Goal: Transaction & Acquisition: Book appointment/travel/reservation

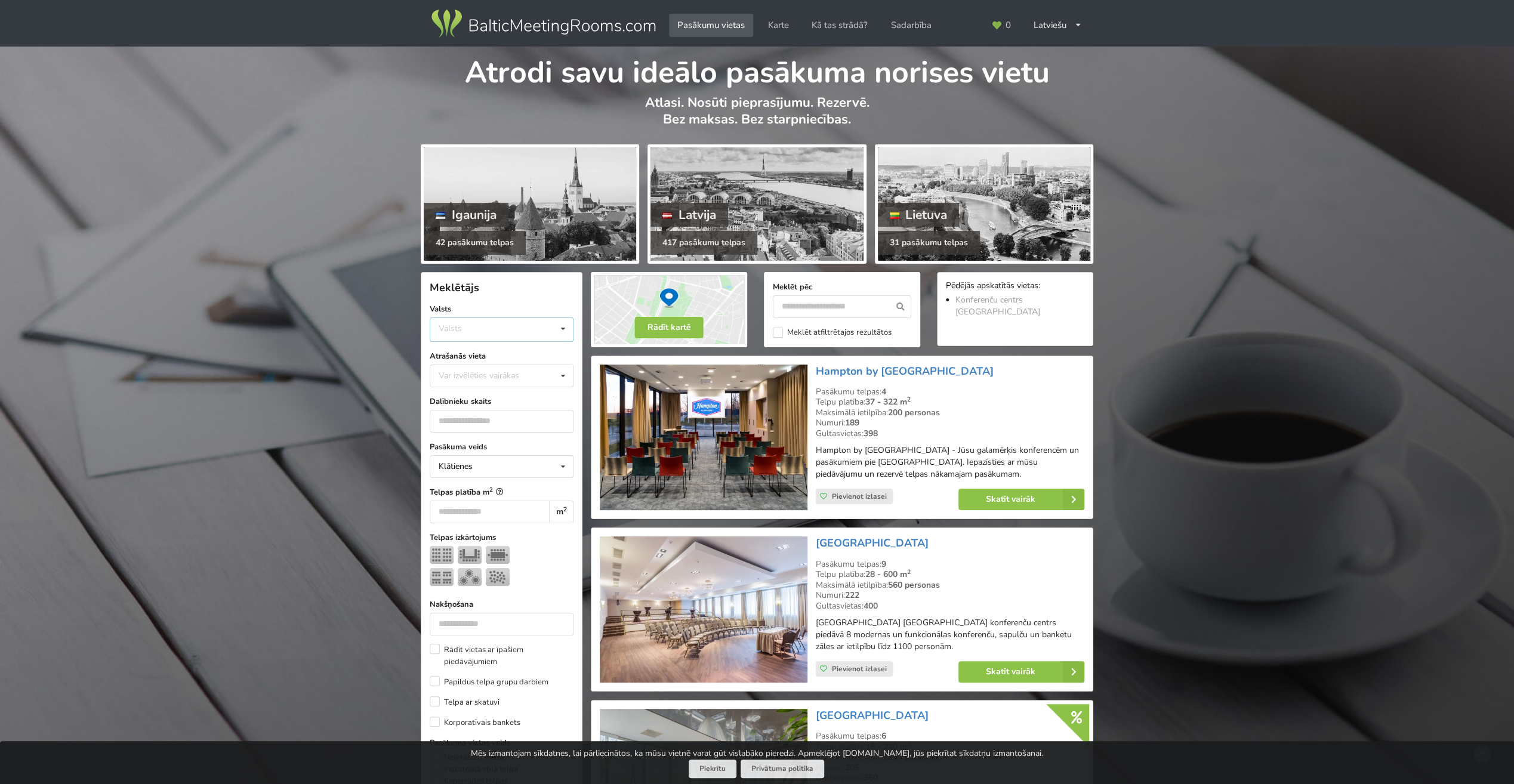
click at [503, 331] on div "Valsts Igaunija Latvija Lietuva" at bounding box center [502, 329] width 144 height 24
click at [471, 375] on div "Latvija" at bounding box center [502, 374] width 143 height 22
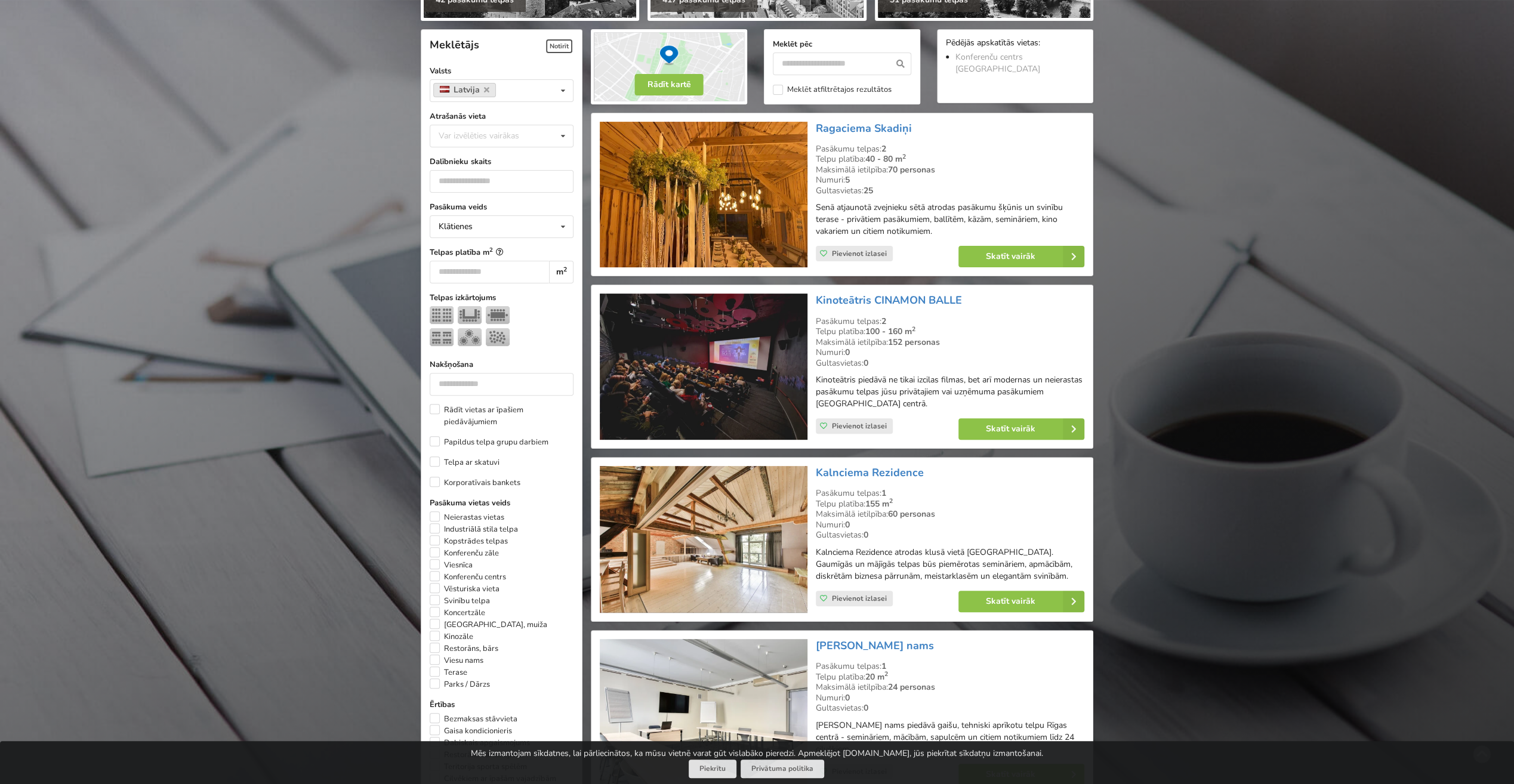
scroll to position [267, 0]
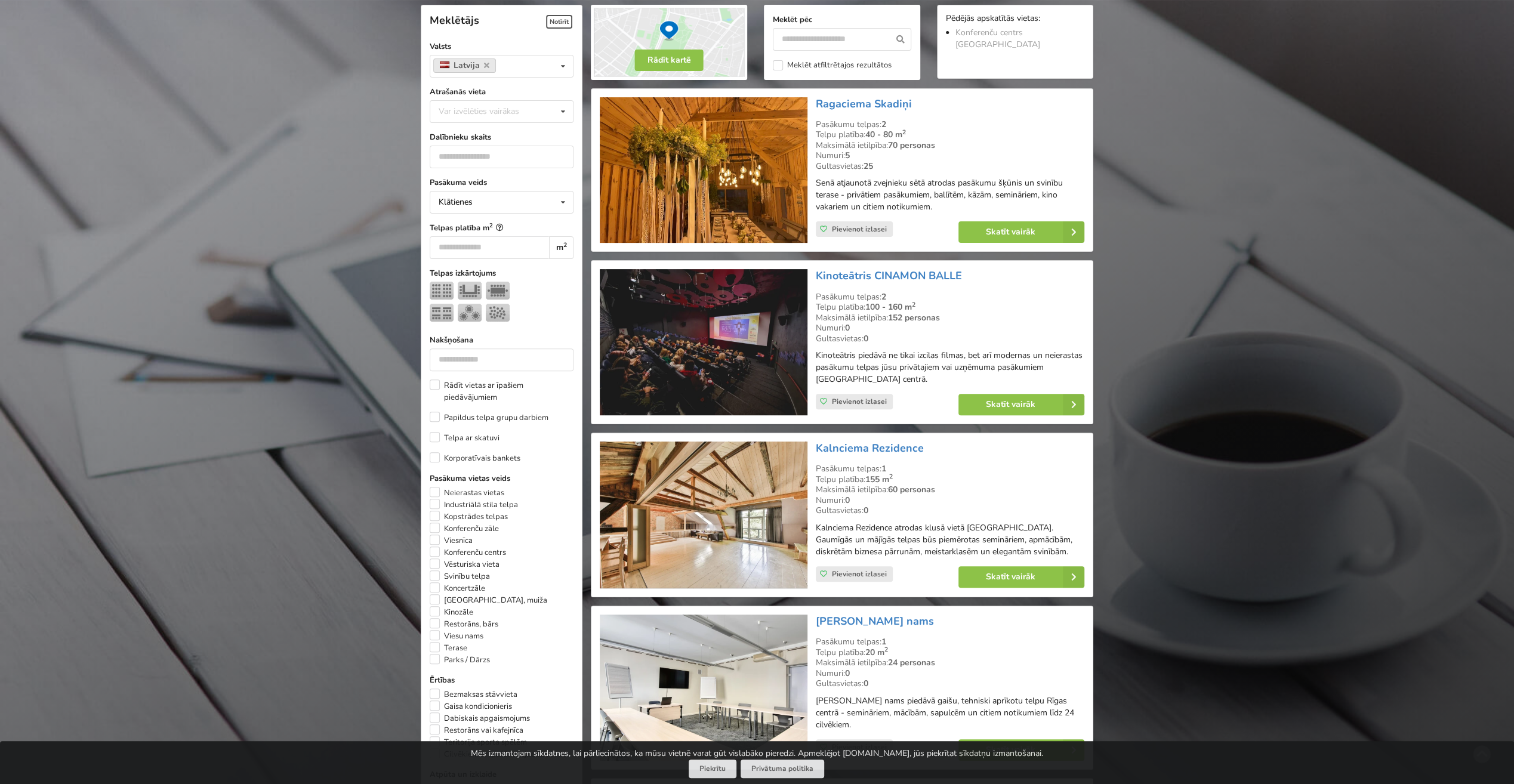
click at [495, 108] on div "Var izvēlēties vairākas" at bounding box center [490, 111] width 111 height 14
click at [461, 180] on div "Rīga" at bounding box center [502, 183] width 143 height 22
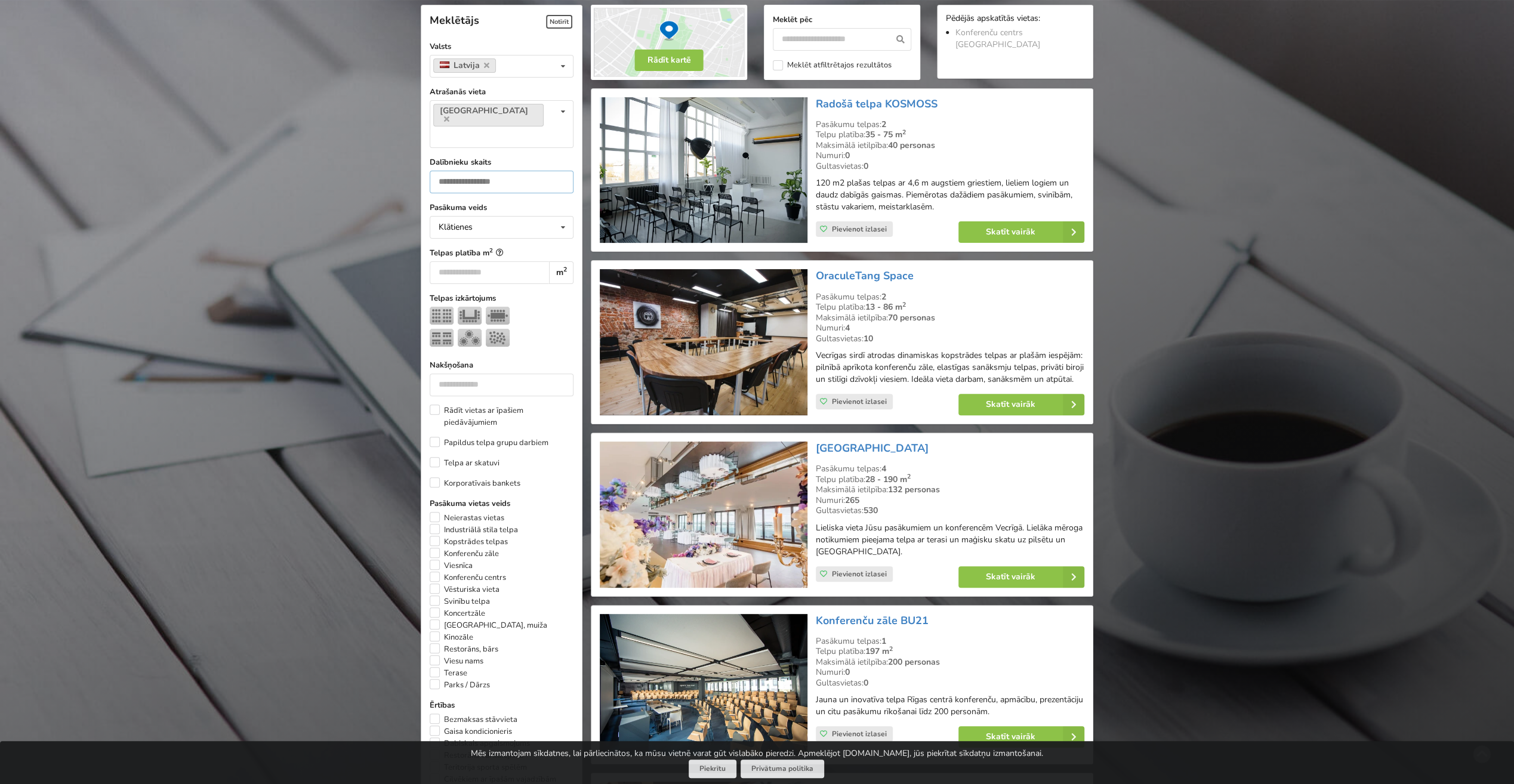
click at [502, 170] on input "number" at bounding box center [502, 182] width 144 height 23
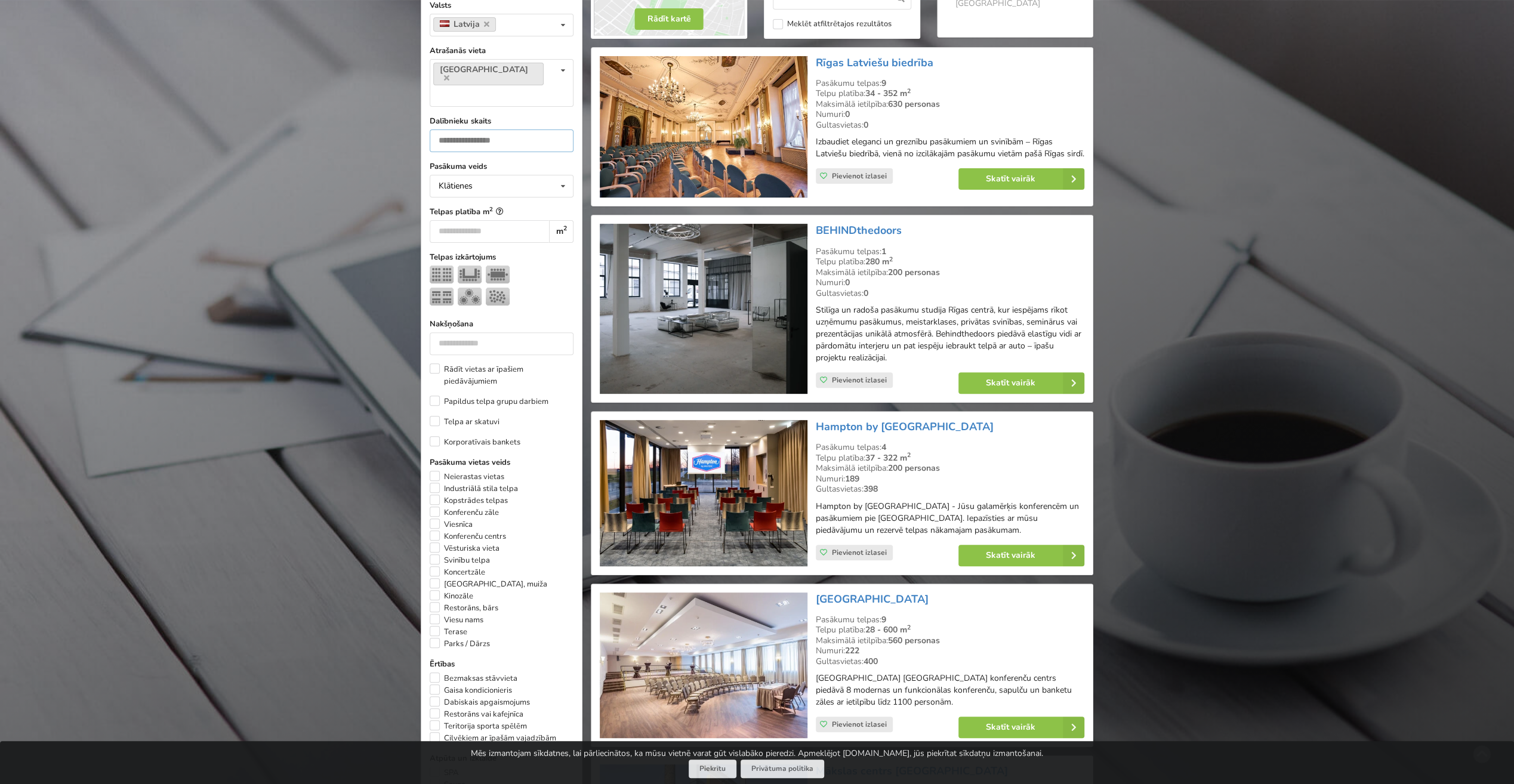
scroll to position [387, 0]
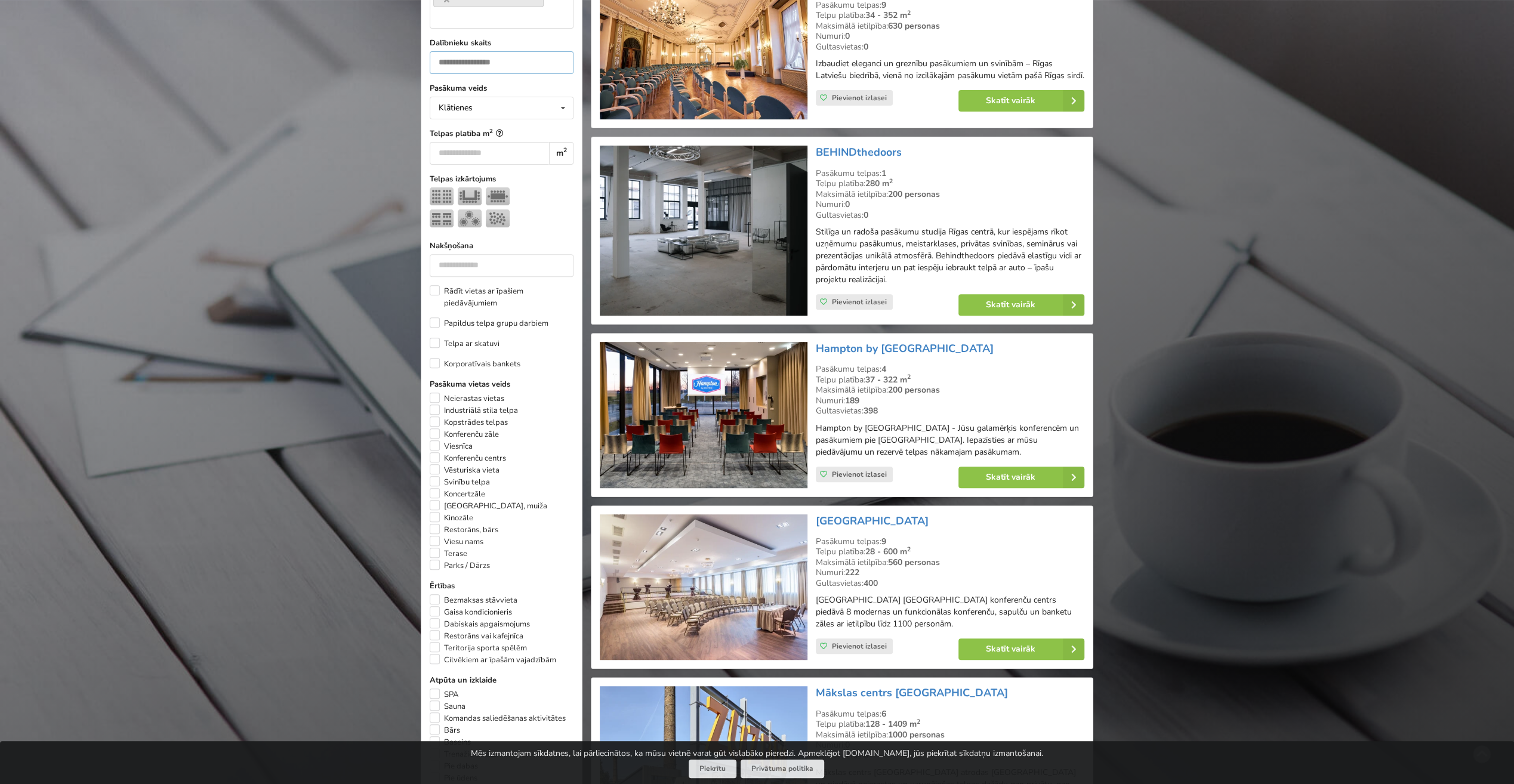
type input "***"
click at [438, 594] on label "Bezmaksas stāvvieta" at bounding box center [473, 600] width 88 height 12
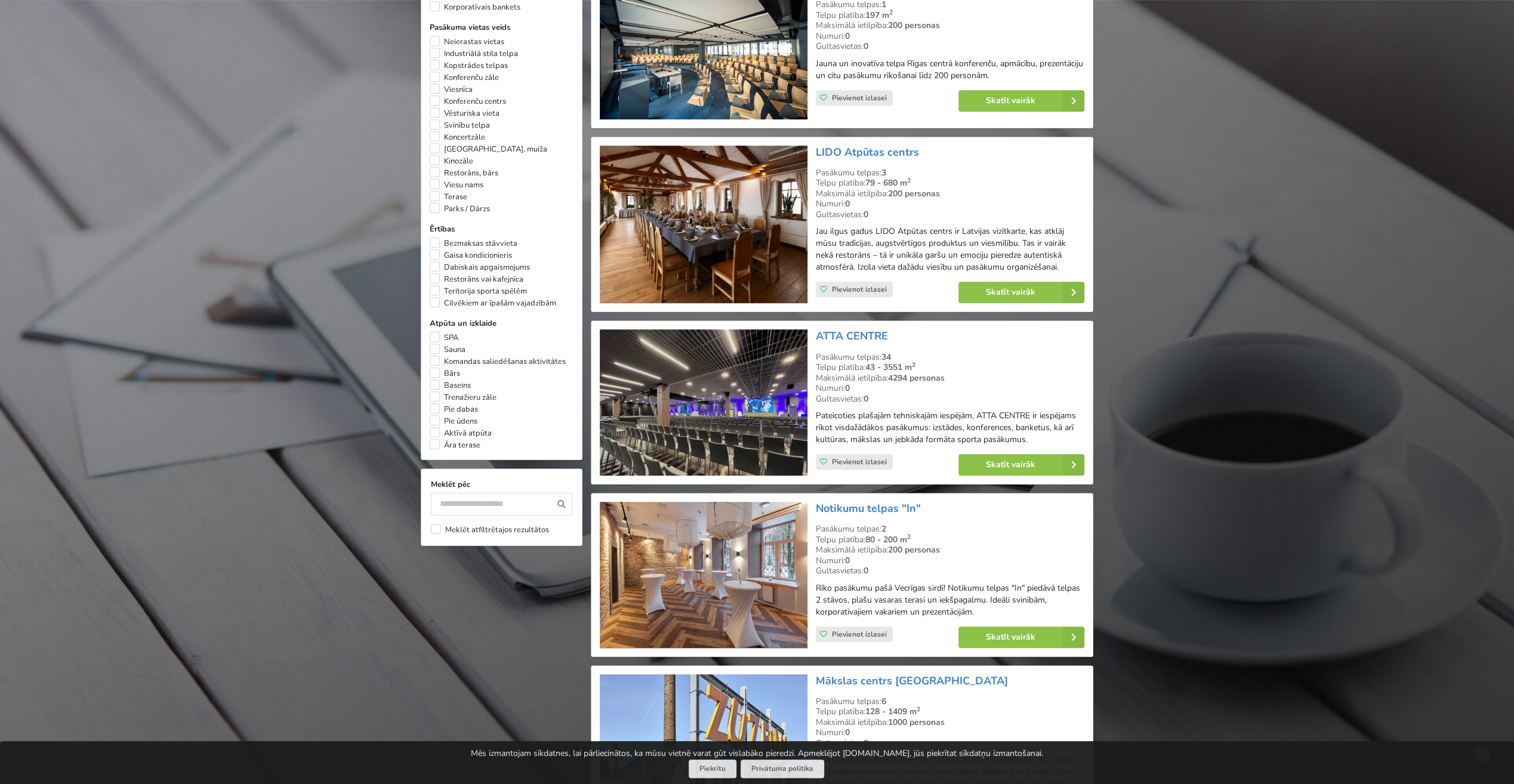
scroll to position [625, 0]
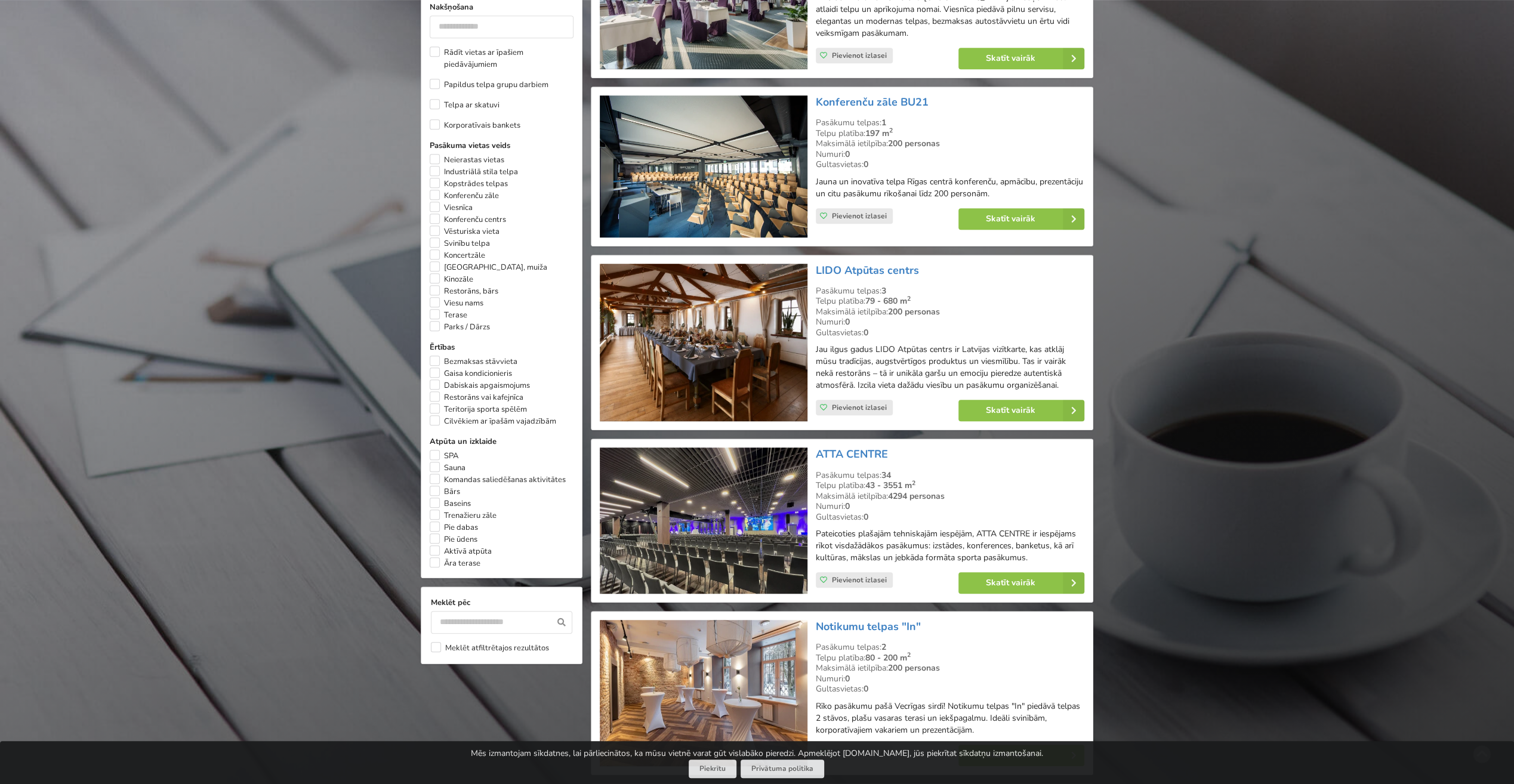
click at [435, 355] on label "Bezmaksas stāvvieta" at bounding box center [473, 361] width 88 height 12
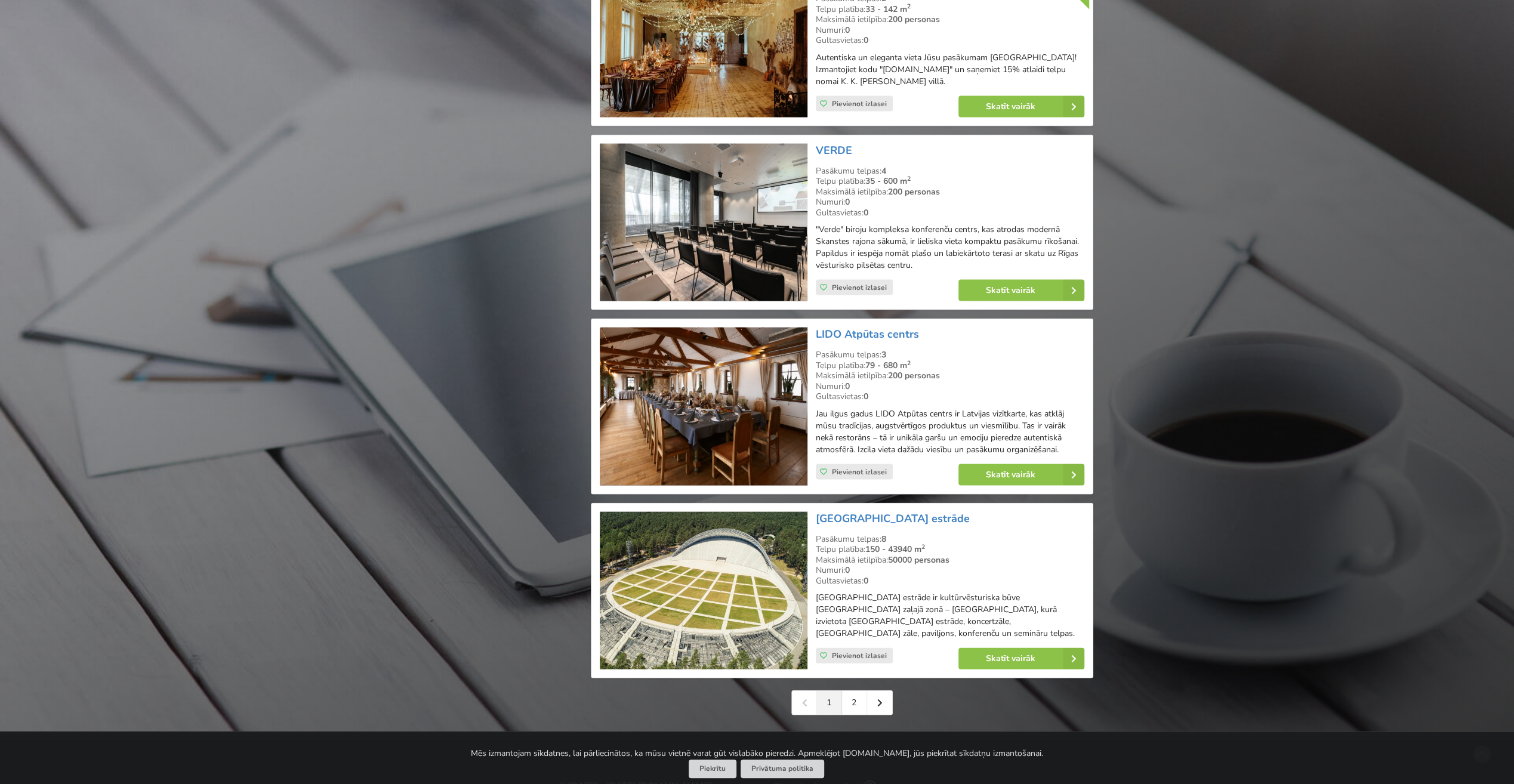
scroll to position [2355, 0]
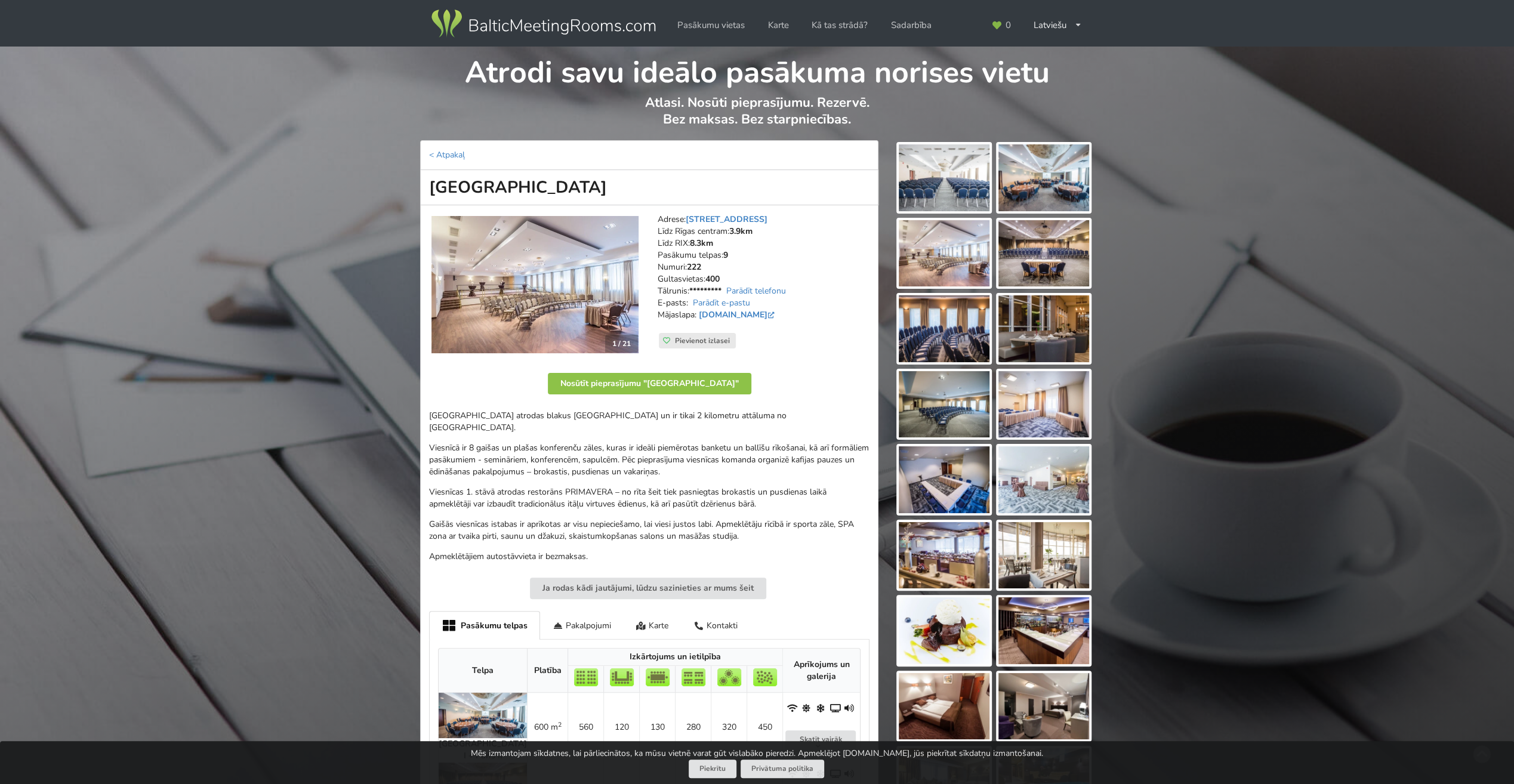
scroll to position [60, 0]
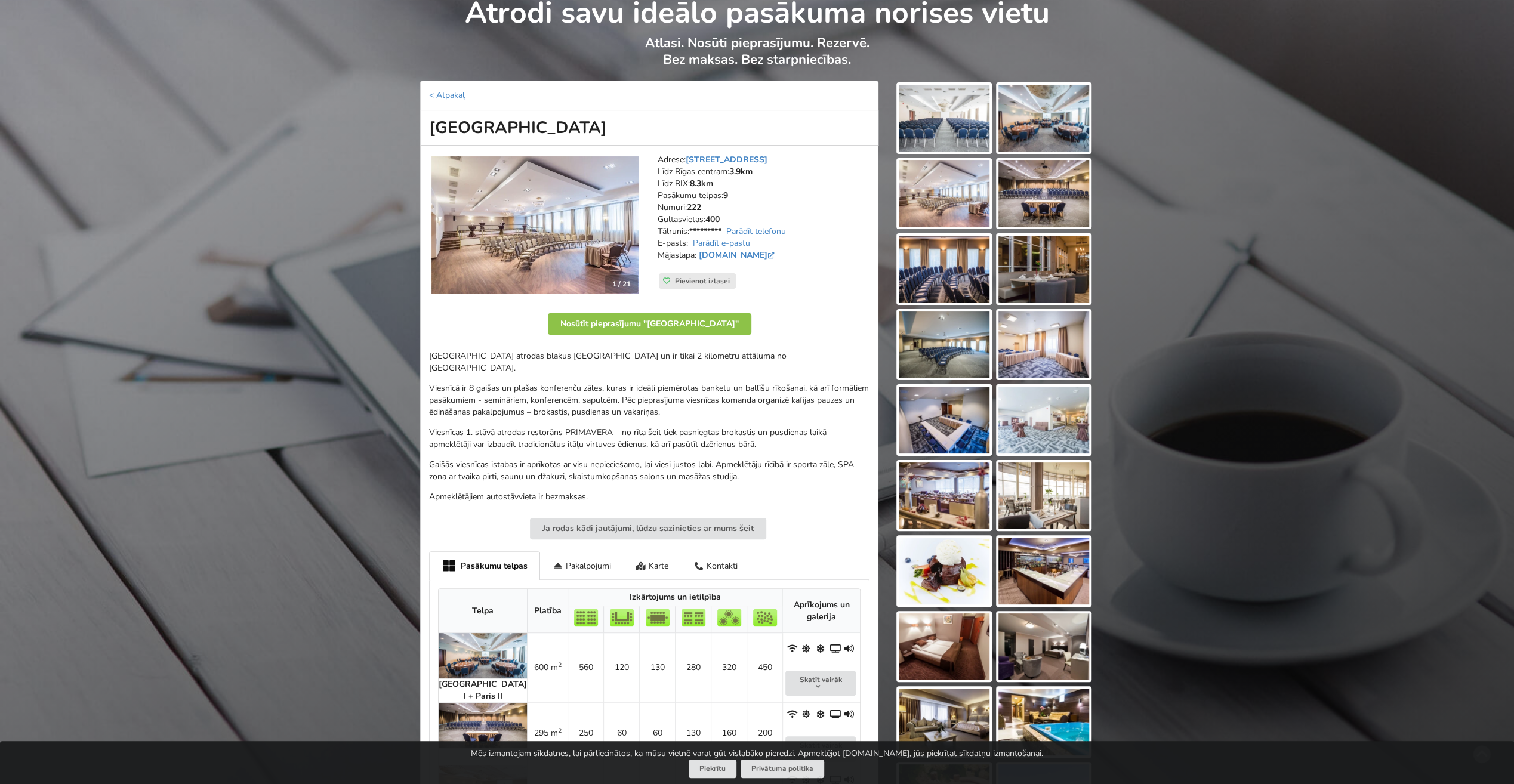
click at [579, 224] on img at bounding box center [535, 225] width 207 height 137
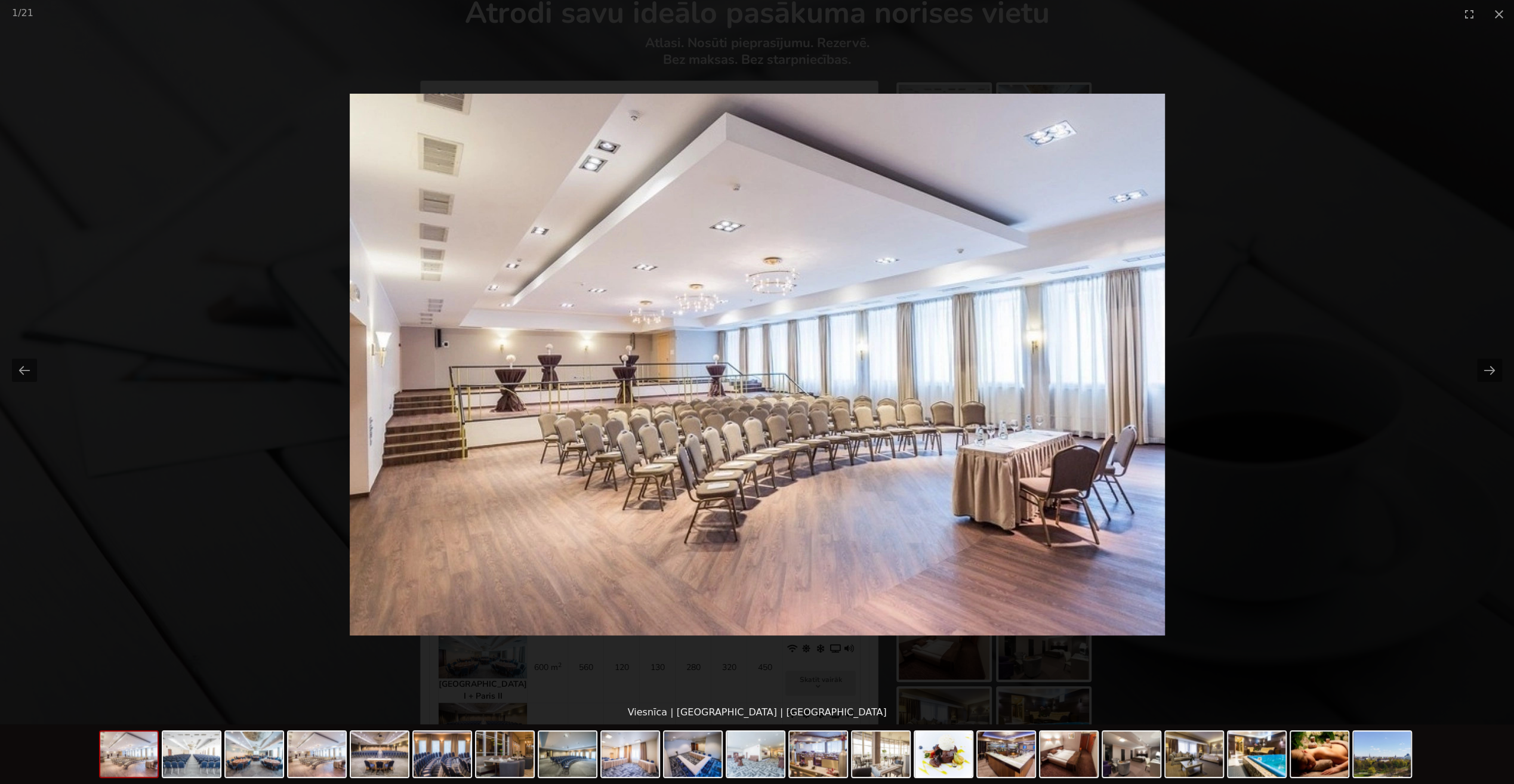
click at [1493, 369] on button "Next slide" at bounding box center [1489, 370] width 25 height 23
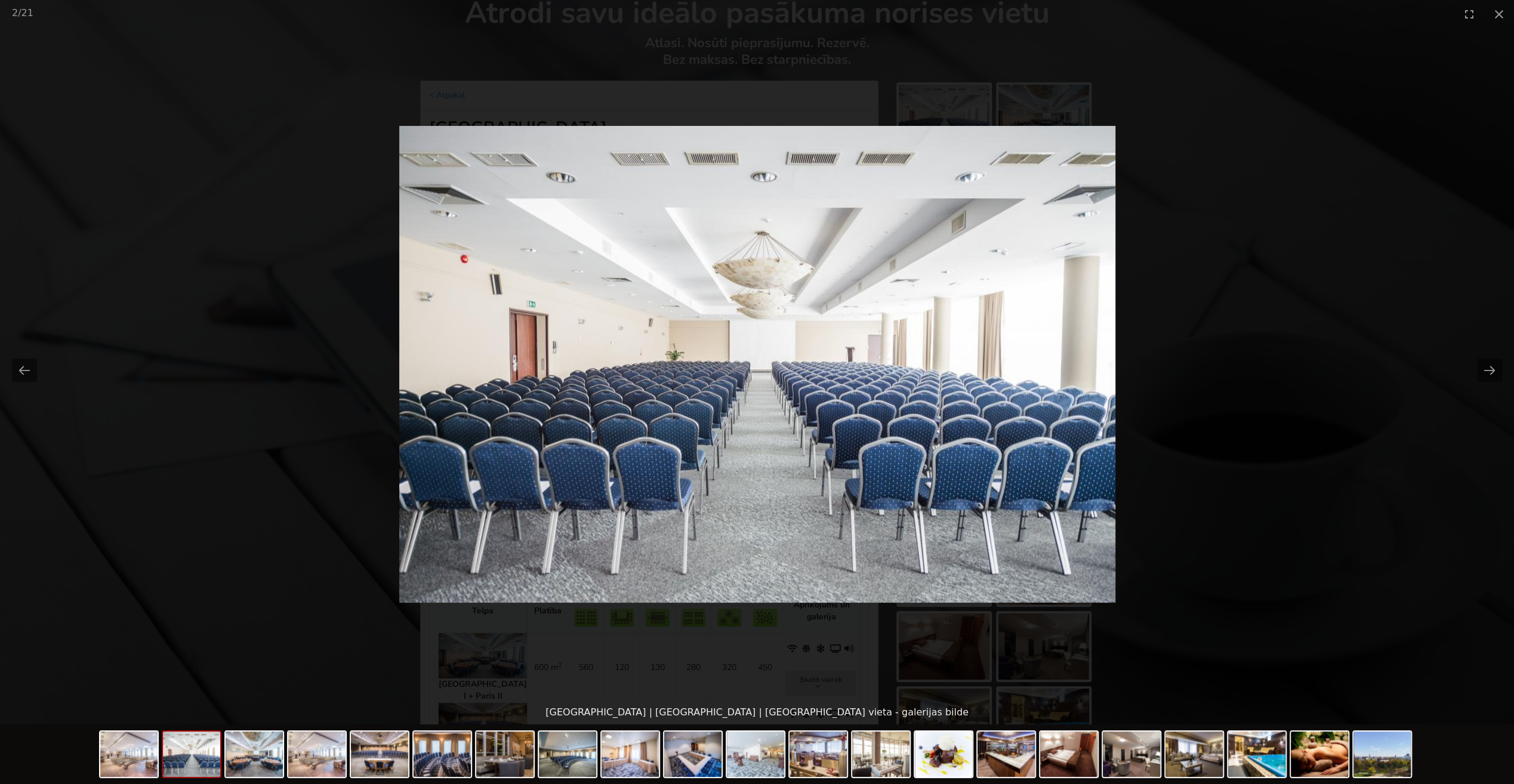
click at [20, 367] on button "Previous slide" at bounding box center [24, 370] width 25 height 23
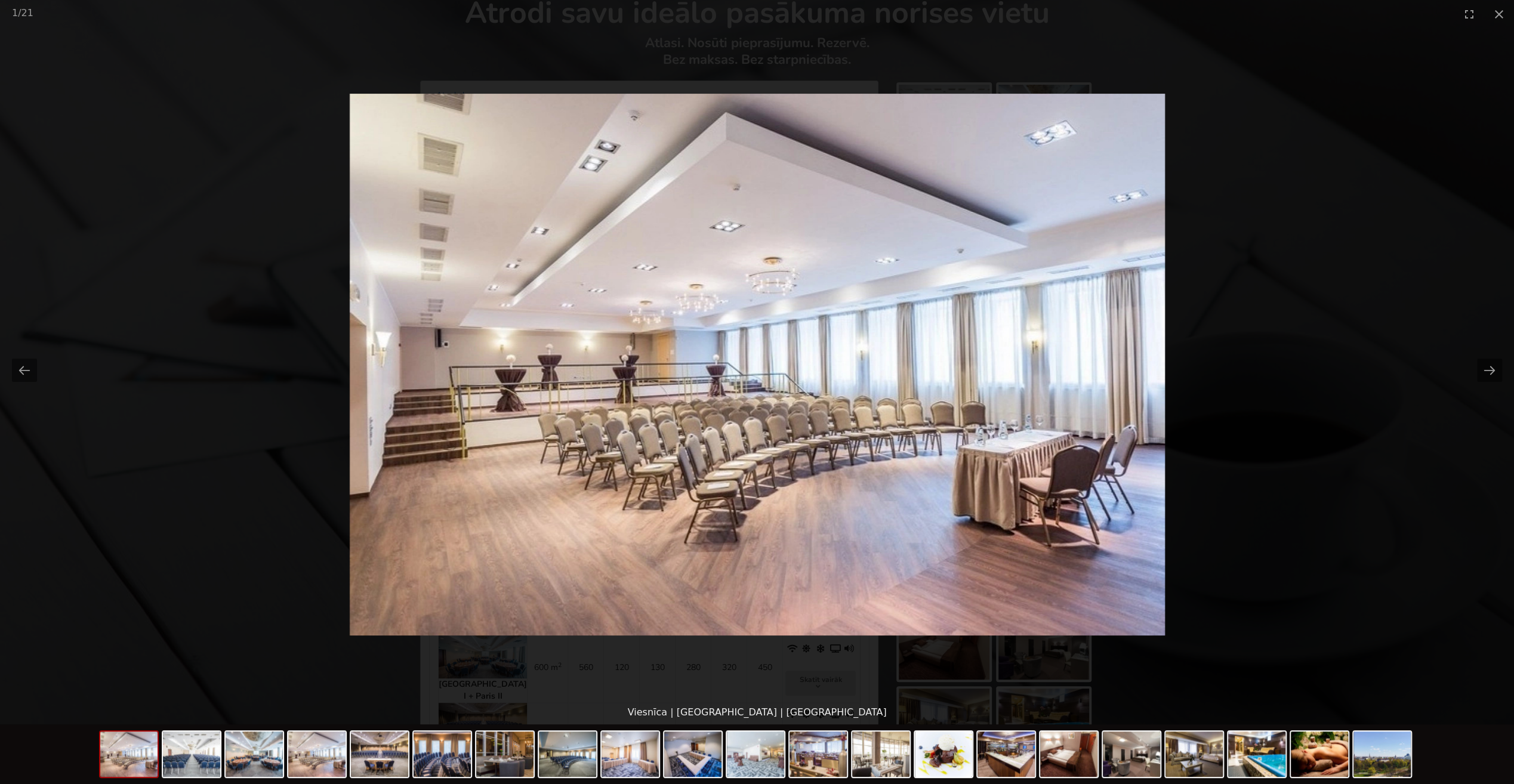
click at [1487, 367] on button "Next slide" at bounding box center [1489, 370] width 25 height 23
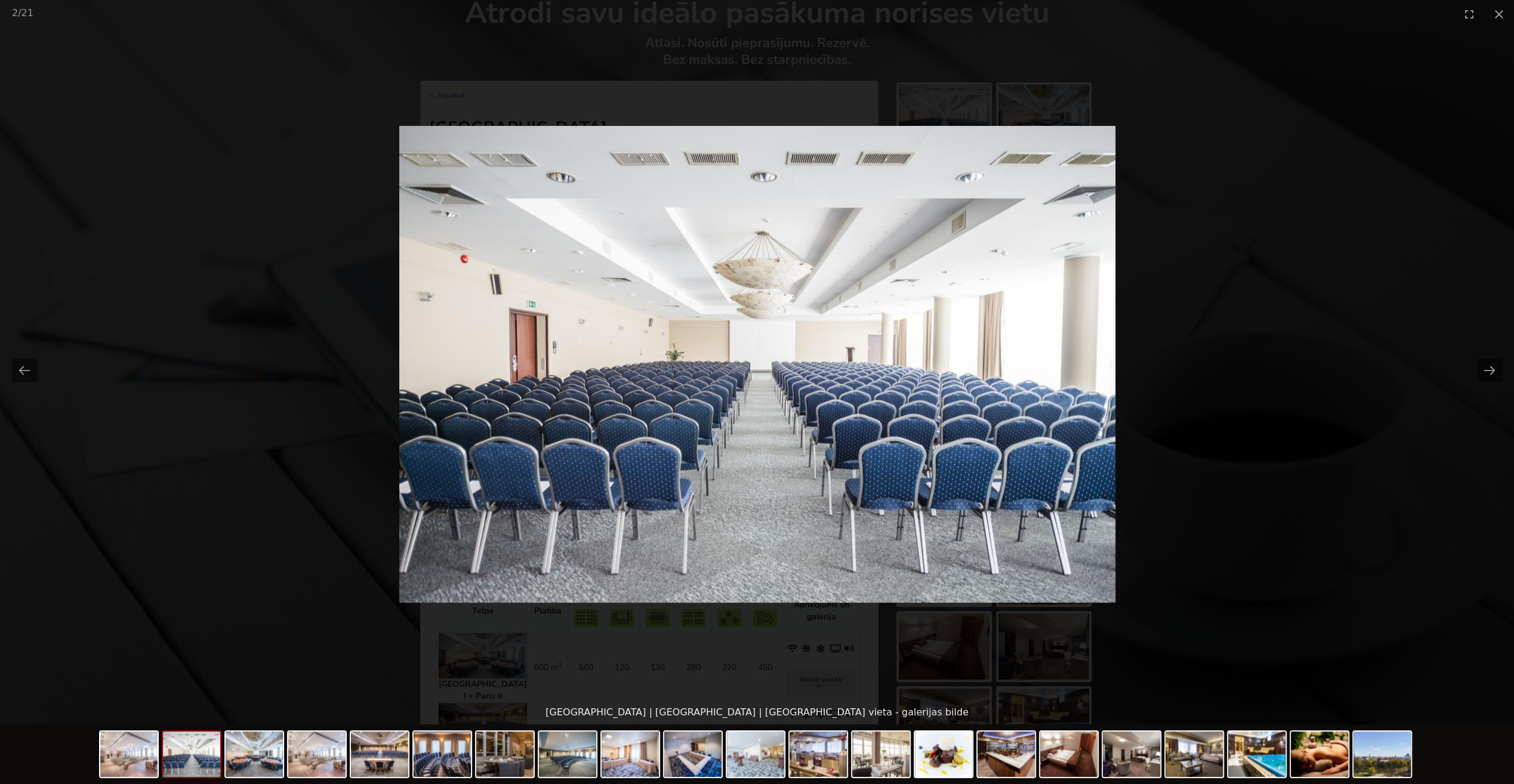
click at [1487, 367] on button "Next slide" at bounding box center [1489, 370] width 25 height 23
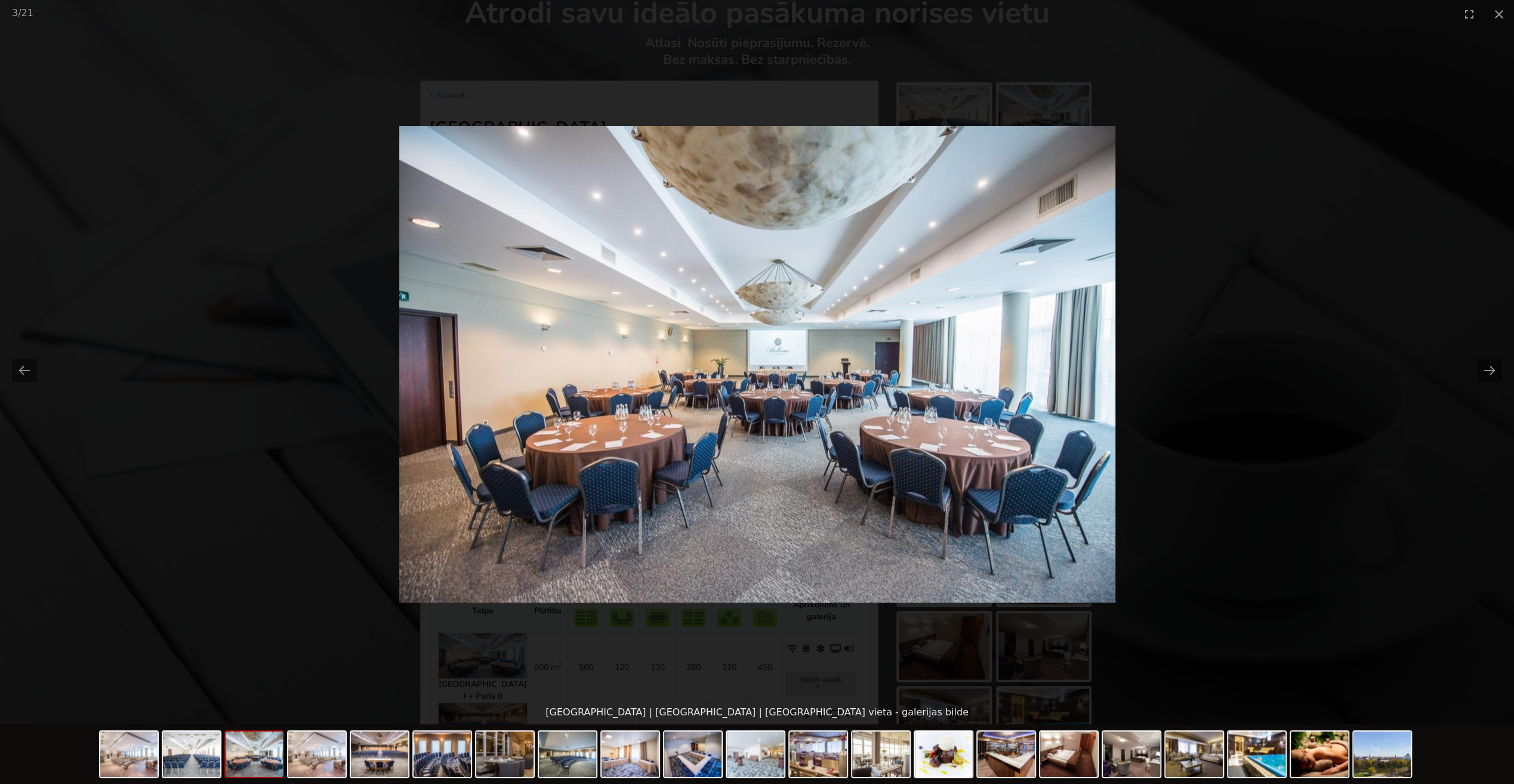
click at [1487, 367] on button "Next slide" at bounding box center [1489, 370] width 25 height 23
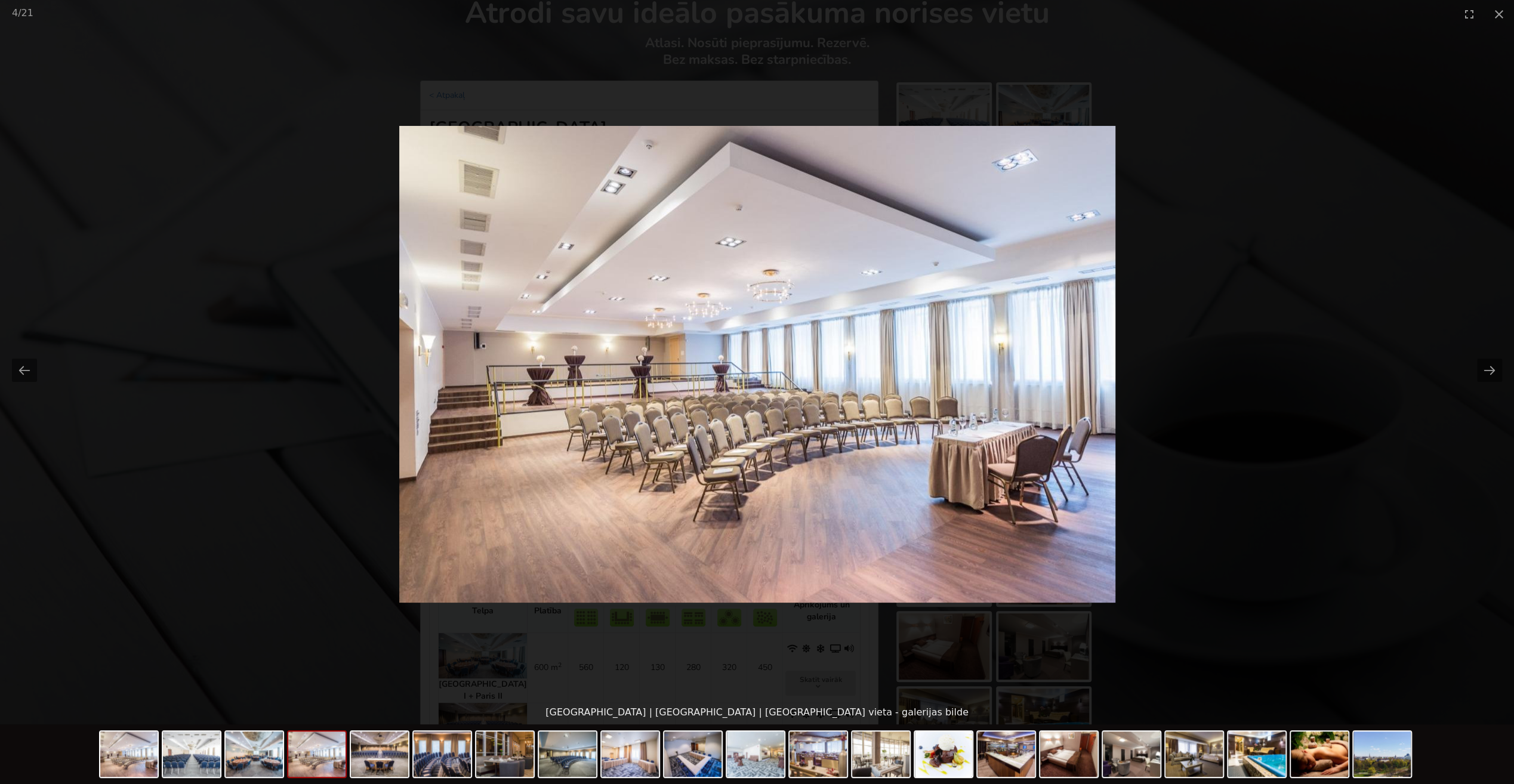
click at [1487, 367] on button "Next slide" at bounding box center [1489, 370] width 25 height 23
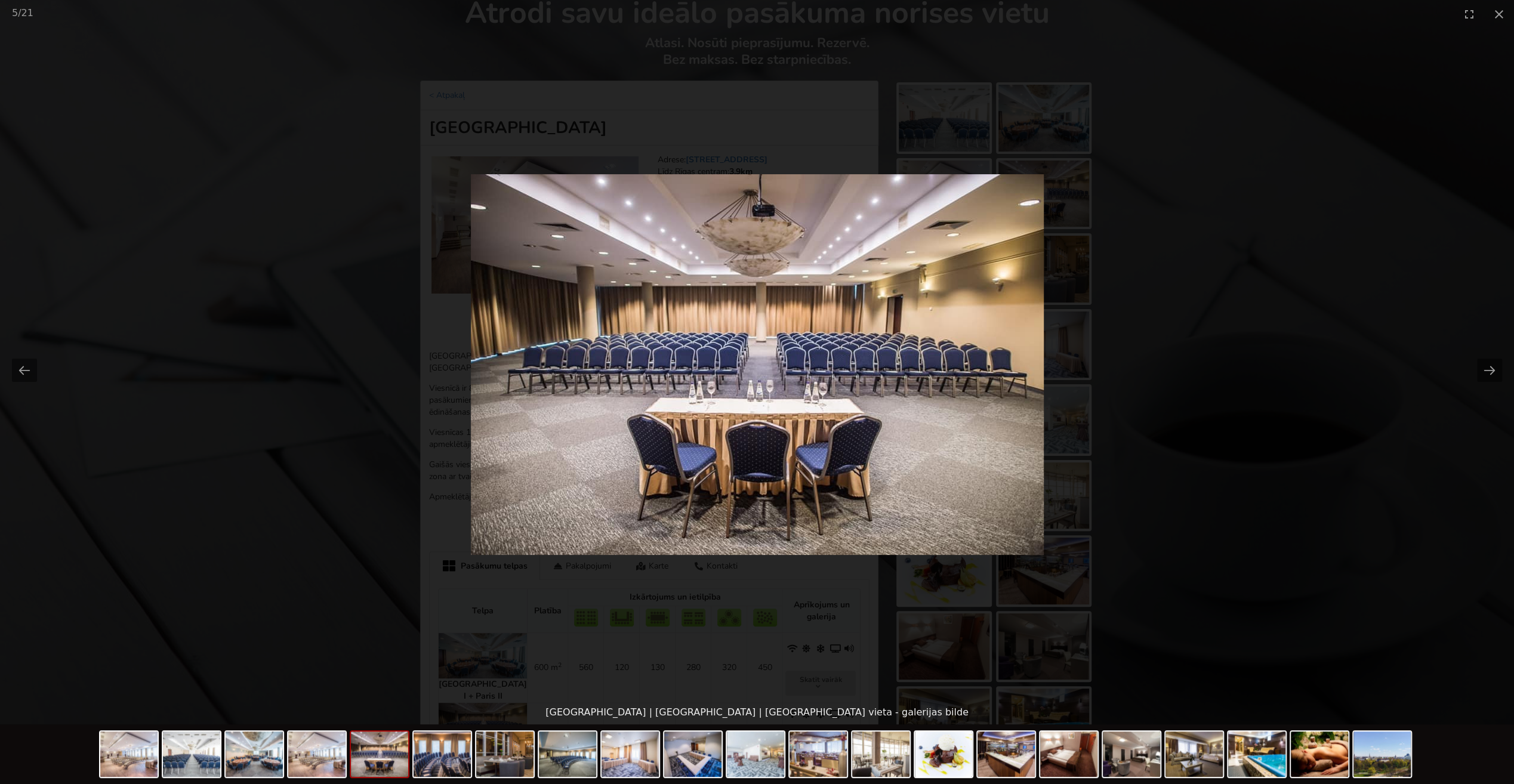
click at [1487, 367] on button "Next slide" at bounding box center [1489, 370] width 25 height 23
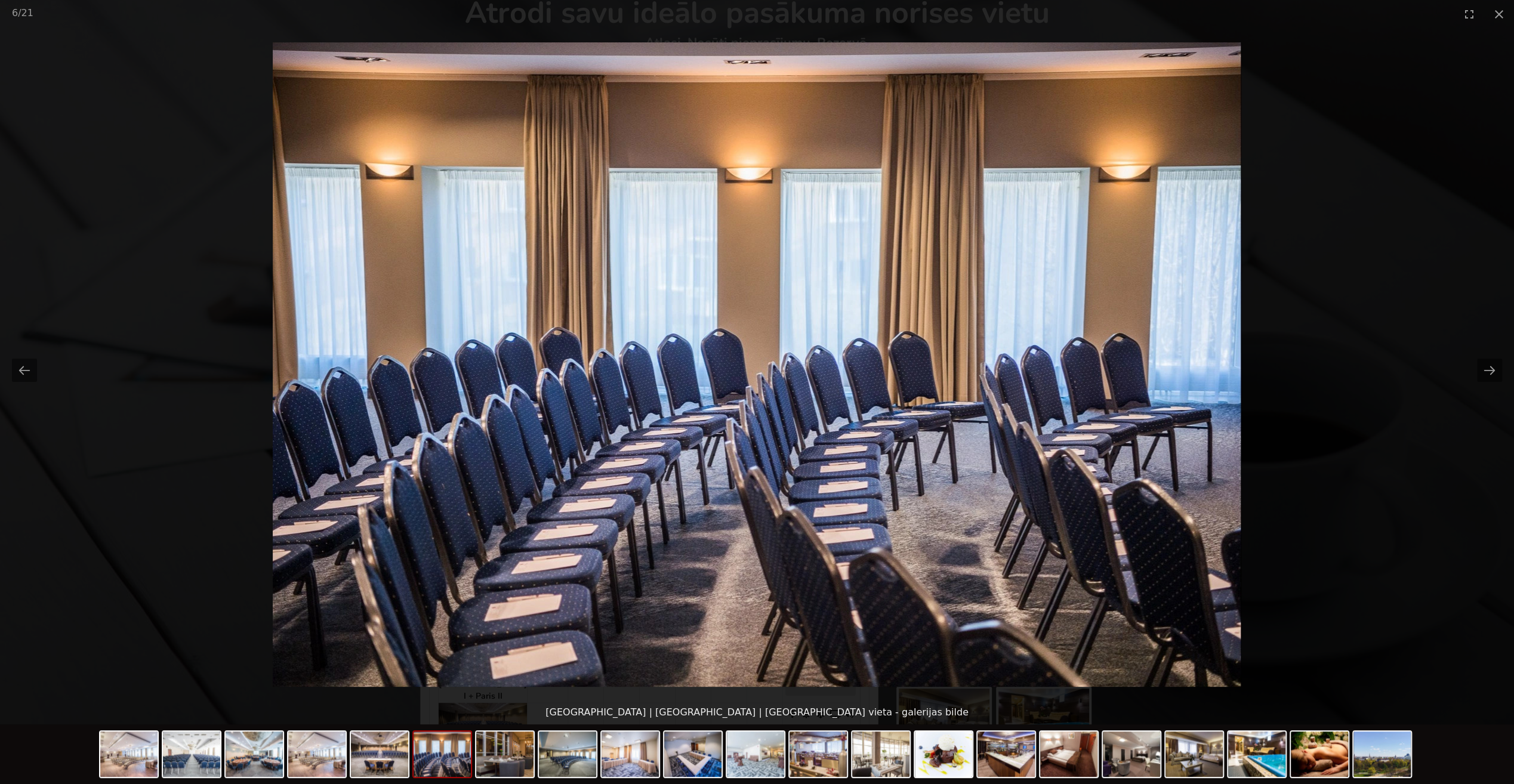
click at [1487, 367] on button "Next slide" at bounding box center [1489, 370] width 25 height 23
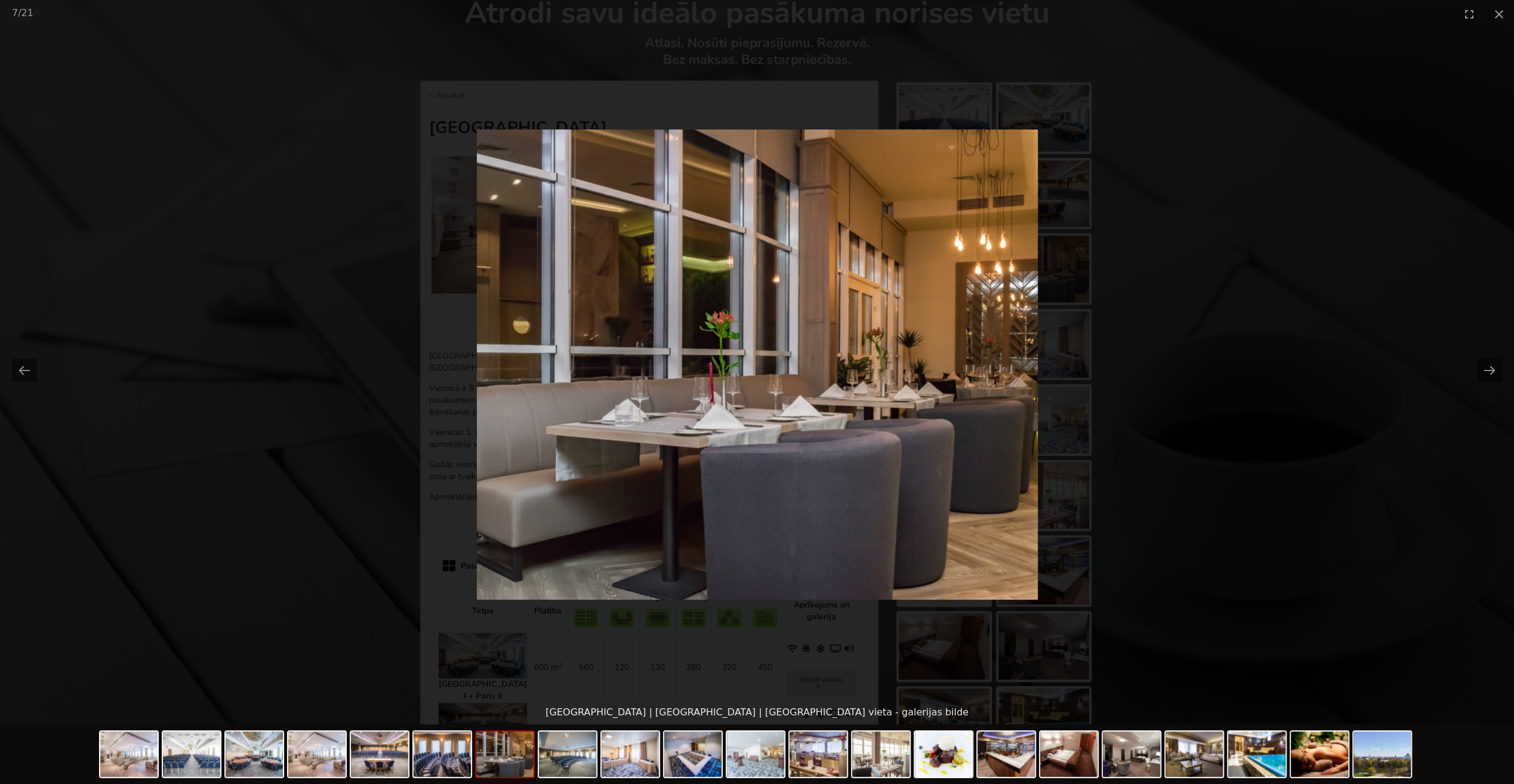
click at [1487, 367] on button "Next slide" at bounding box center [1489, 370] width 25 height 23
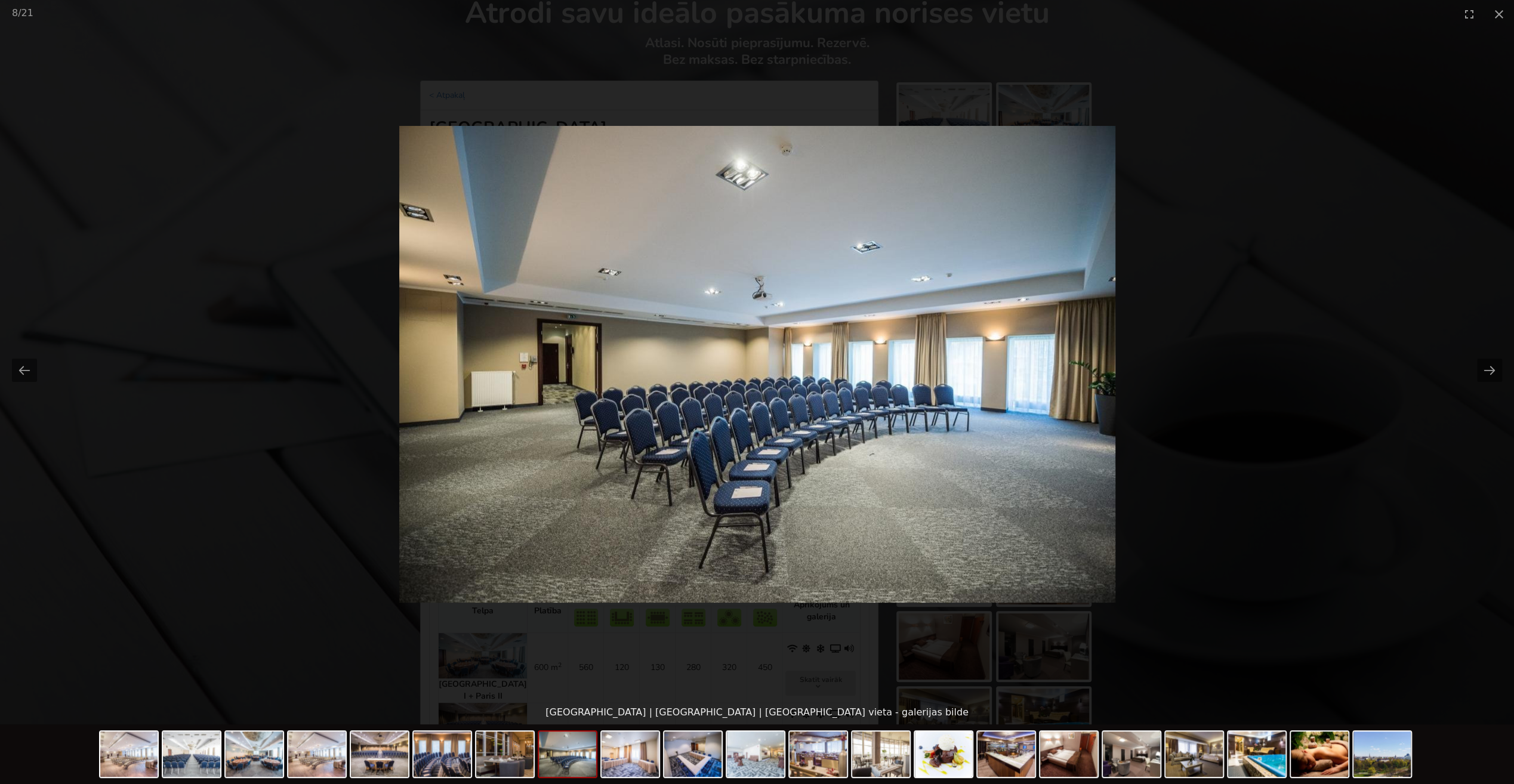
click at [1487, 367] on button "Next slide" at bounding box center [1489, 370] width 25 height 23
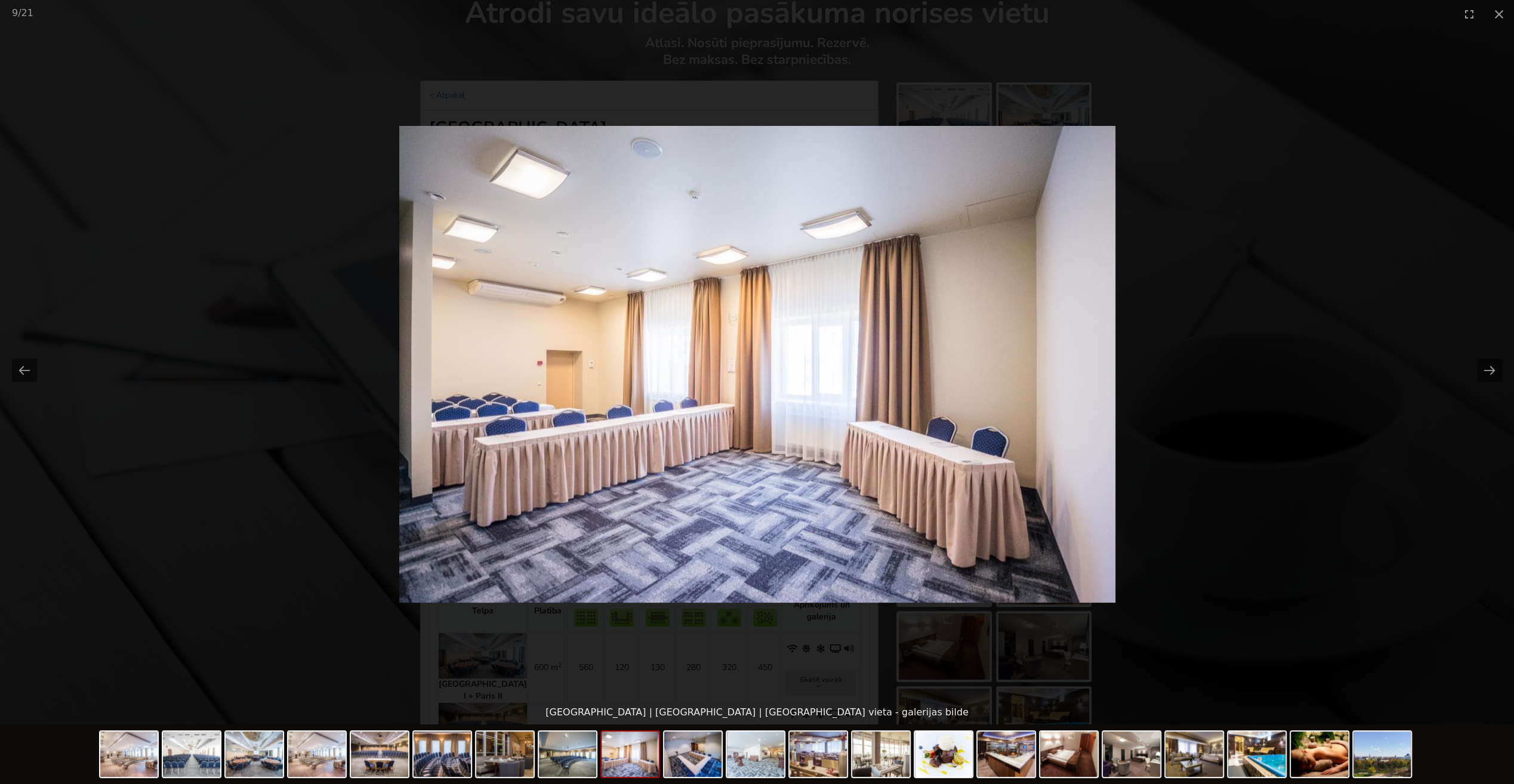
click at [1487, 367] on button "Next slide" at bounding box center [1489, 370] width 25 height 23
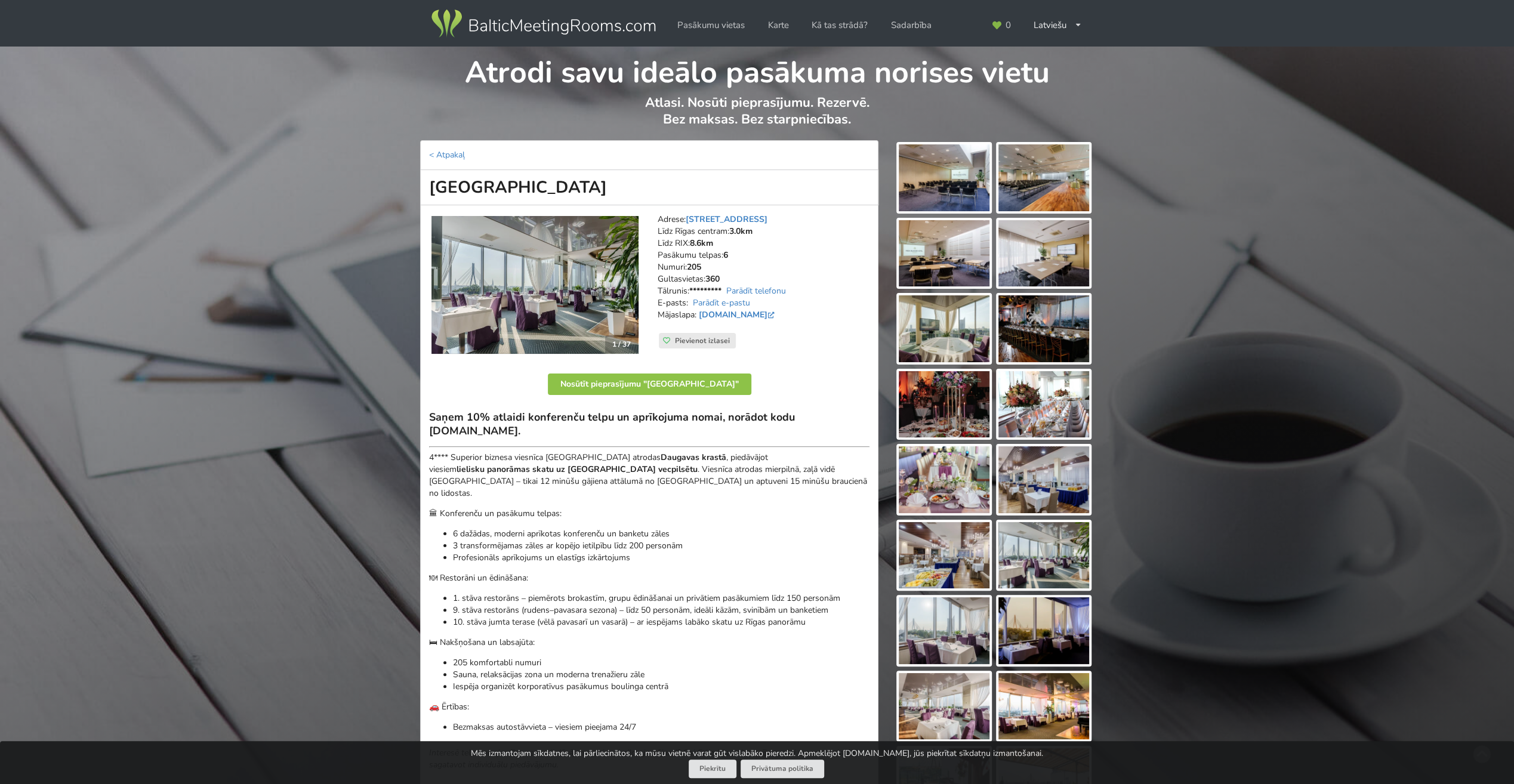
click at [587, 258] on img at bounding box center [535, 284] width 207 height 138
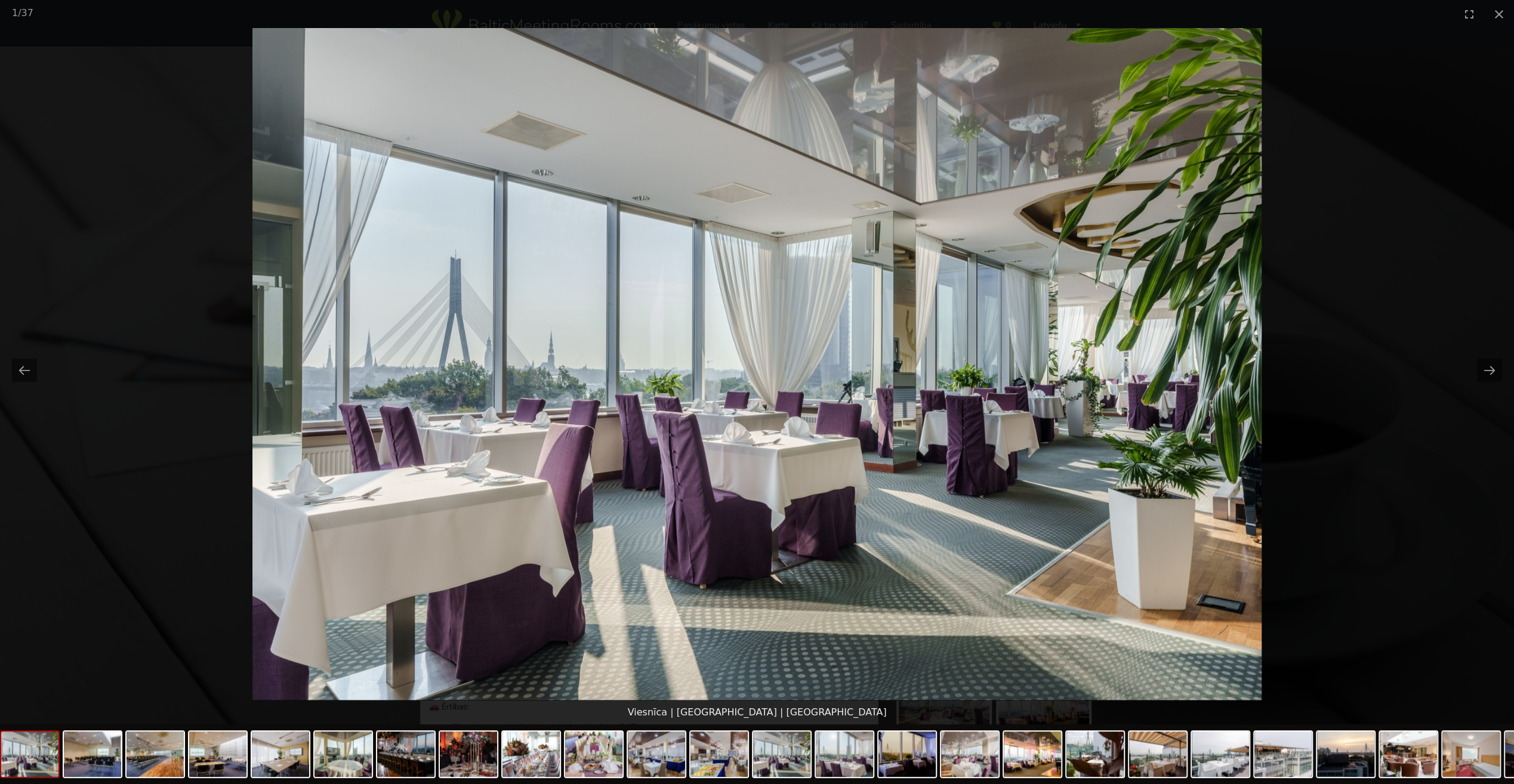
click at [1493, 373] on button "Next slide" at bounding box center [1489, 370] width 25 height 23
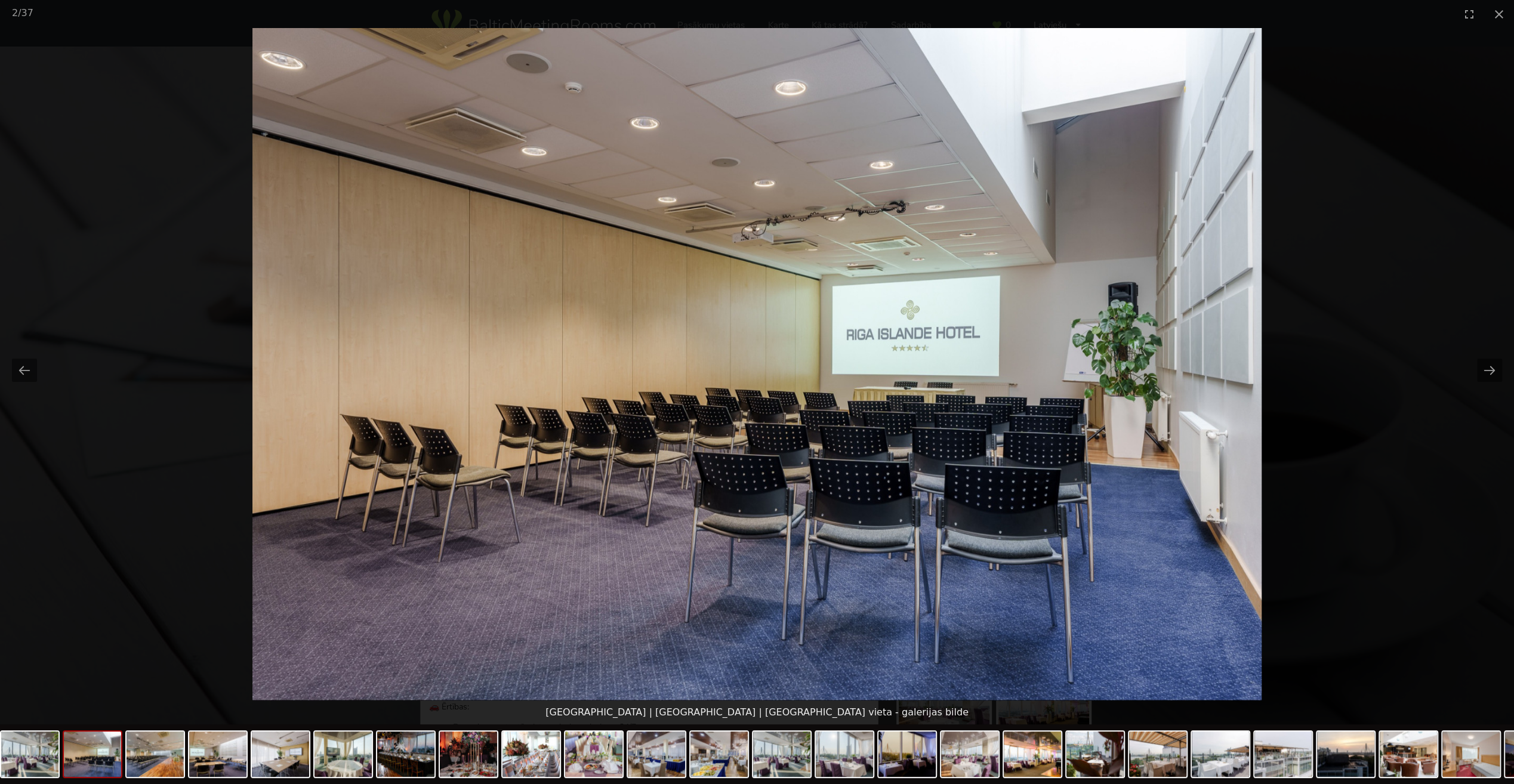
click at [1493, 373] on button "Next slide" at bounding box center [1489, 370] width 25 height 23
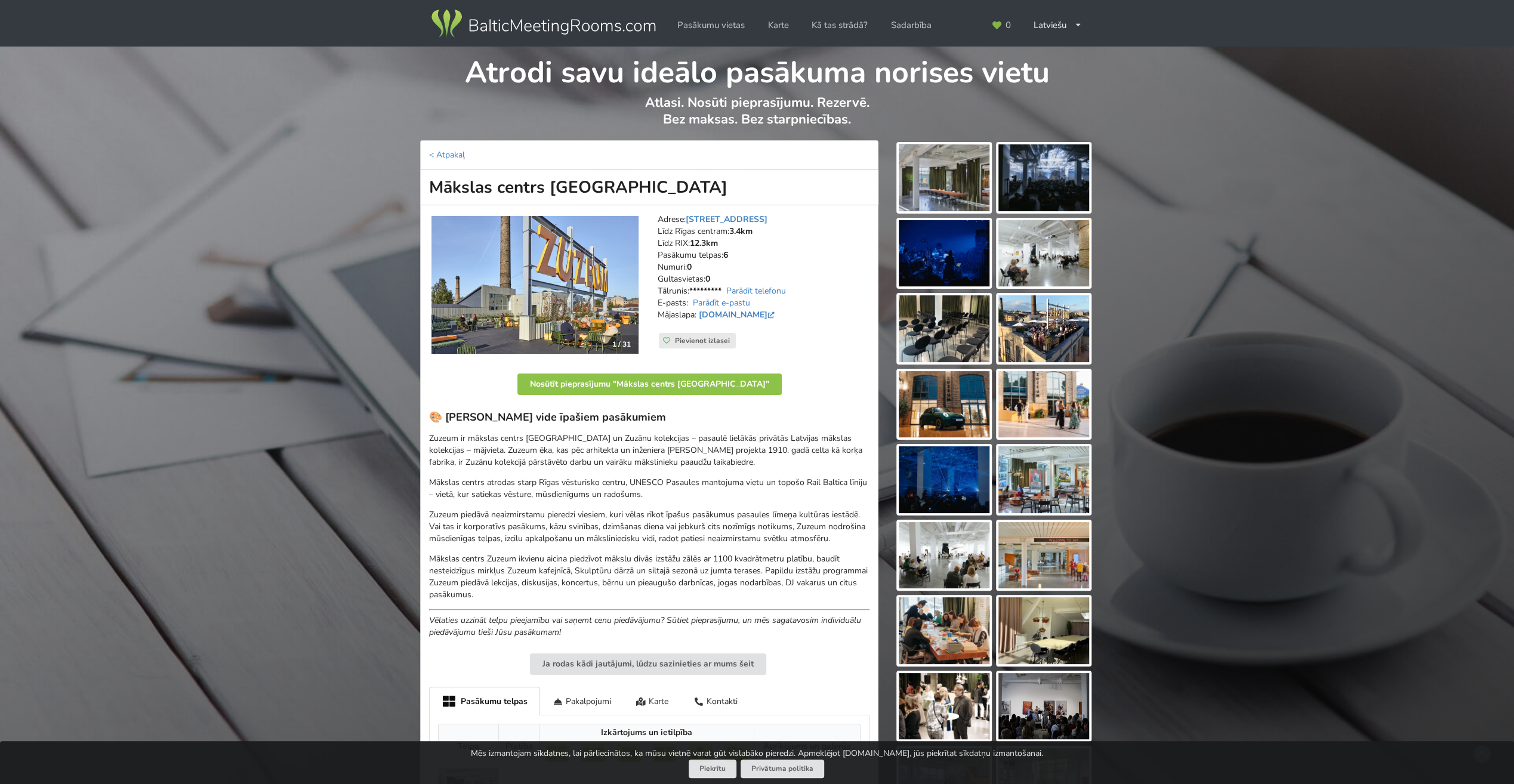
click at [557, 269] on img at bounding box center [535, 284] width 207 height 138
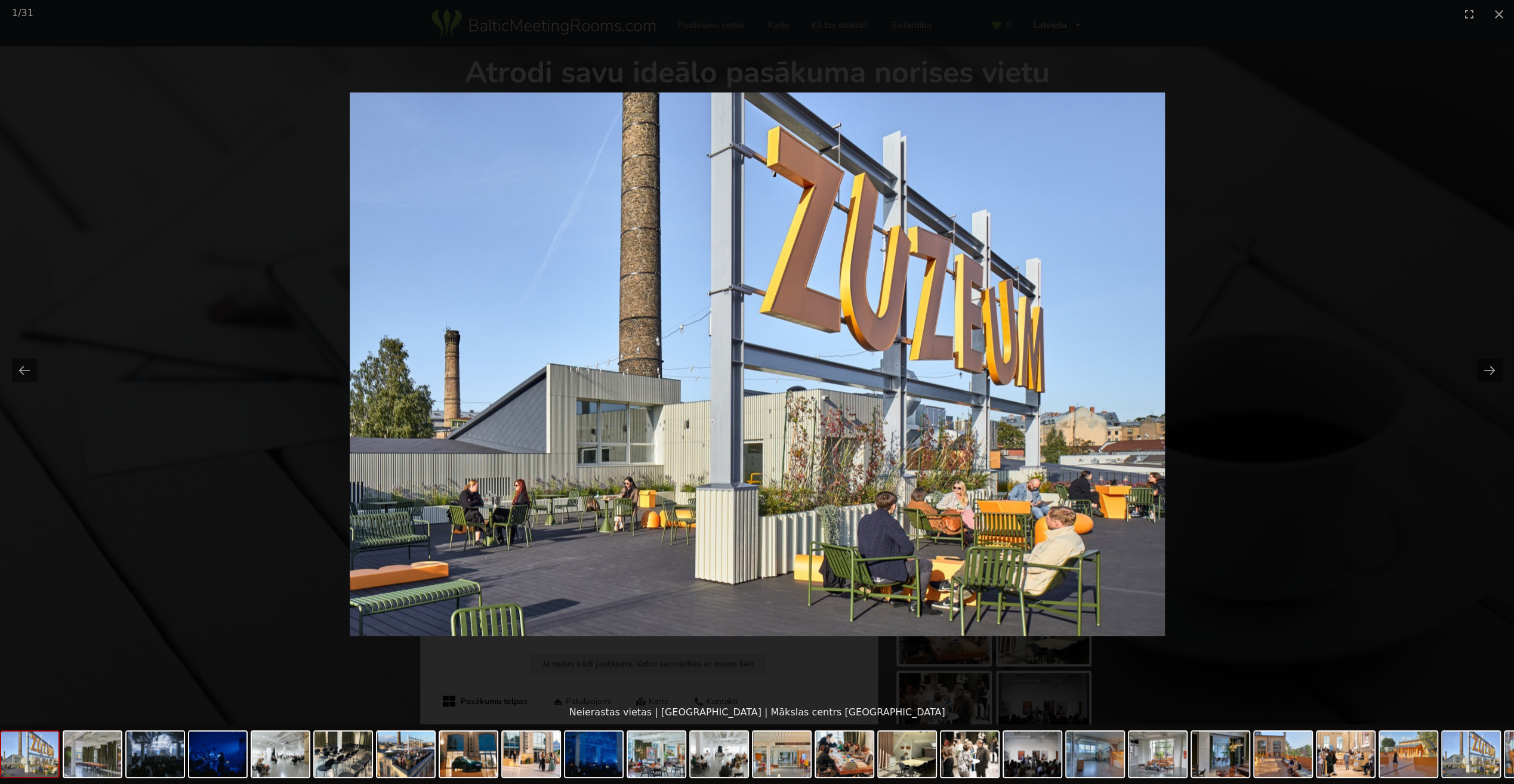
click at [1494, 367] on button "Next slide" at bounding box center [1489, 370] width 25 height 23
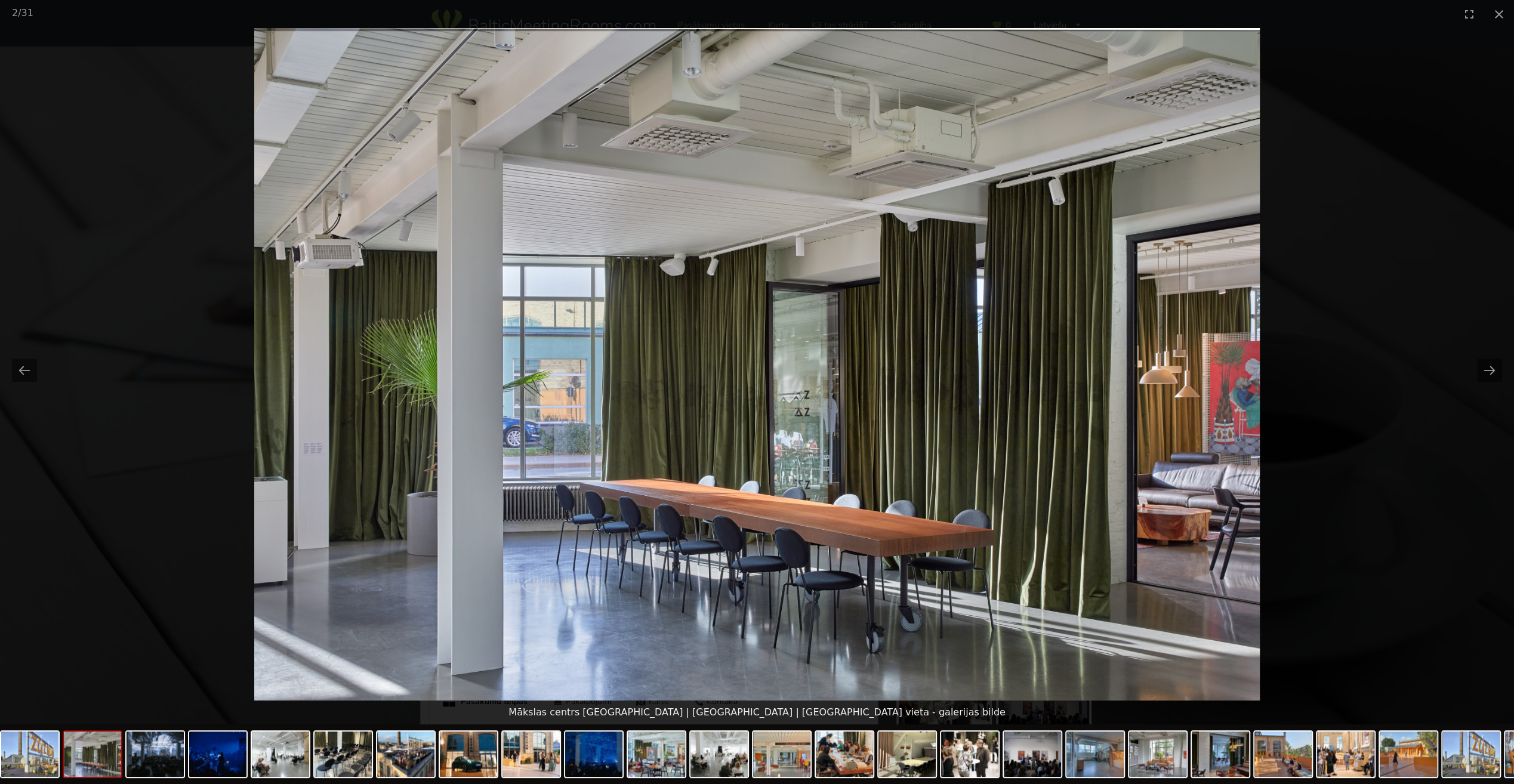
click at [1490, 364] on button "Next slide" at bounding box center [1489, 370] width 25 height 23
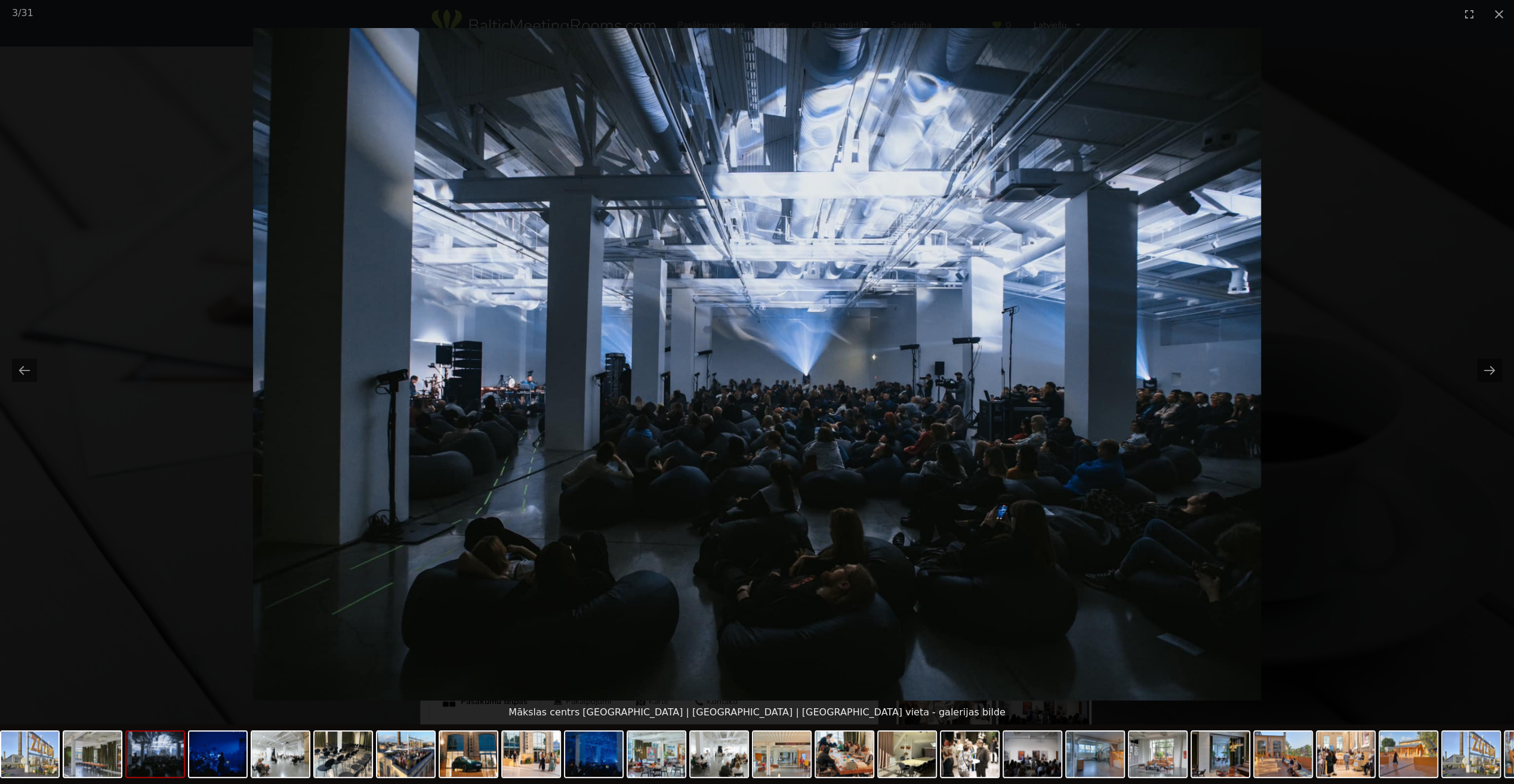
click at [1490, 364] on button "Next slide" at bounding box center [1489, 370] width 25 height 23
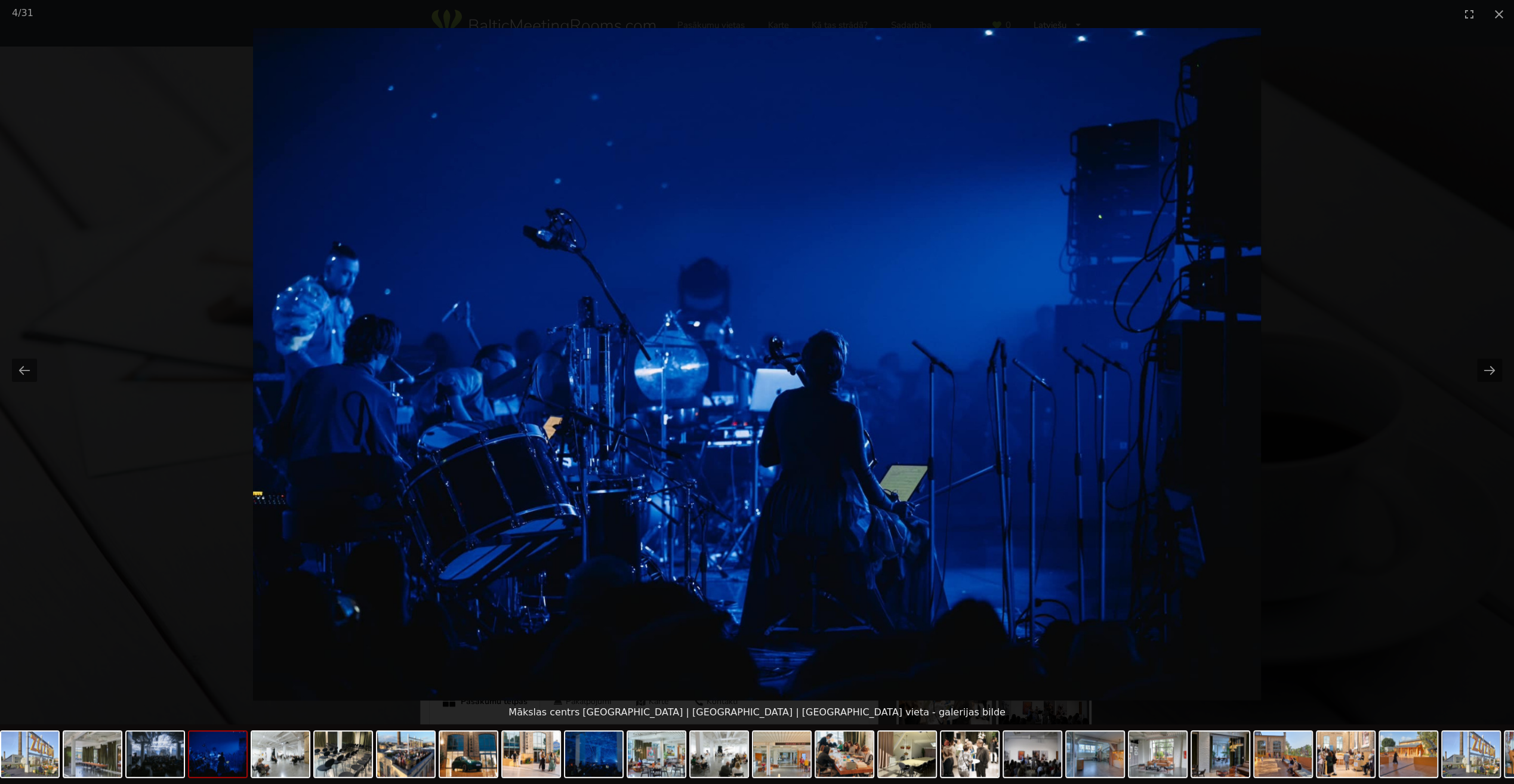
click at [1490, 364] on button "Next slide" at bounding box center [1489, 370] width 25 height 23
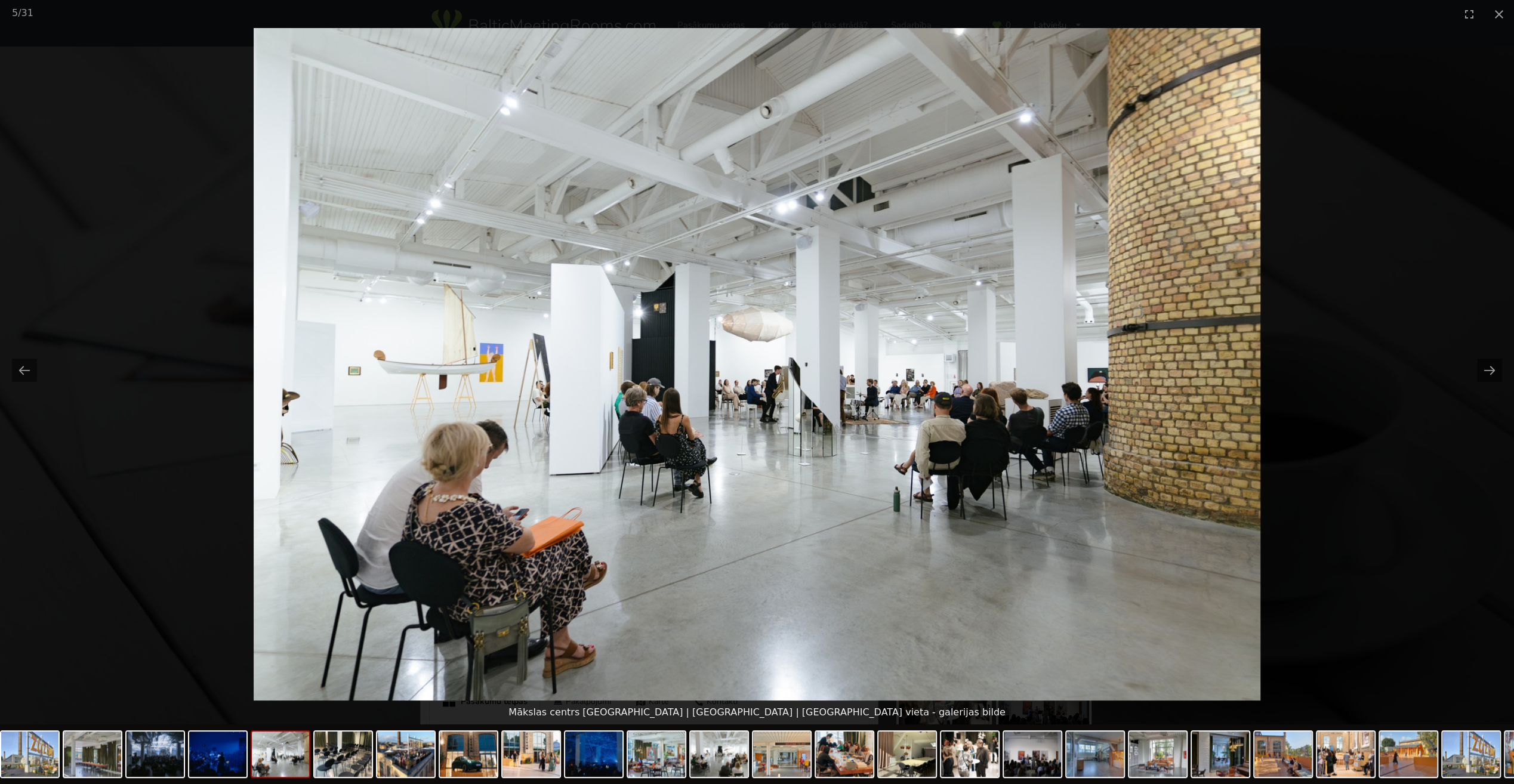
click at [1490, 364] on button "Next slide" at bounding box center [1489, 370] width 25 height 23
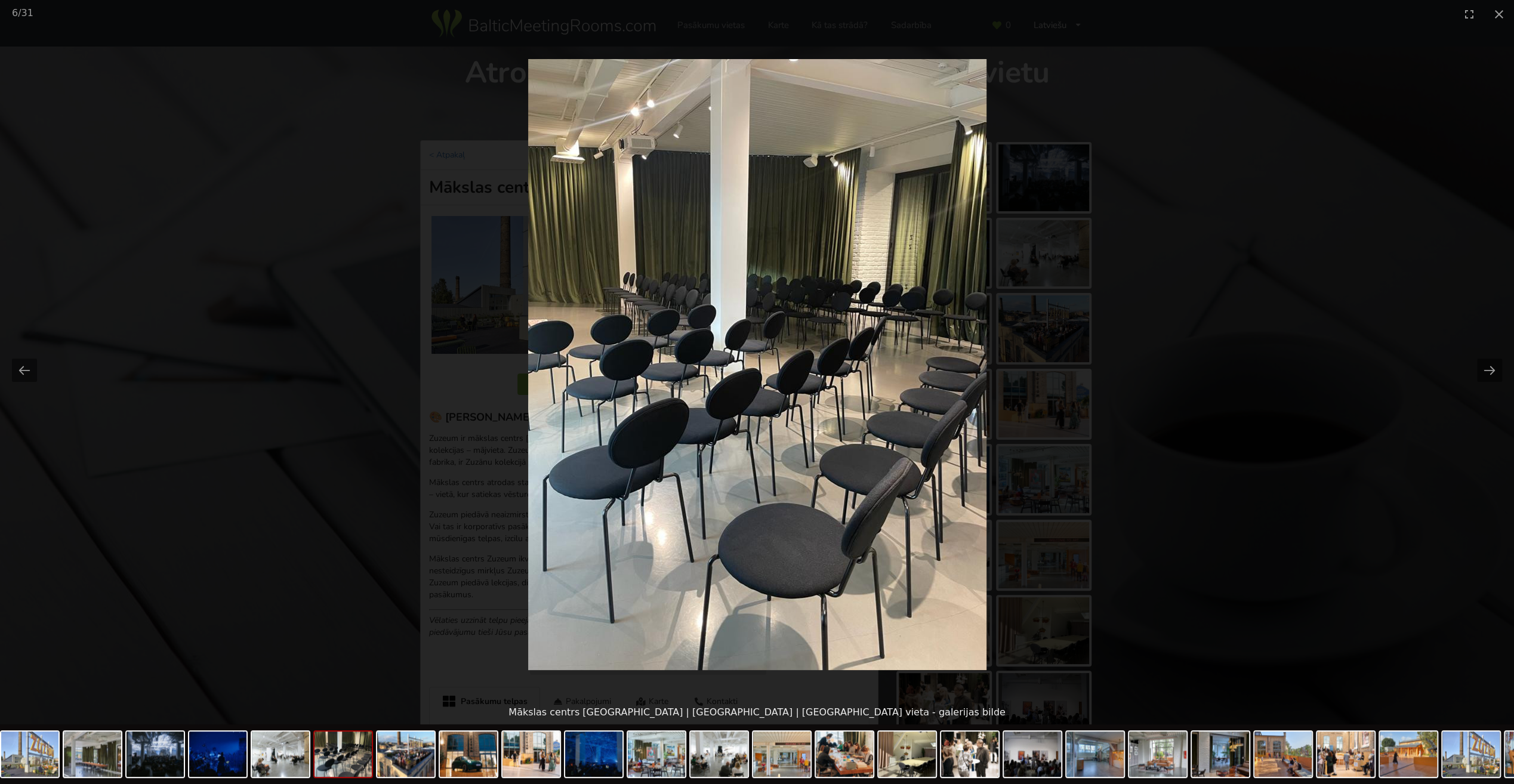
click at [1490, 364] on button "Next slide" at bounding box center [1489, 370] width 25 height 23
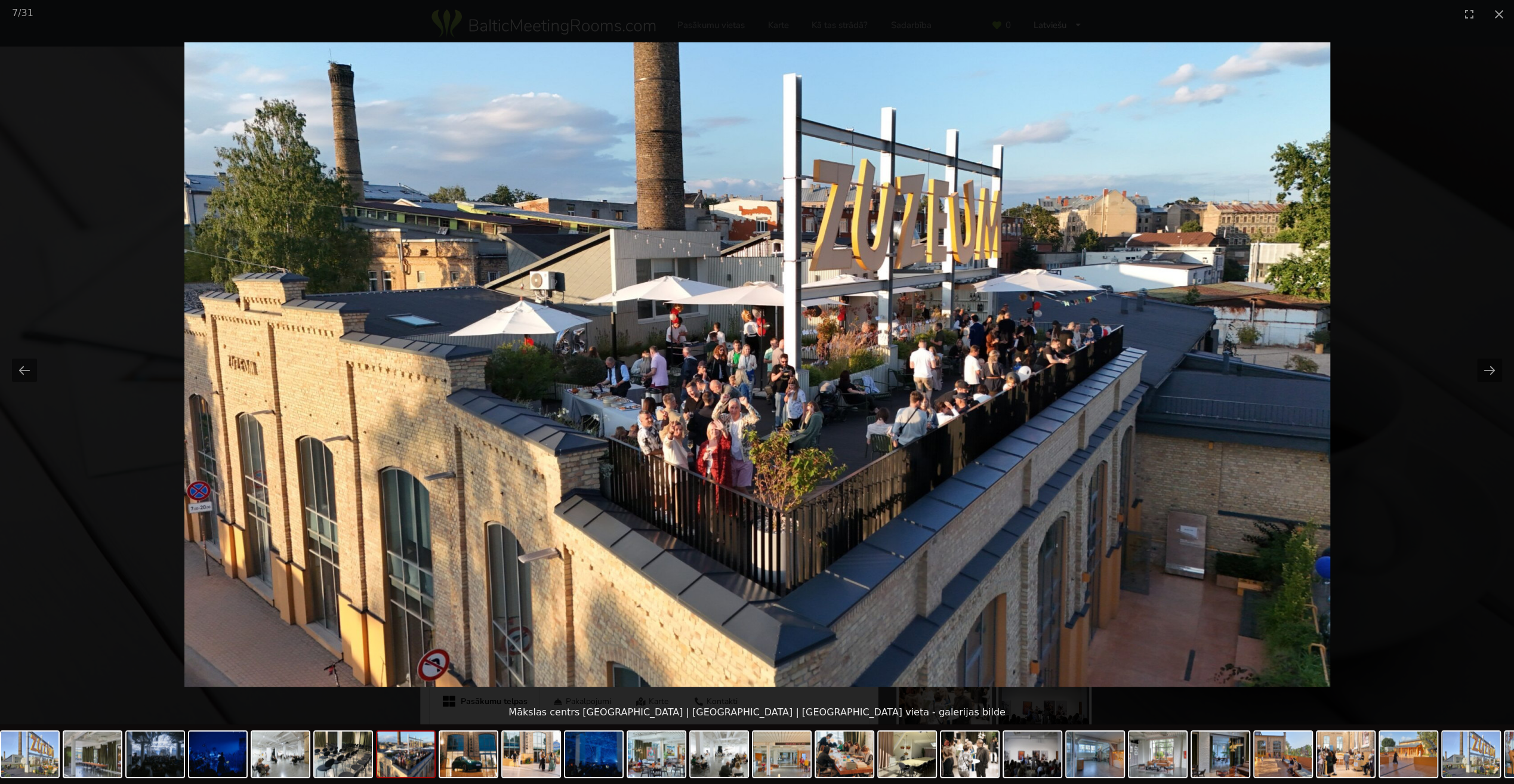
click at [1490, 364] on button "Next slide" at bounding box center [1489, 370] width 25 height 23
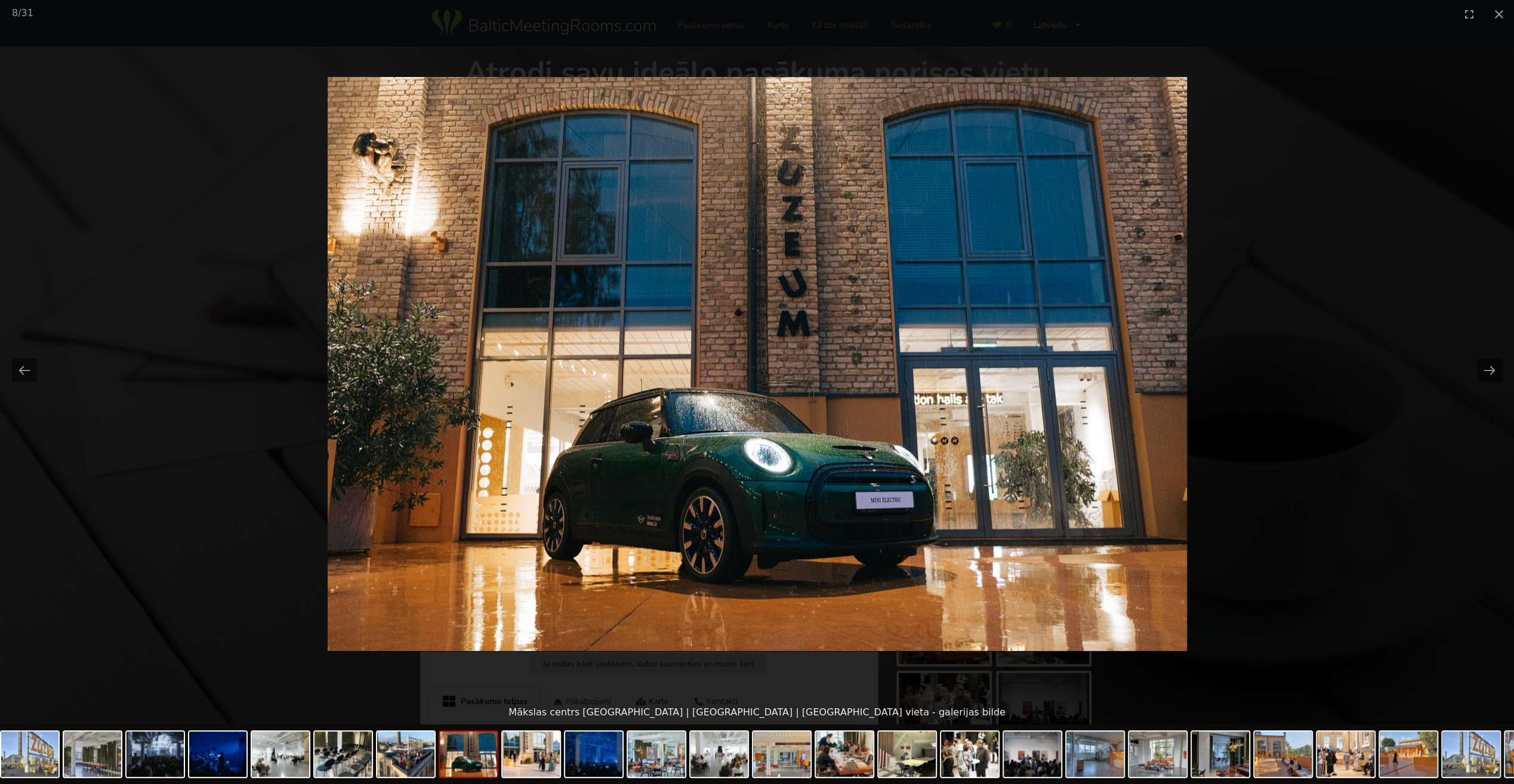
click at [1490, 364] on button "Next slide" at bounding box center [1489, 370] width 25 height 23
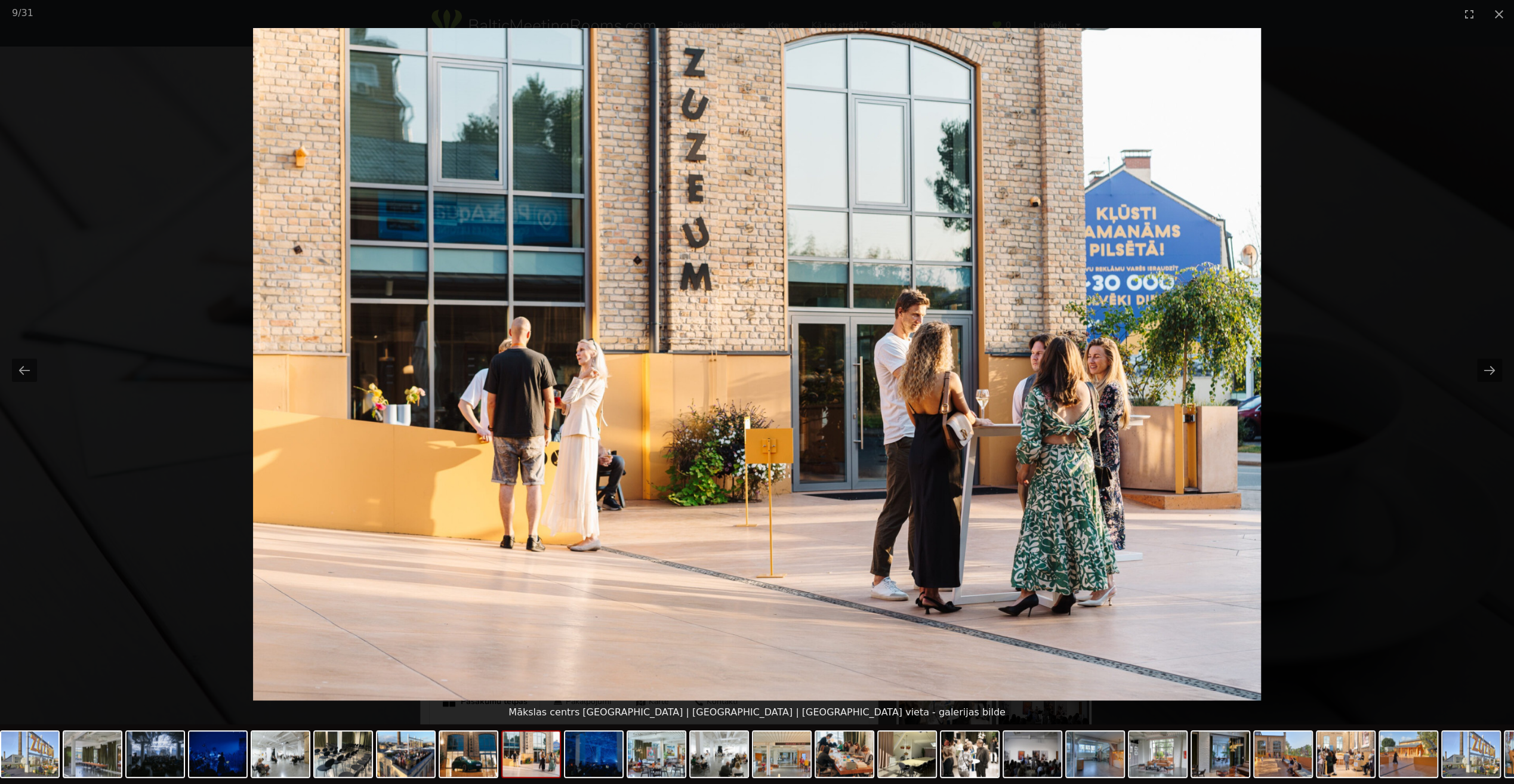
click at [1490, 364] on button "Next slide" at bounding box center [1489, 370] width 25 height 23
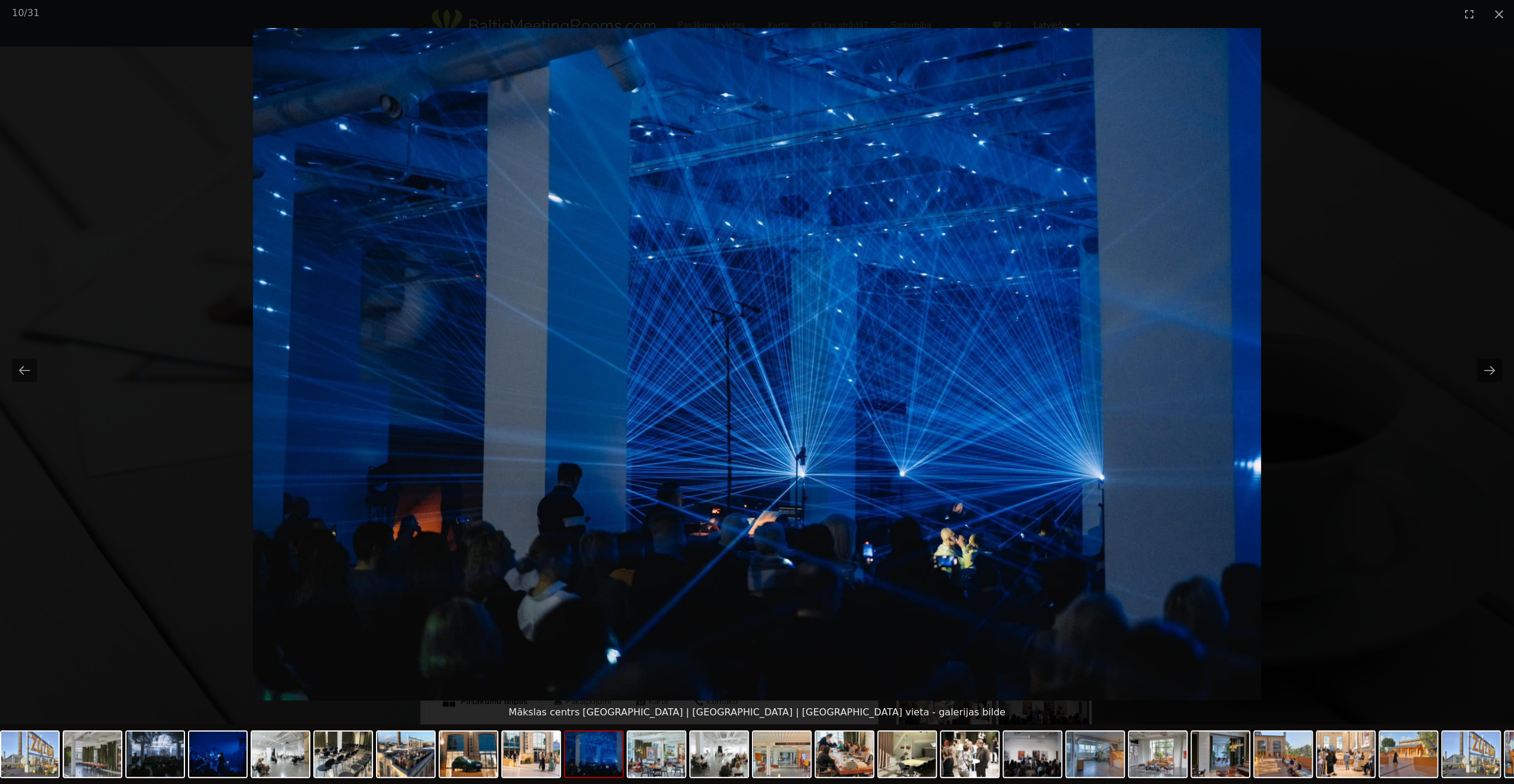
click at [1490, 364] on button "Next slide" at bounding box center [1489, 370] width 25 height 23
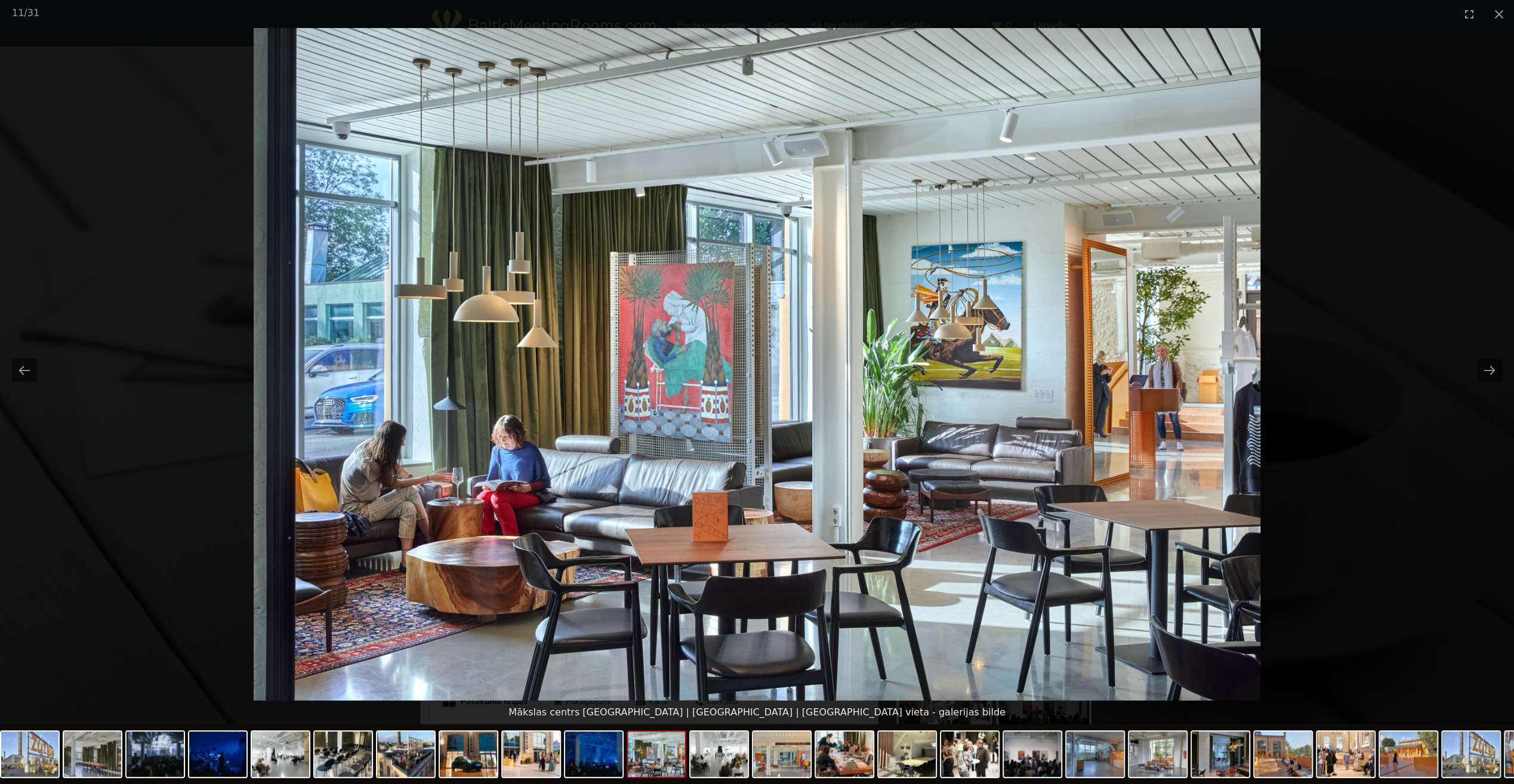
click at [1490, 364] on button "Next slide" at bounding box center [1489, 370] width 25 height 23
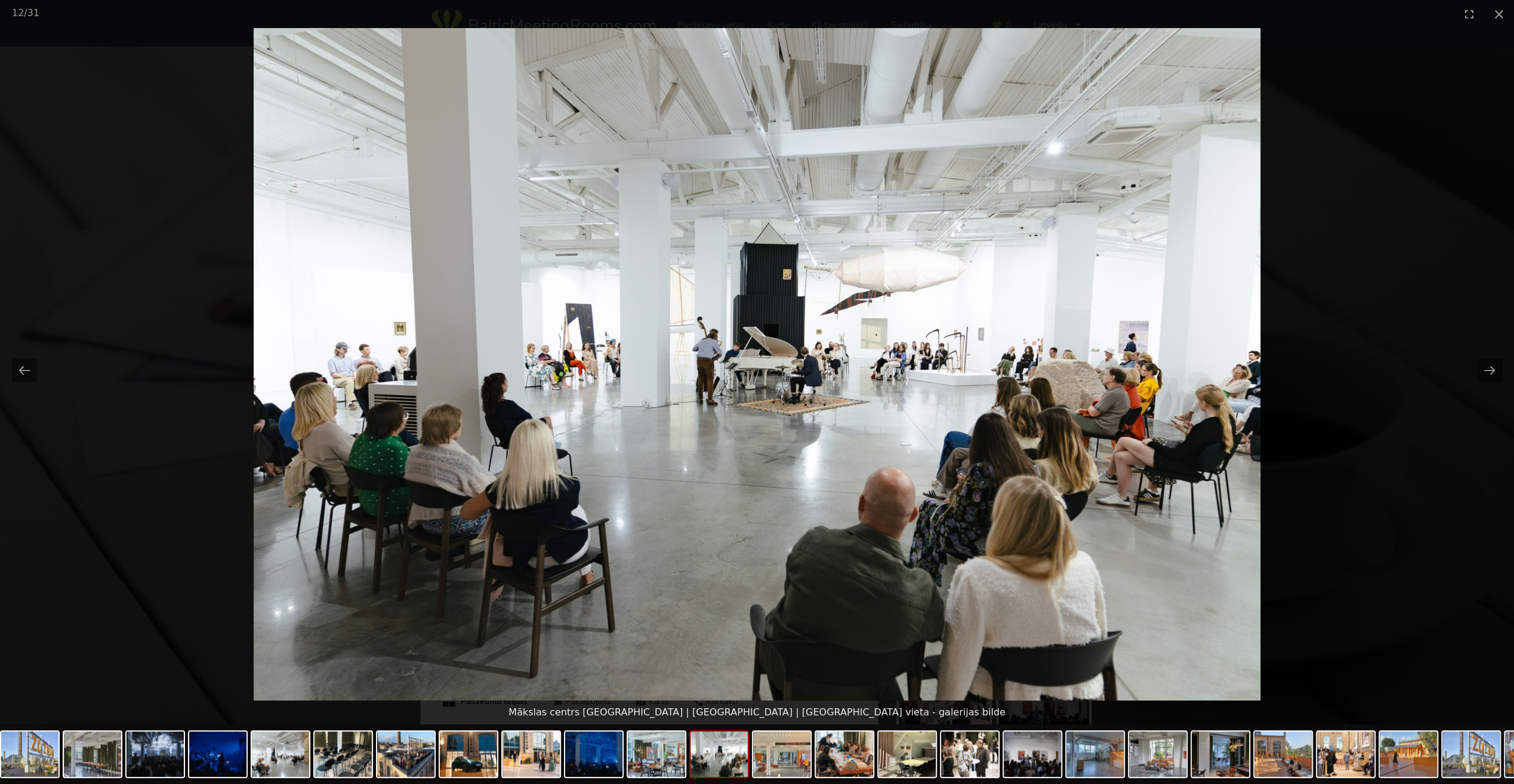
click at [1490, 364] on button "Next slide" at bounding box center [1489, 370] width 25 height 23
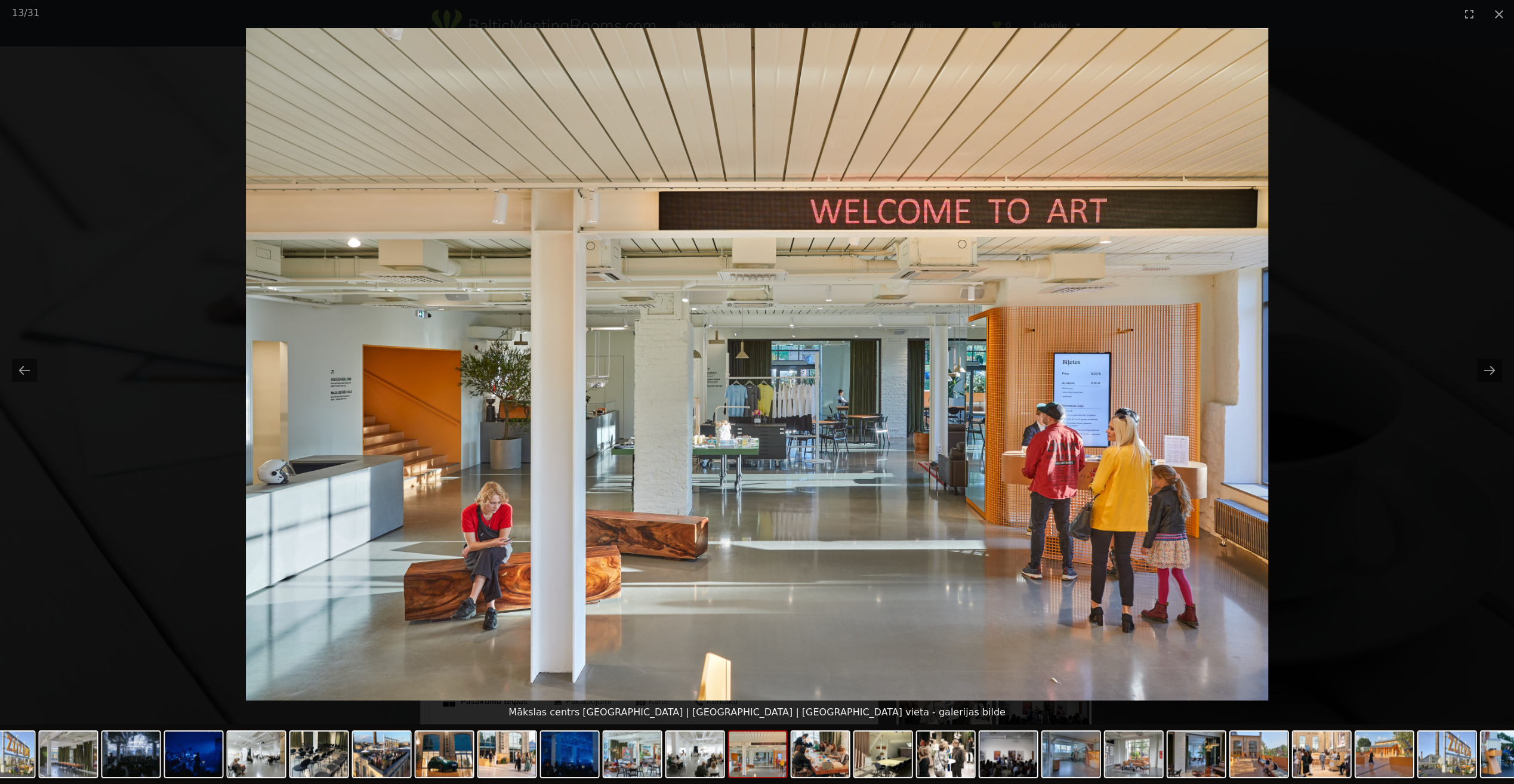
click at [1493, 367] on button "Next slide" at bounding box center [1489, 370] width 25 height 23
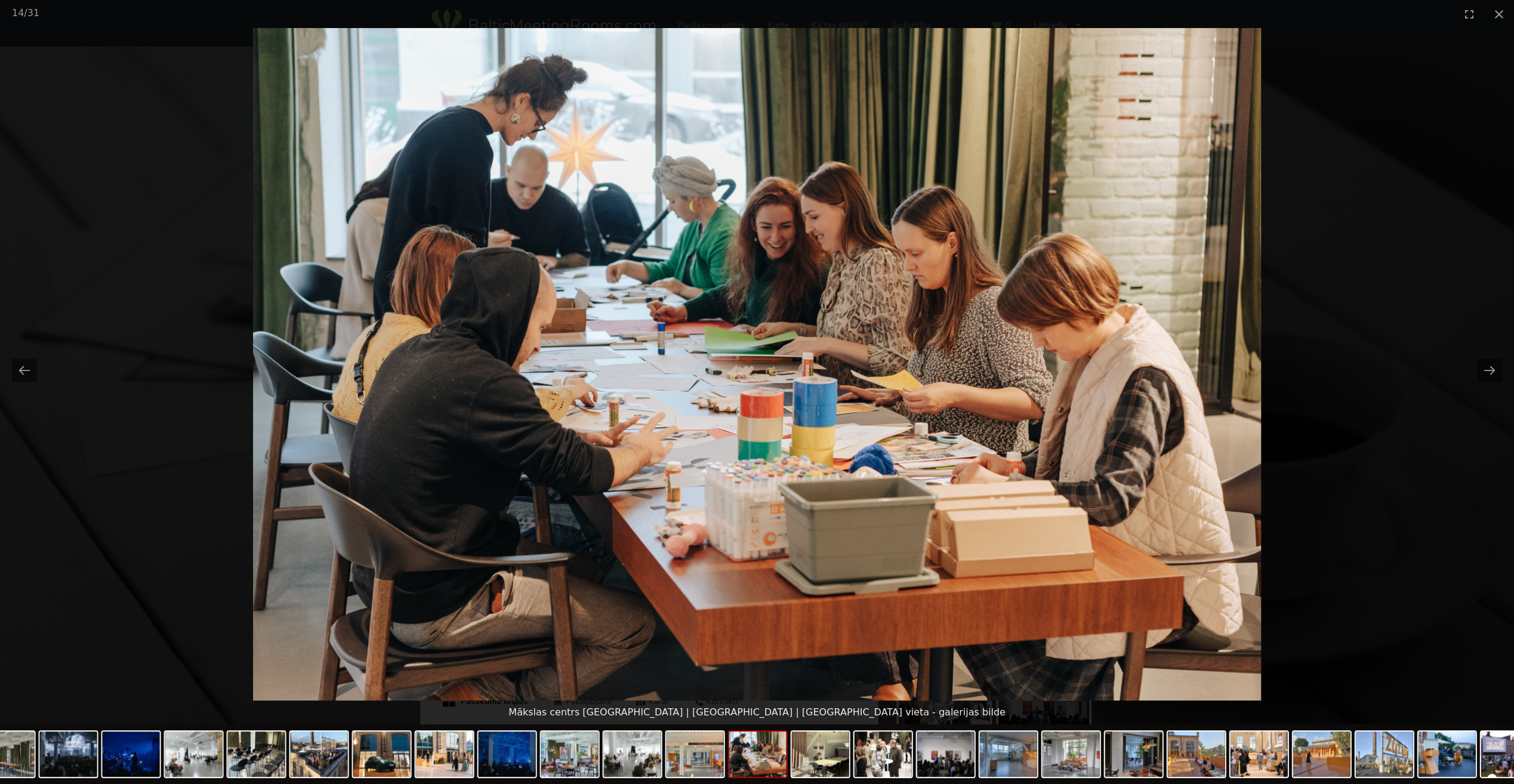
click at [1493, 367] on button "Next slide" at bounding box center [1489, 370] width 25 height 23
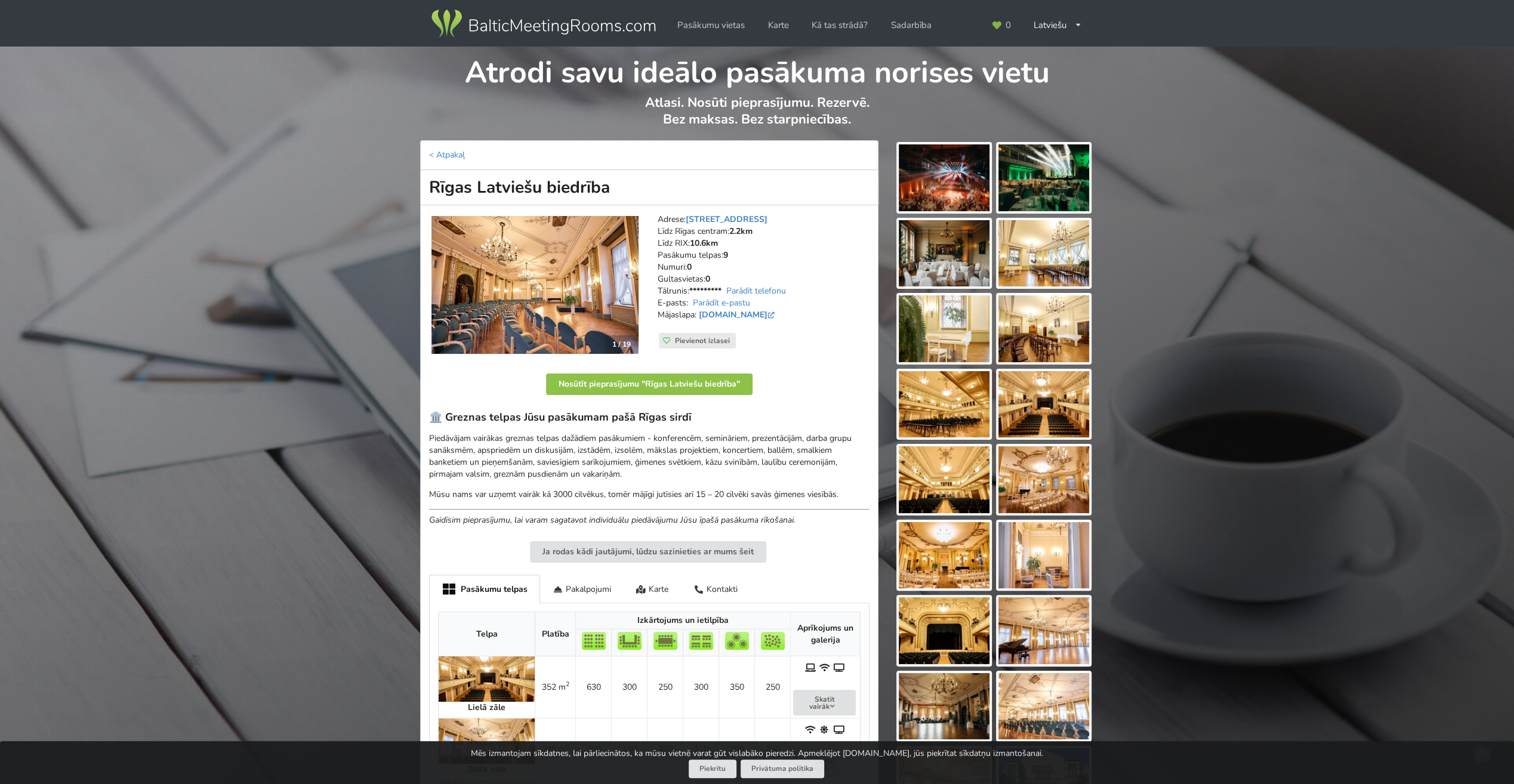
click at [566, 270] on img at bounding box center [535, 284] width 207 height 138
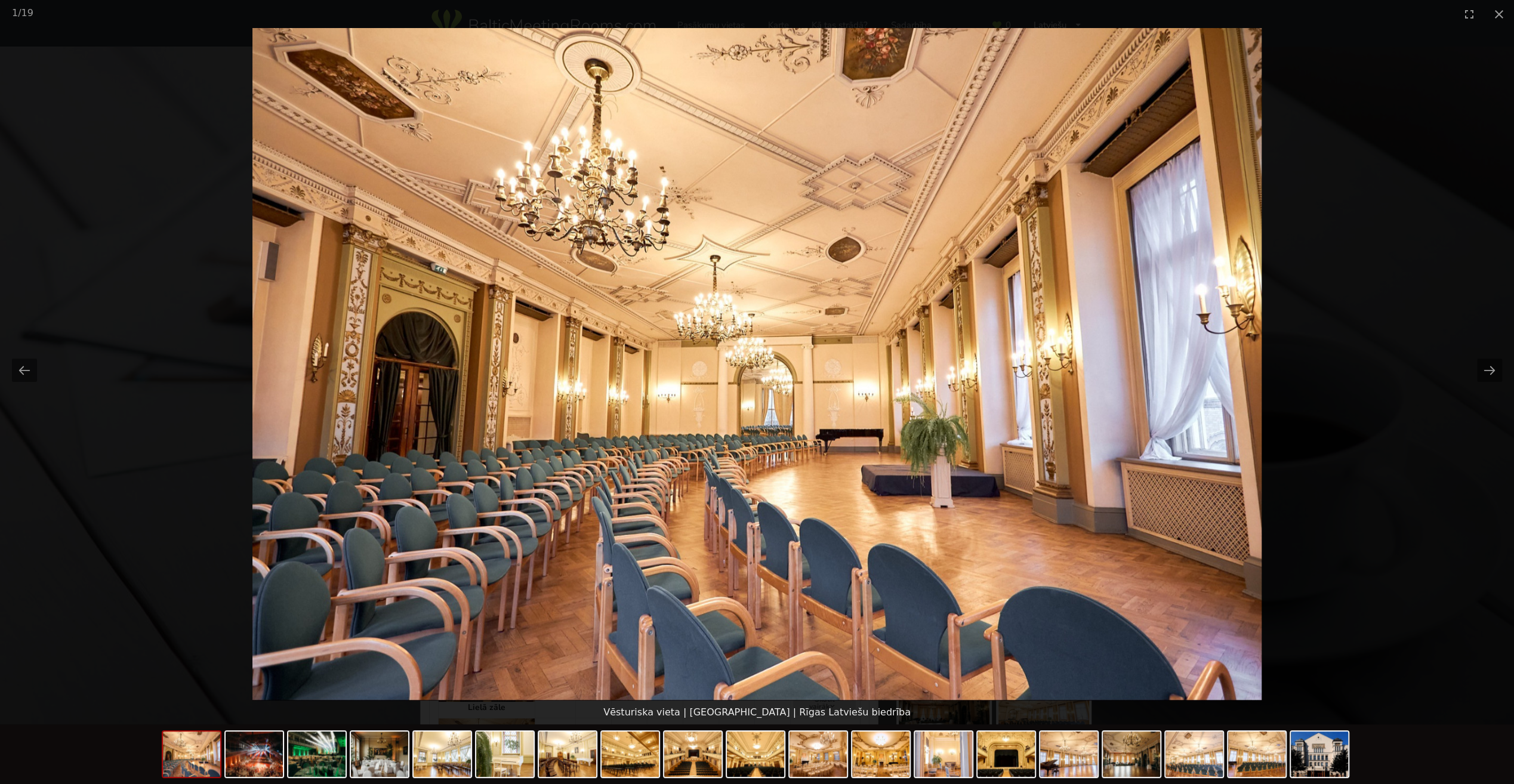
click at [1490, 369] on button "Next slide" at bounding box center [1489, 370] width 25 height 23
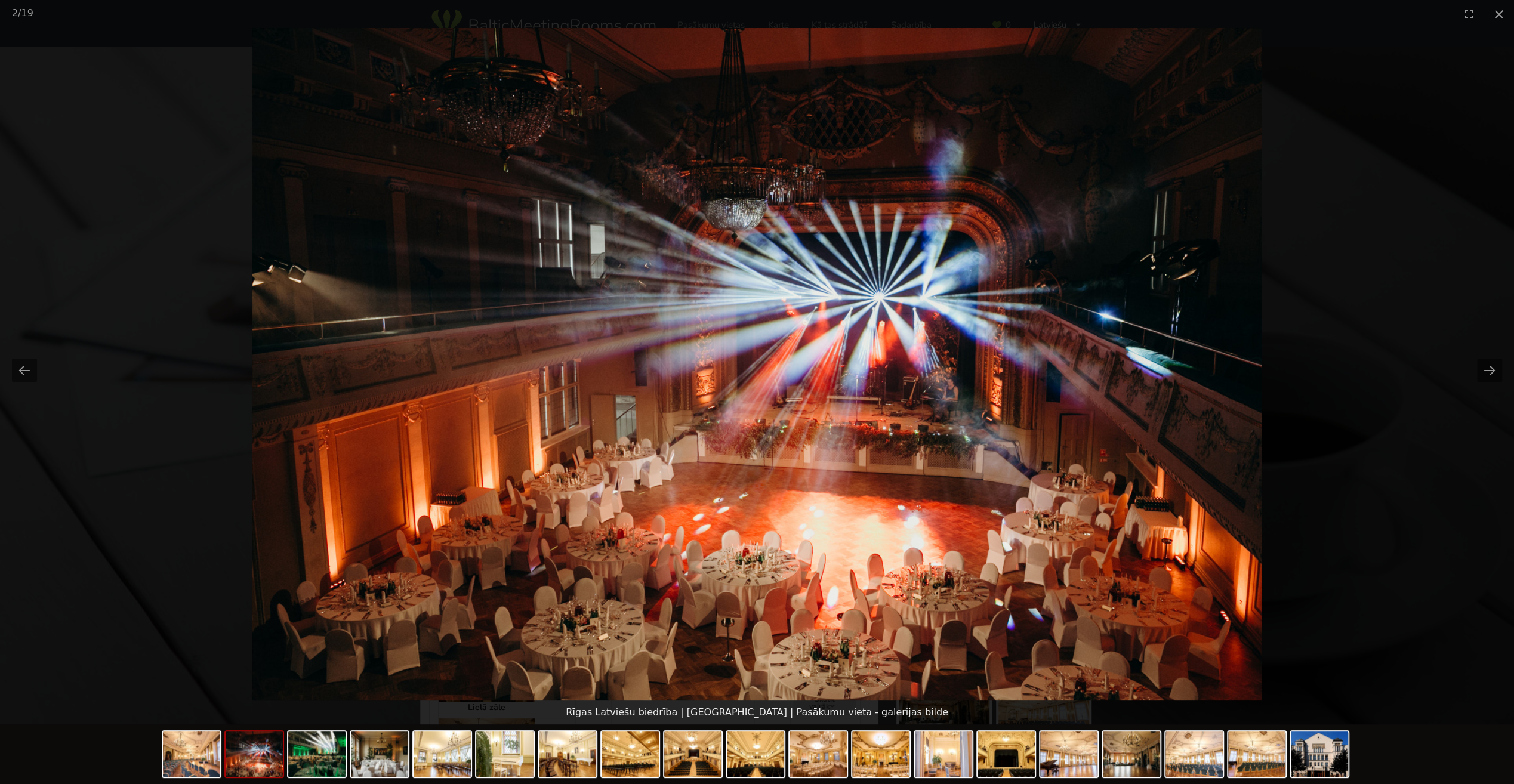
click at [1490, 369] on button "Next slide" at bounding box center [1489, 370] width 25 height 23
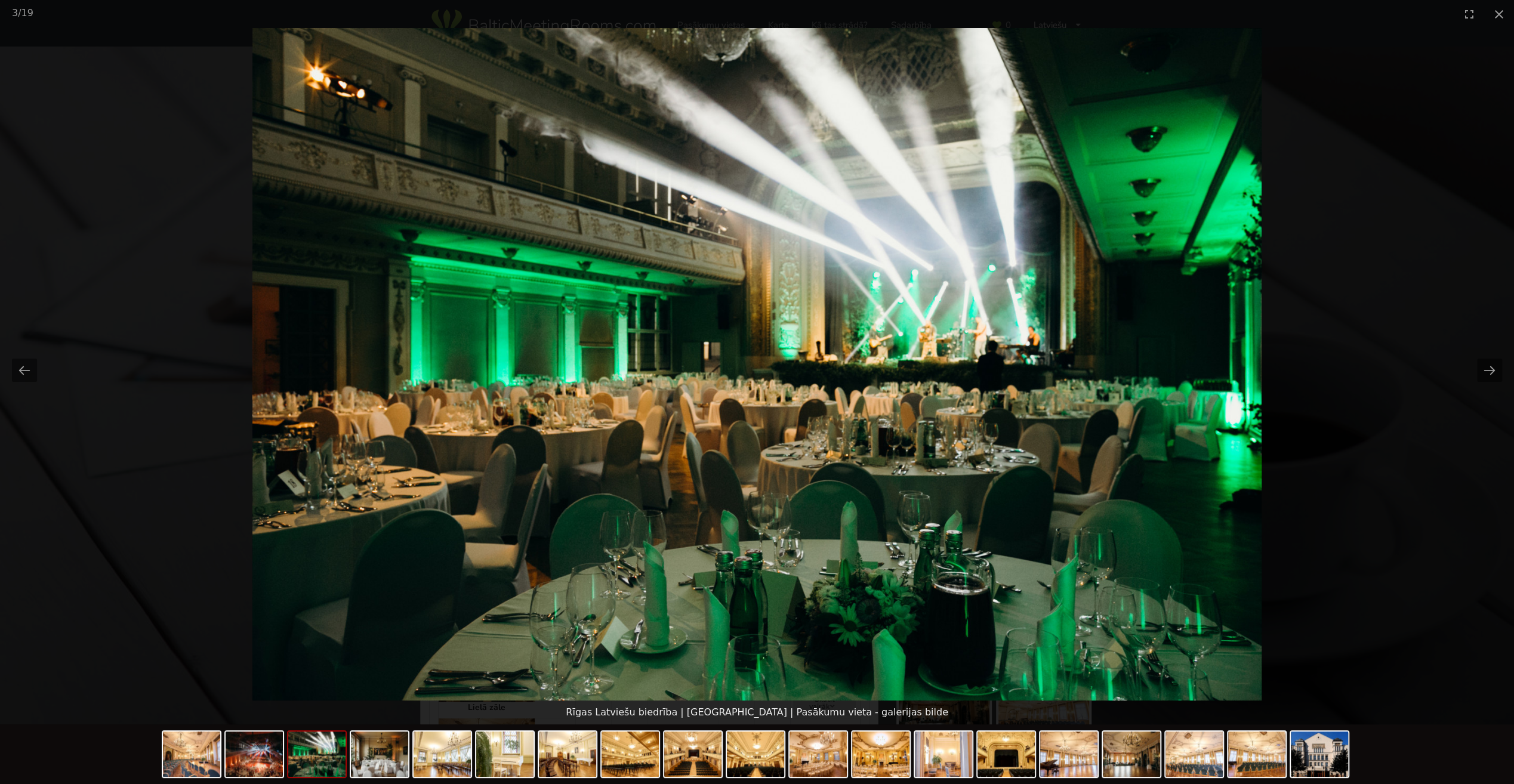
click at [1490, 369] on button "Next slide" at bounding box center [1489, 370] width 25 height 23
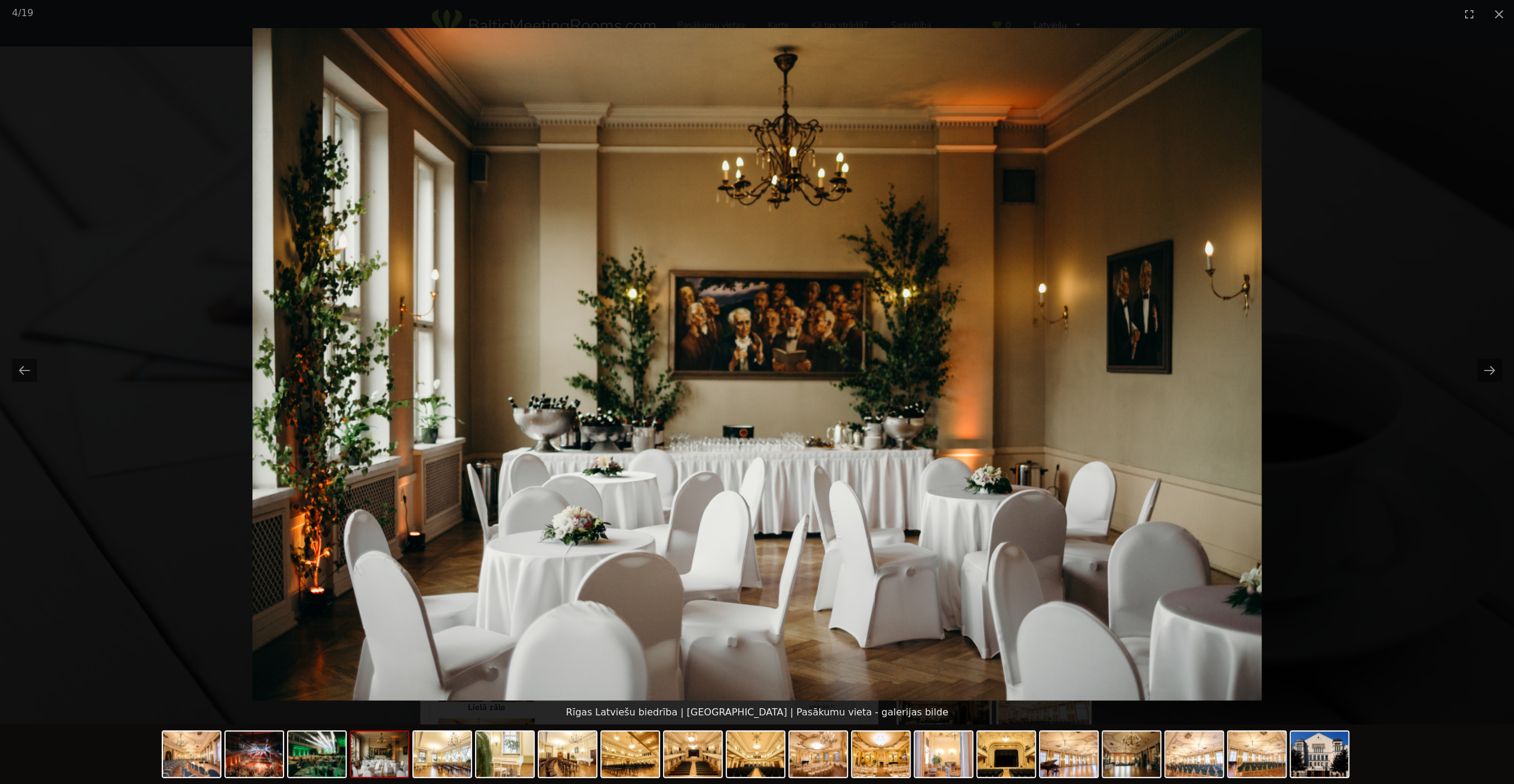
click at [1491, 369] on button "Next slide" at bounding box center [1489, 370] width 25 height 23
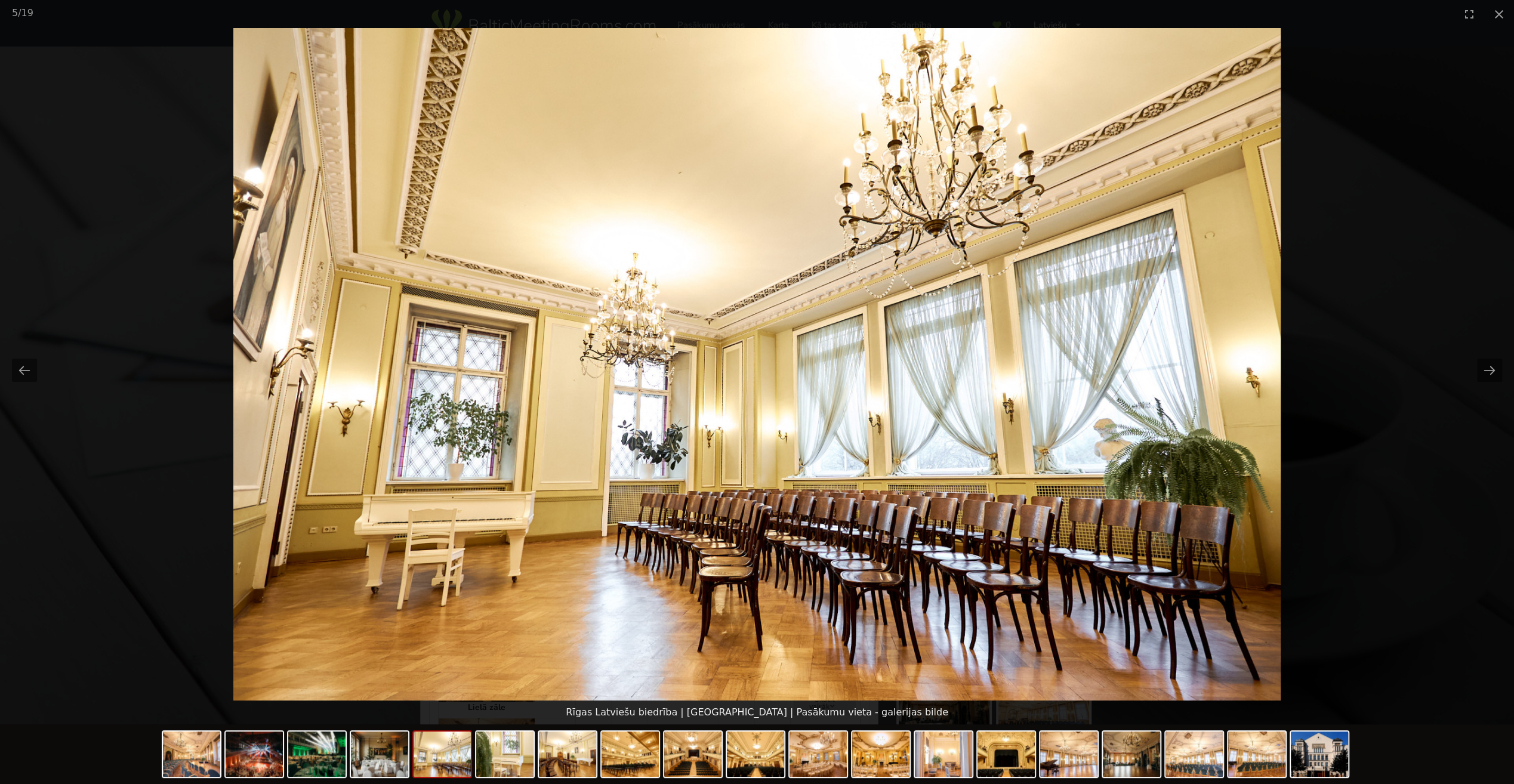
click at [1489, 371] on button "Next slide" at bounding box center [1489, 370] width 25 height 23
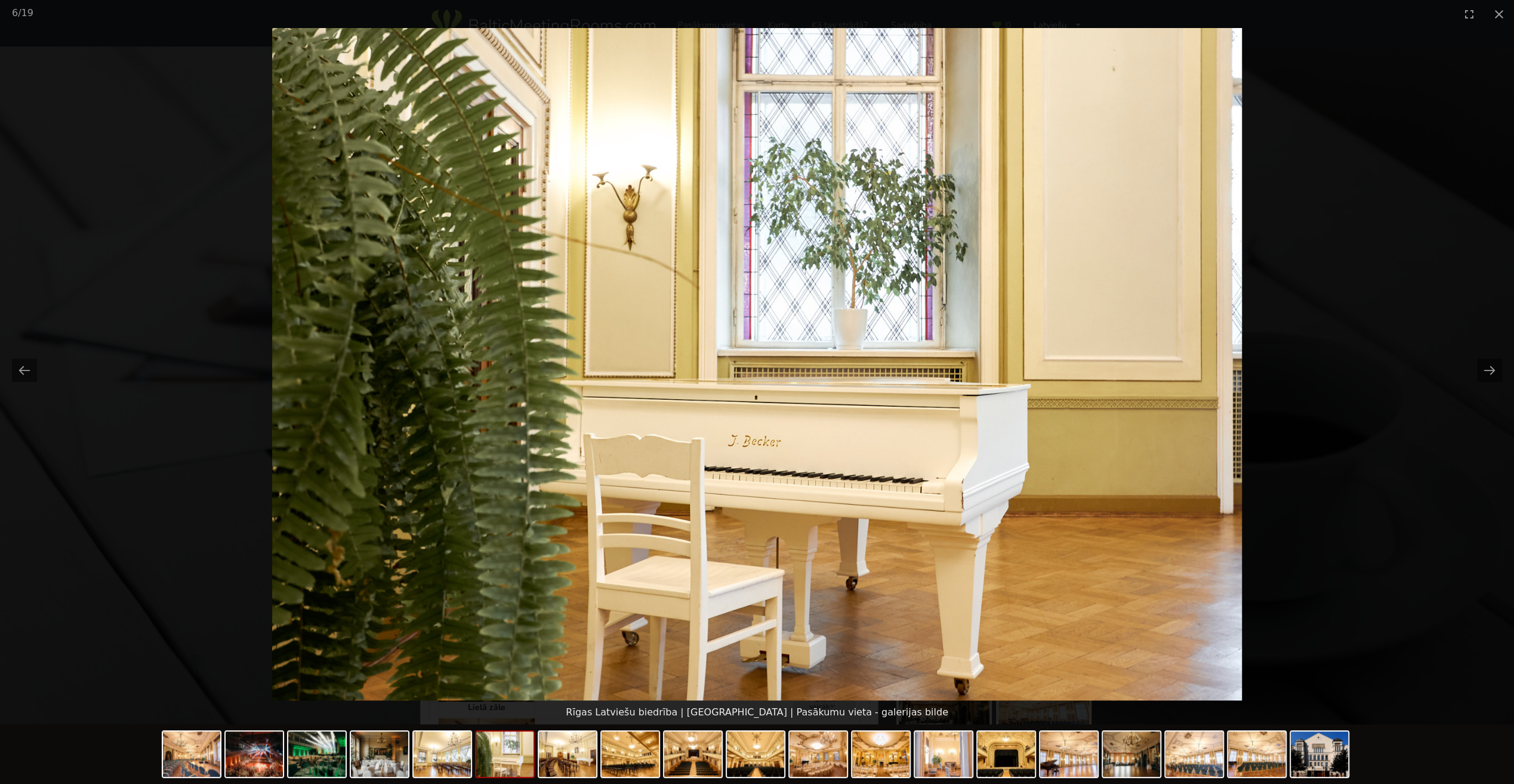
click at [1489, 371] on button "Next slide" at bounding box center [1489, 370] width 25 height 23
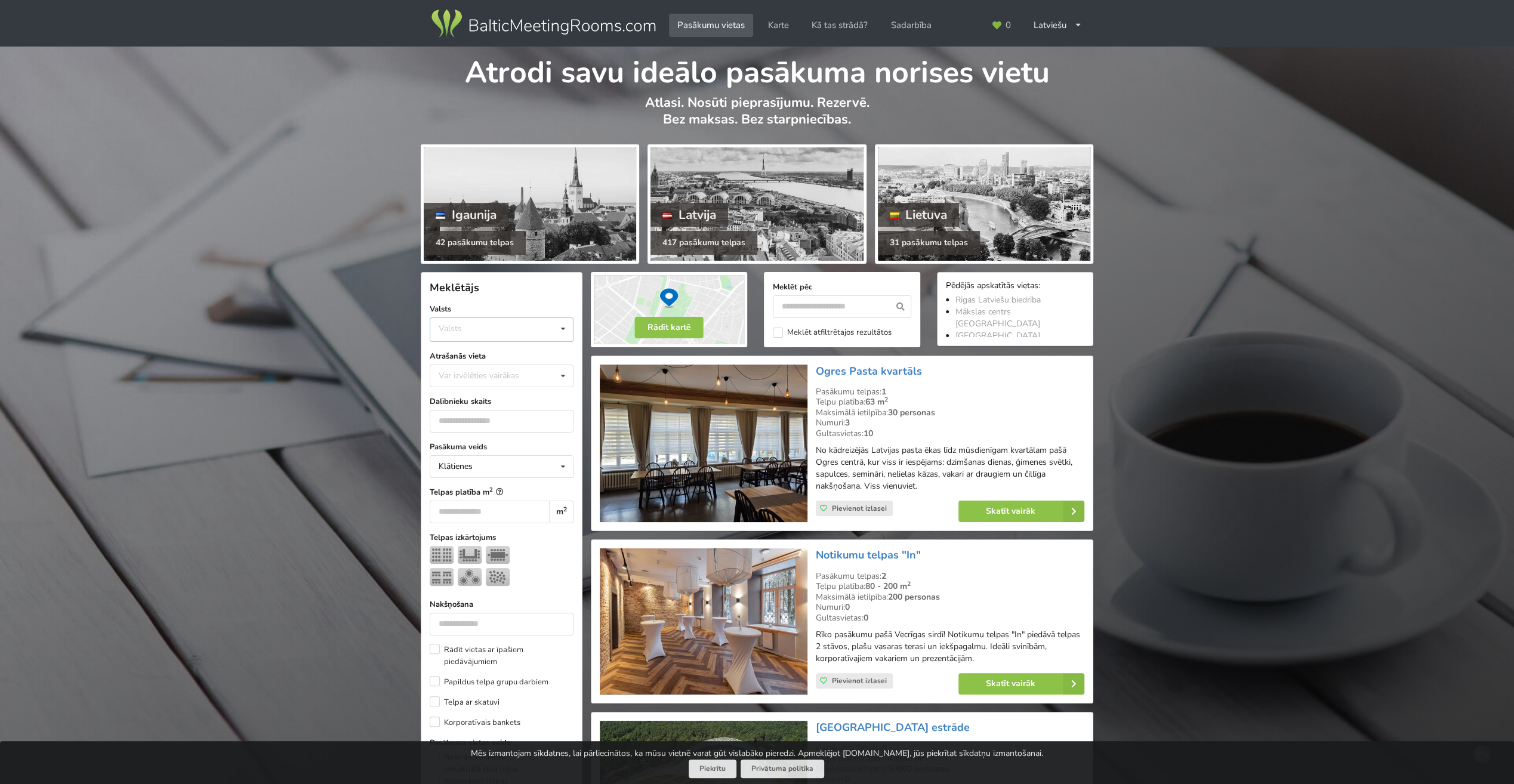
click at [473, 325] on div "Valsts Igaunija Latvija Lietuva" at bounding box center [502, 329] width 144 height 24
click at [473, 360] on div "Igaunija" at bounding box center [502, 352] width 143 height 22
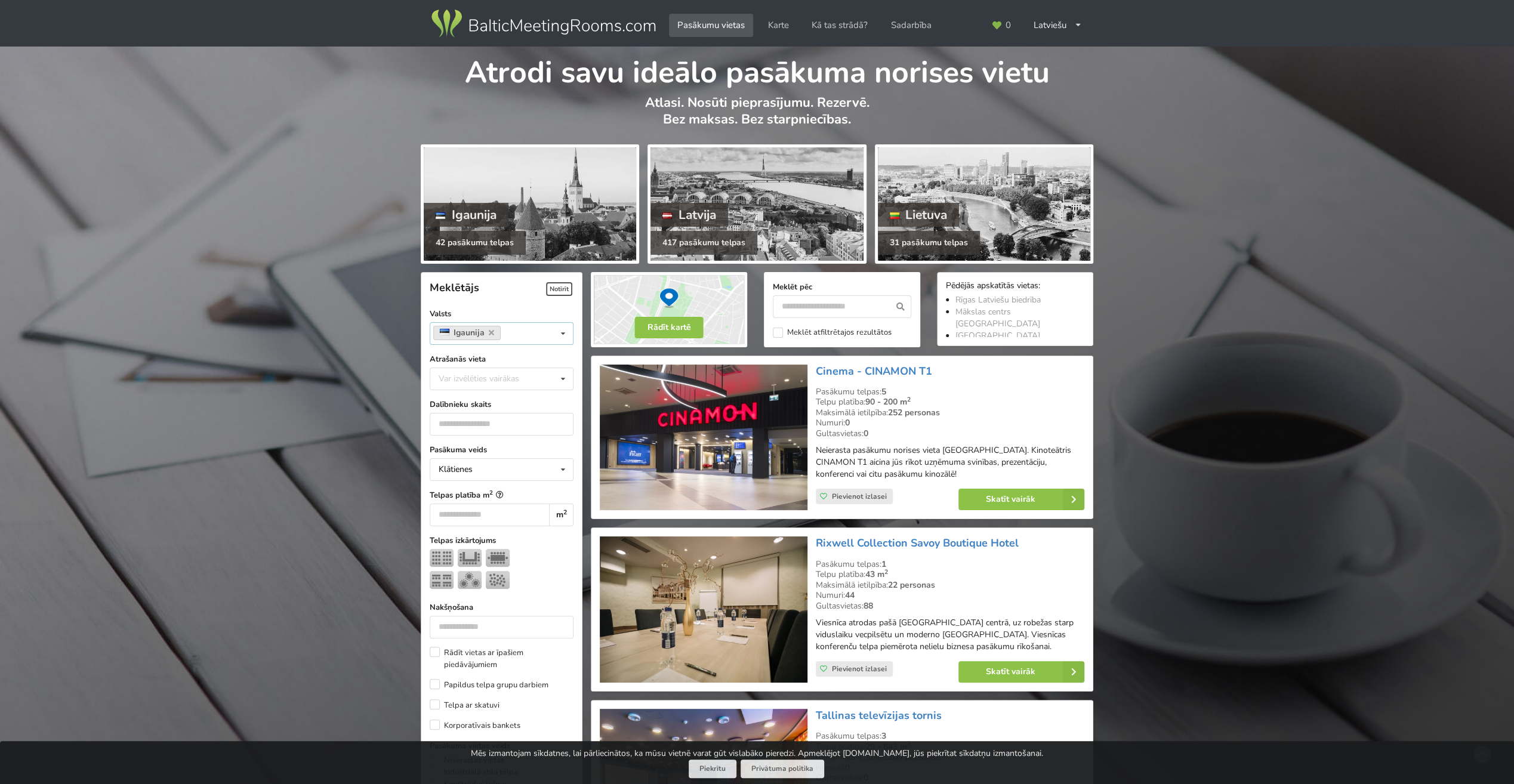
click at [474, 332] on link "Igaunija" at bounding box center [466, 333] width 67 height 15
click at [496, 334] on link "Igaunija" at bounding box center [466, 333] width 67 height 15
click at [493, 333] on link "Igaunija" at bounding box center [466, 333] width 67 height 15
click at [491, 329] on icon at bounding box center [491, 333] width 6 height 8
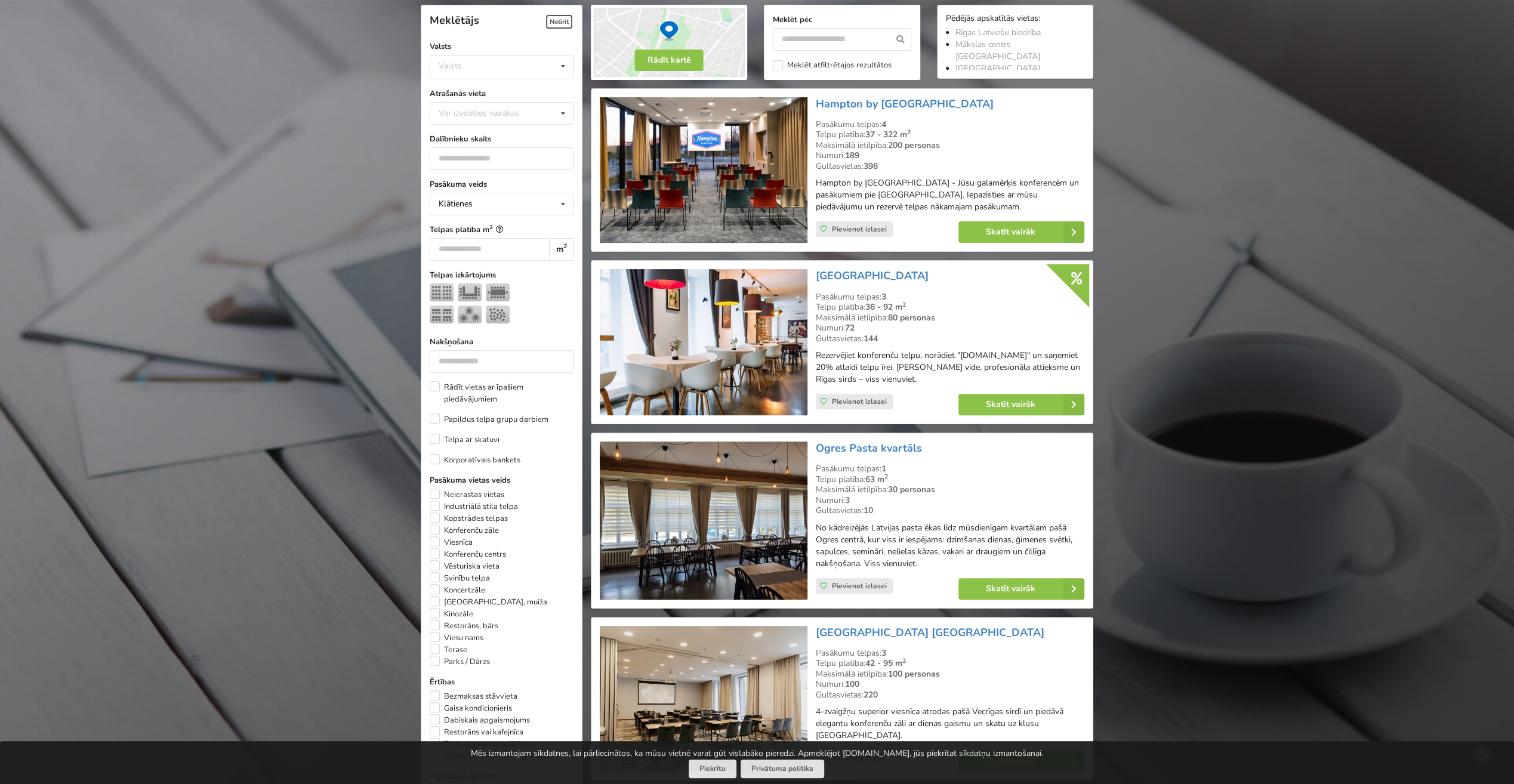
click at [473, 329] on div "Pasākuma veids Klātienes Klātienes Tiešsaistes Klātienes ar tiešraidi Telpas pl…" at bounding box center [502, 541] width 144 height 725
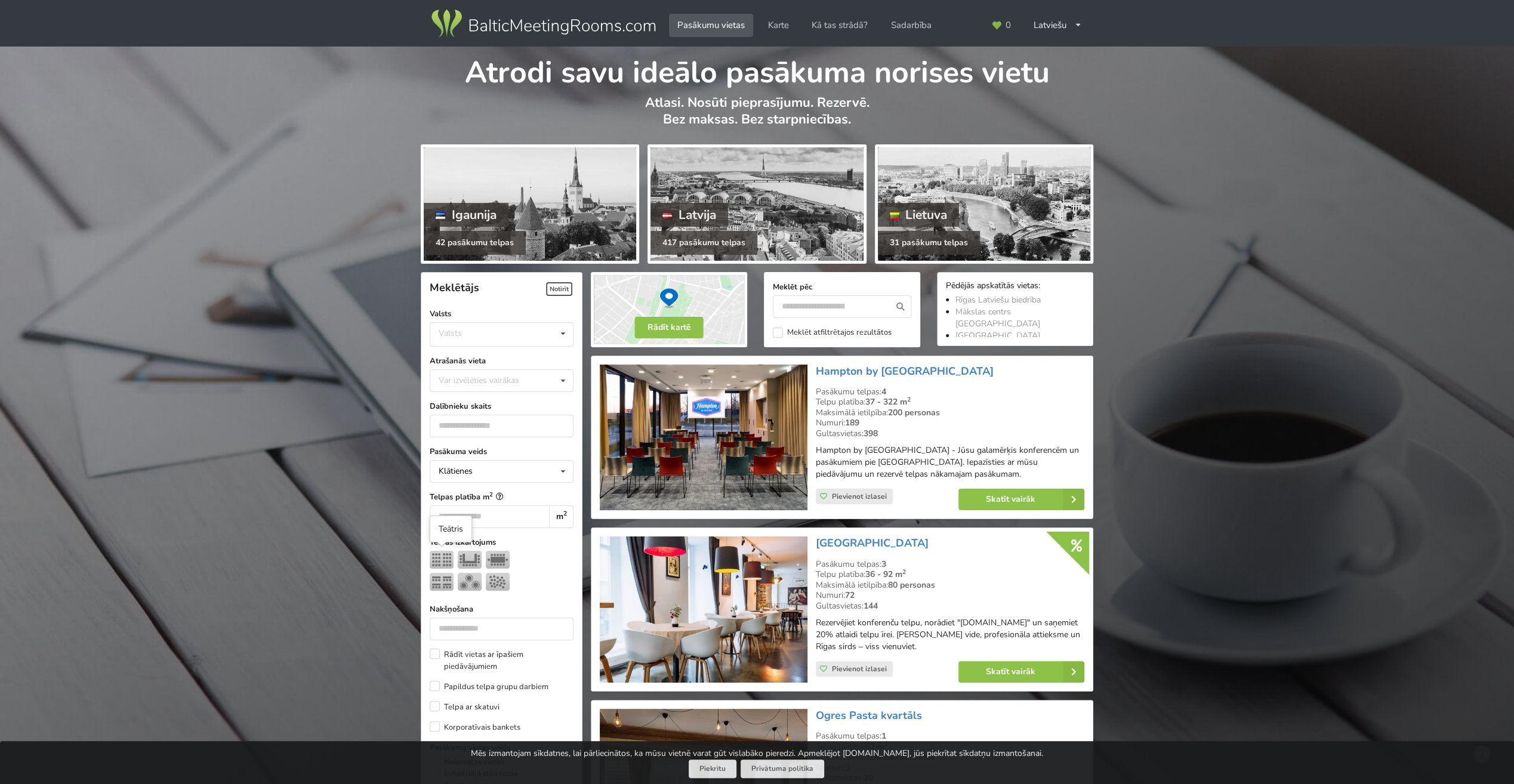
click at [442, 559] on img at bounding box center [442, 560] width 24 height 18
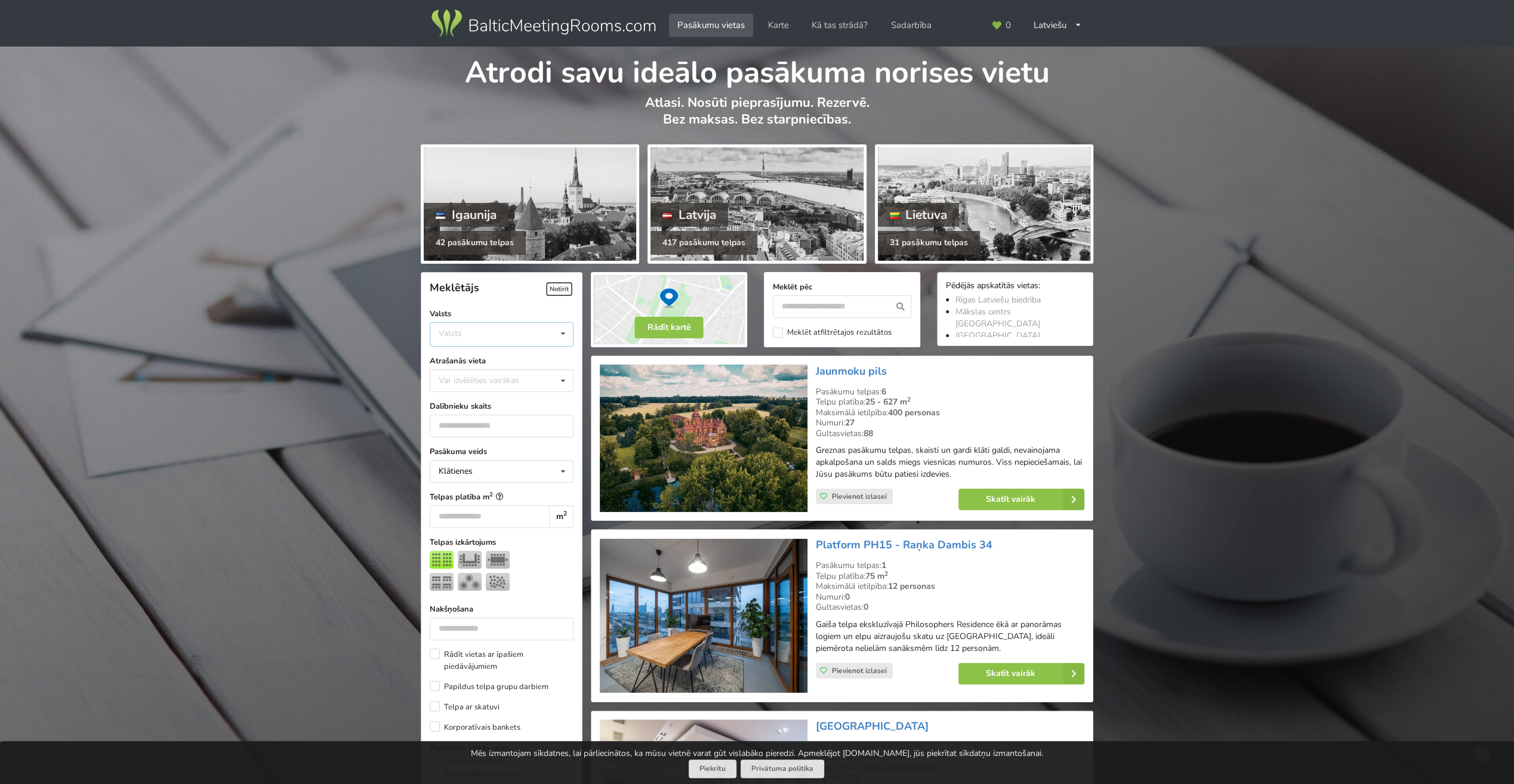
click at [490, 337] on div "Valsts Igaunija Latvija Lietuva" at bounding box center [502, 334] width 144 height 24
click at [471, 375] on div "Latvija" at bounding box center [502, 379] width 143 height 22
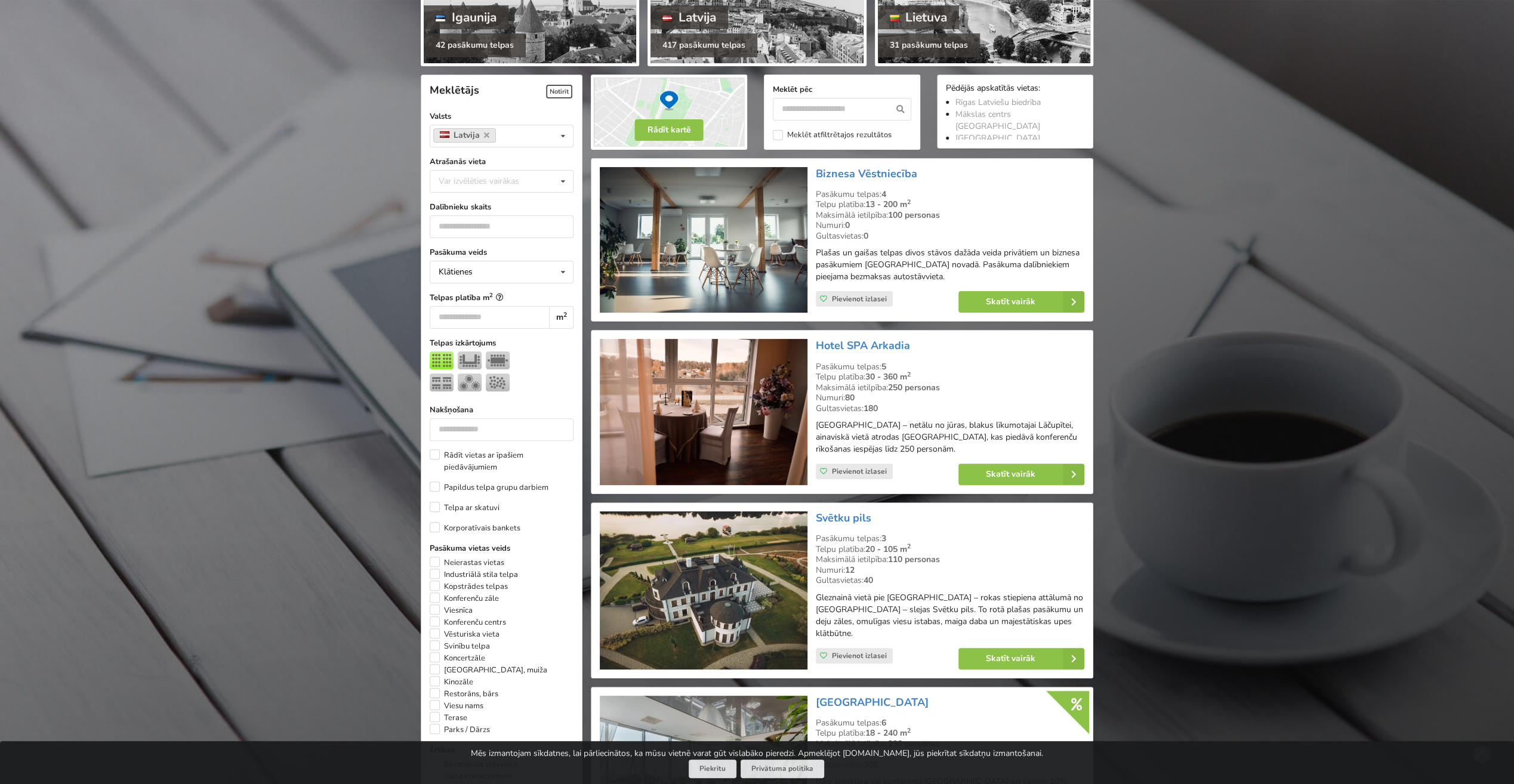
scroll to position [148, 0]
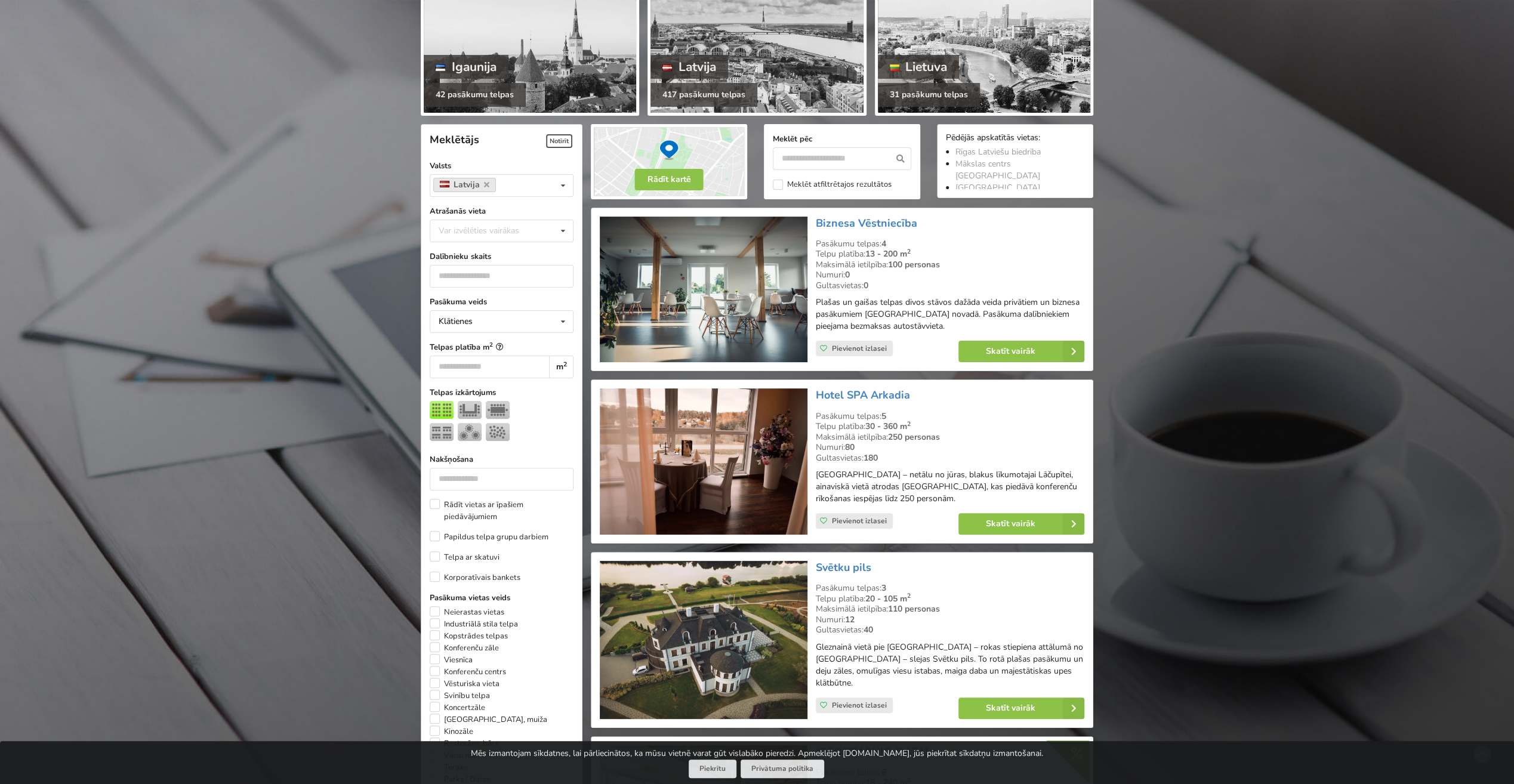
click at [510, 234] on div "Var izvēlēties vairākas" at bounding box center [490, 230] width 111 height 14
click at [458, 356] on div "Rīga" at bounding box center [502, 363] width 143 height 22
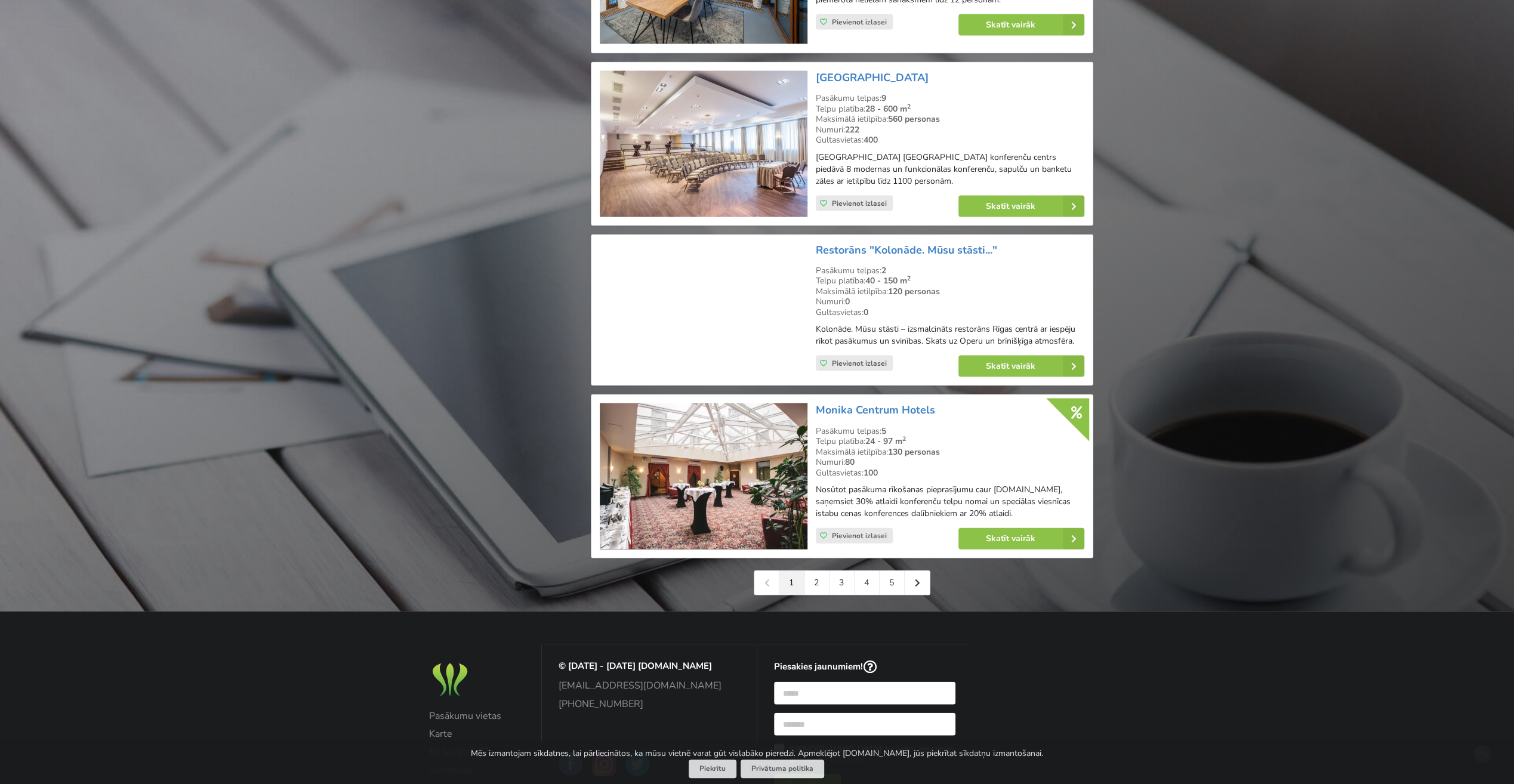
scroll to position [2533, 0]
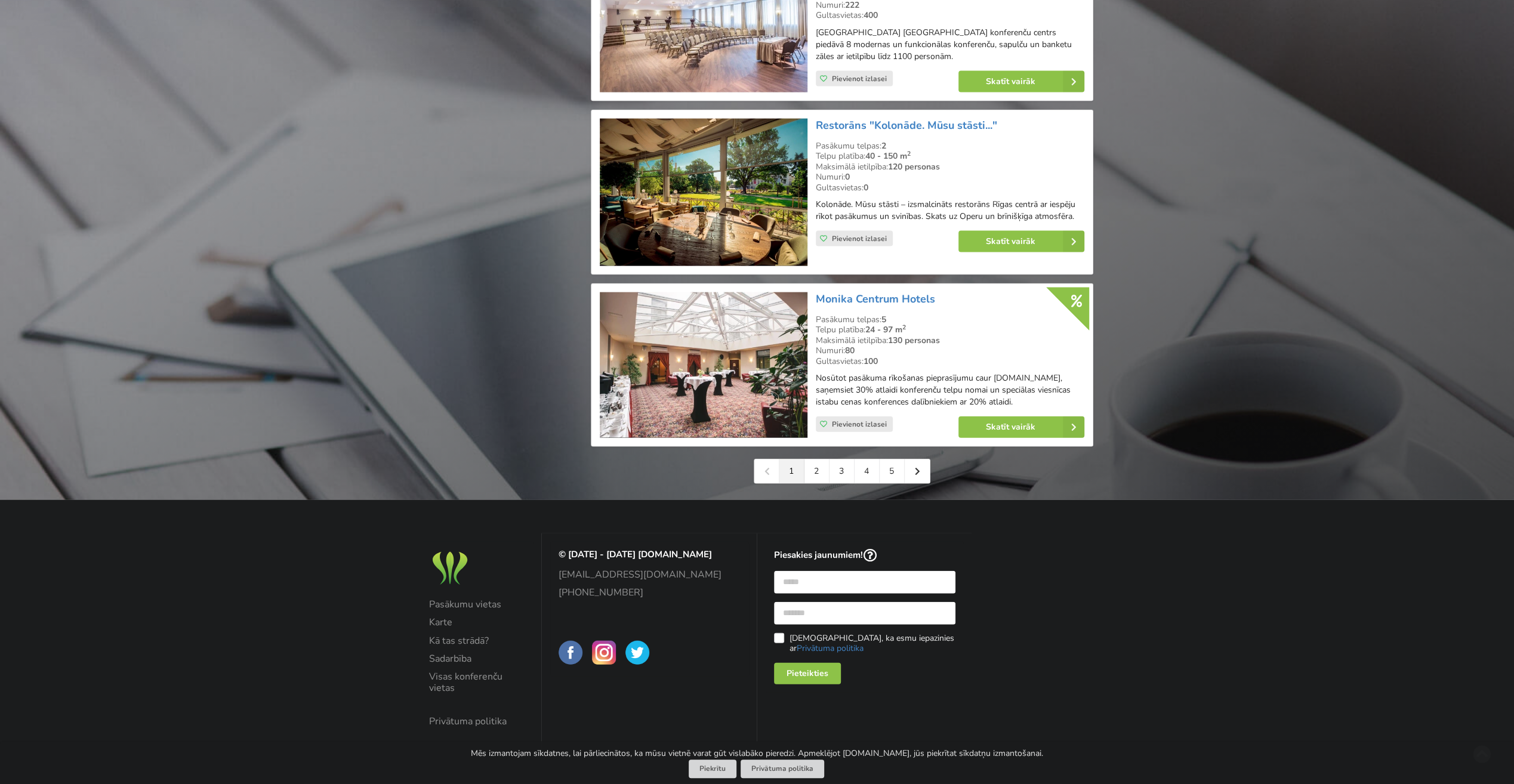
click at [815, 474] on link "2" at bounding box center [817, 472] width 25 height 24
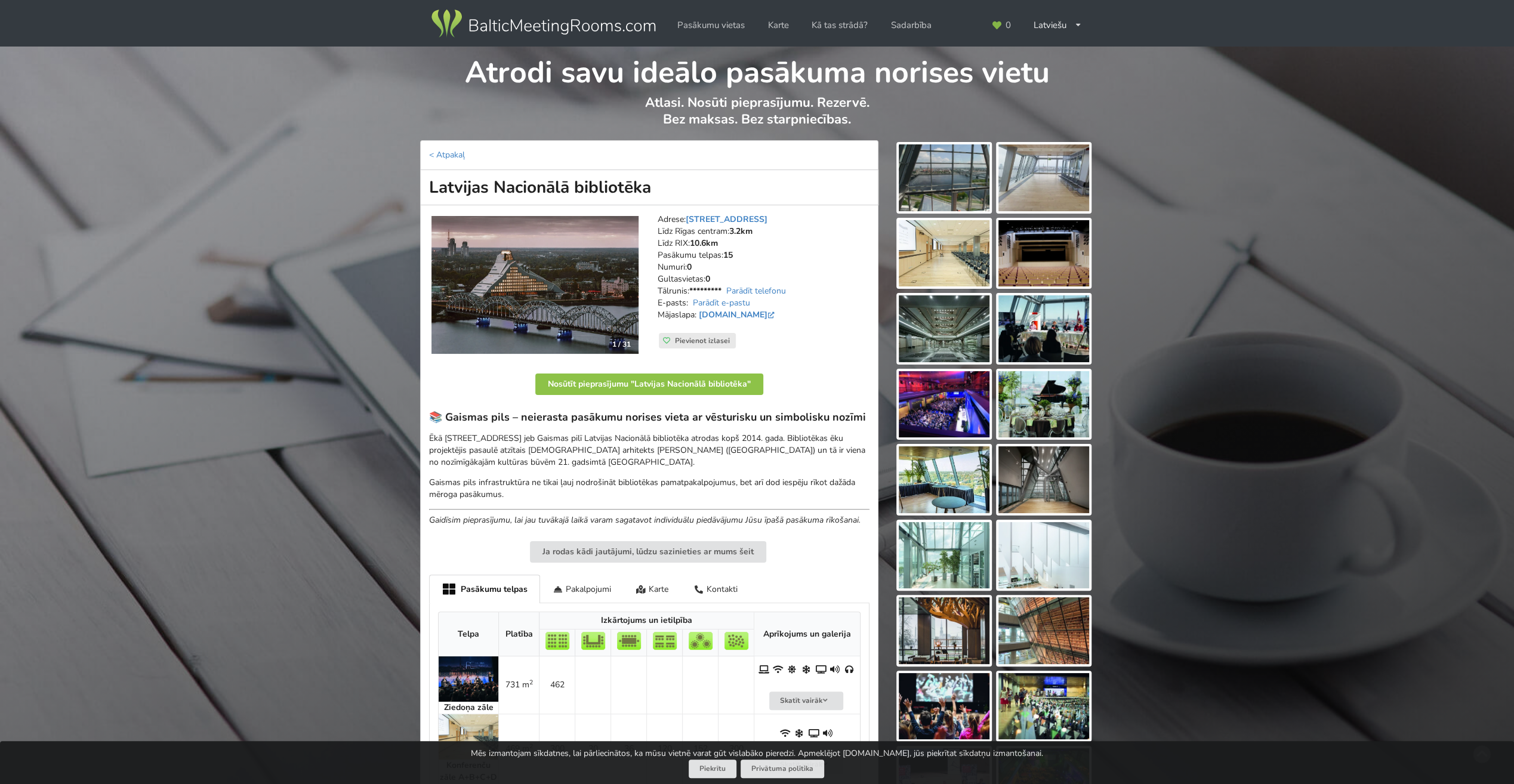
click at [574, 272] on img at bounding box center [535, 284] width 207 height 138
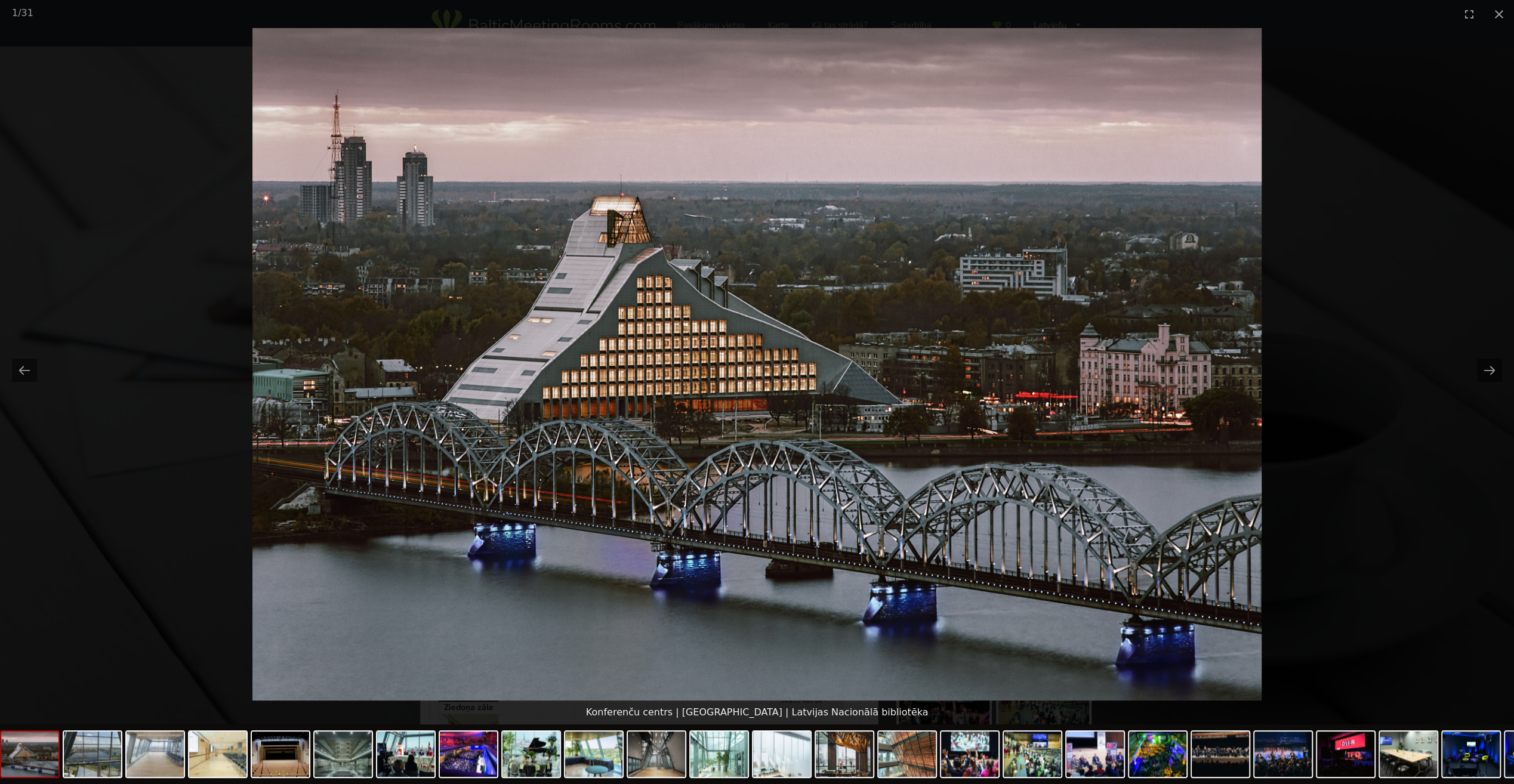
click at [1491, 367] on button "Next slide" at bounding box center [1489, 370] width 25 height 23
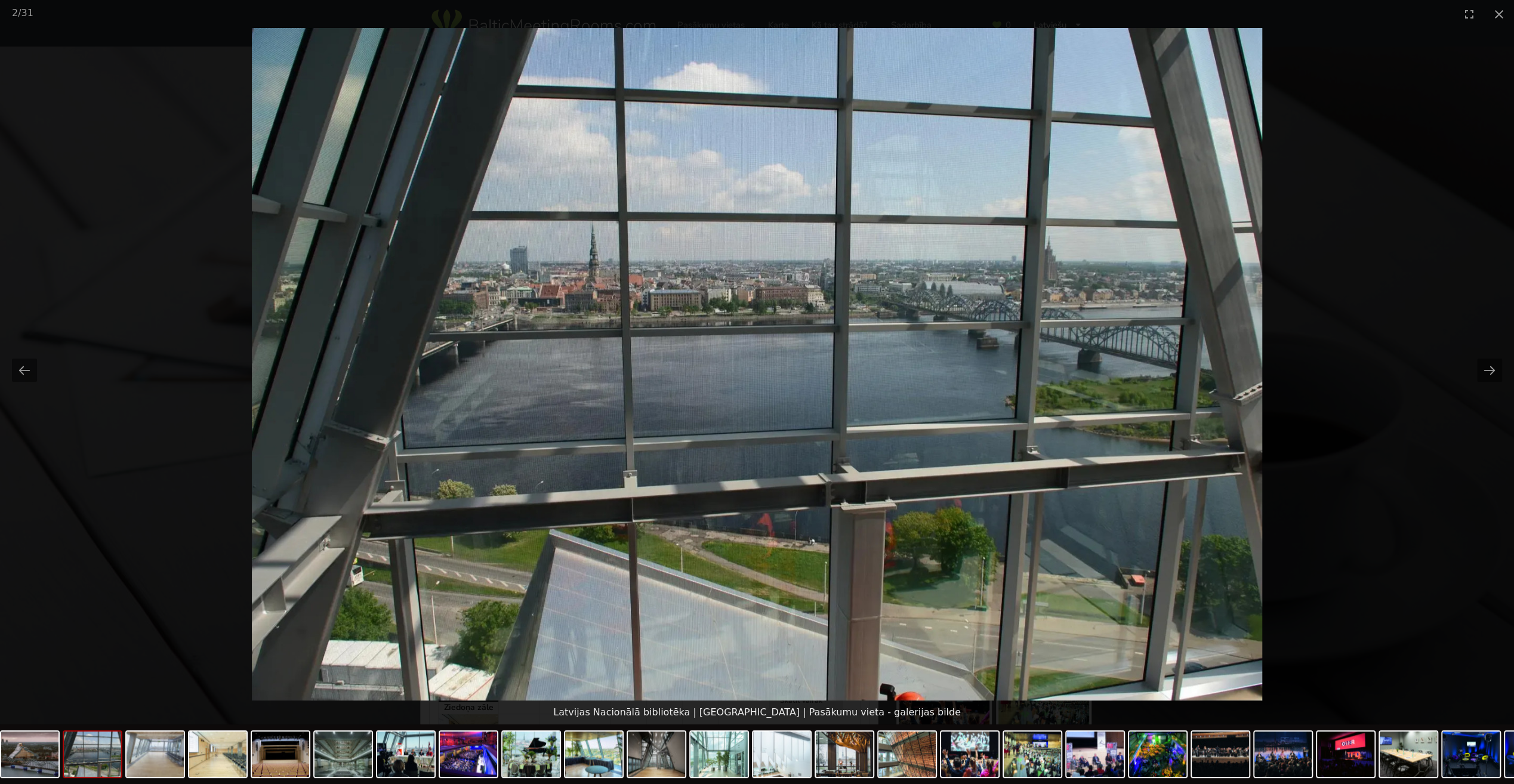
click at [1491, 367] on button "Next slide" at bounding box center [1489, 370] width 25 height 23
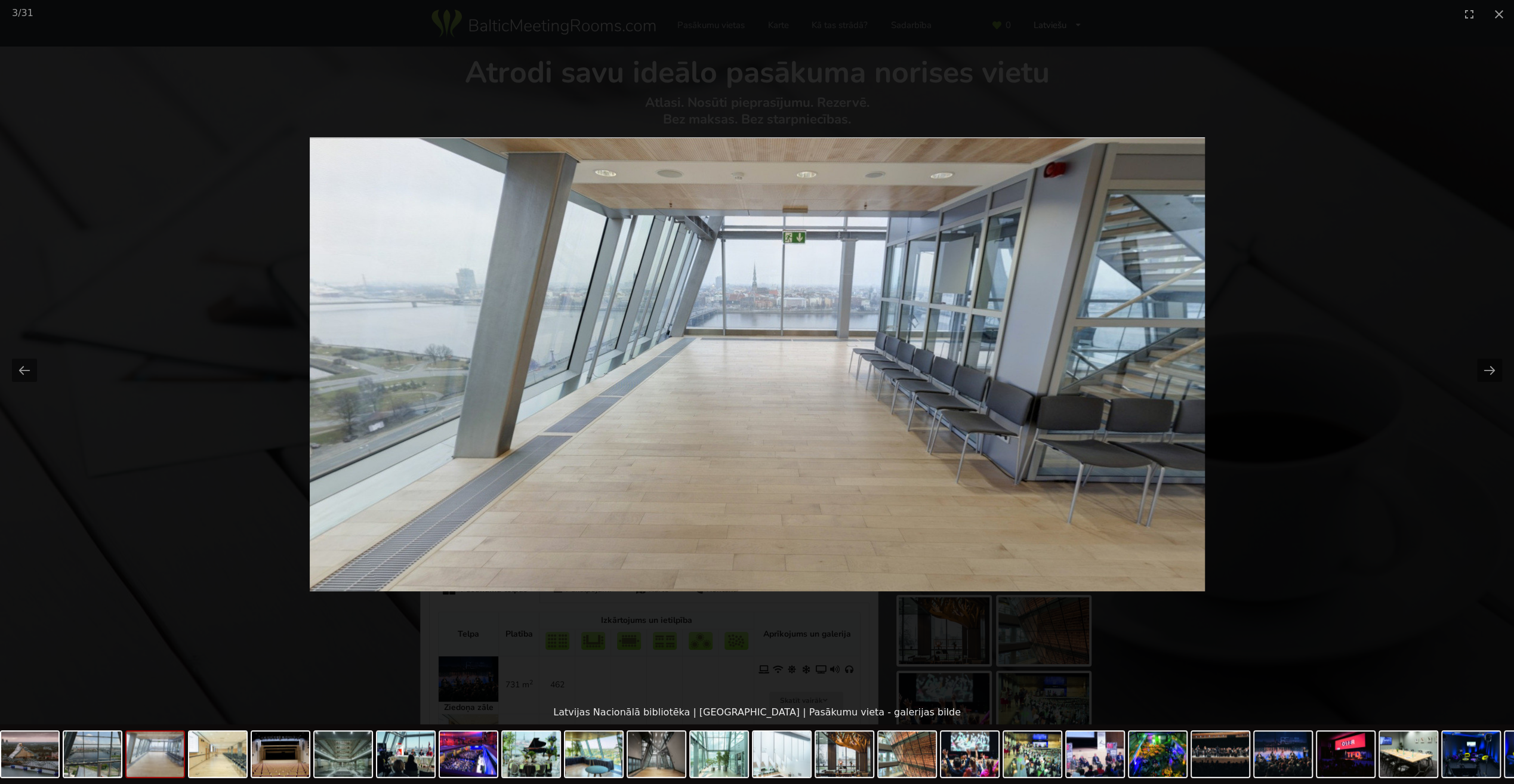
click at [1491, 367] on button "Next slide" at bounding box center [1489, 370] width 25 height 23
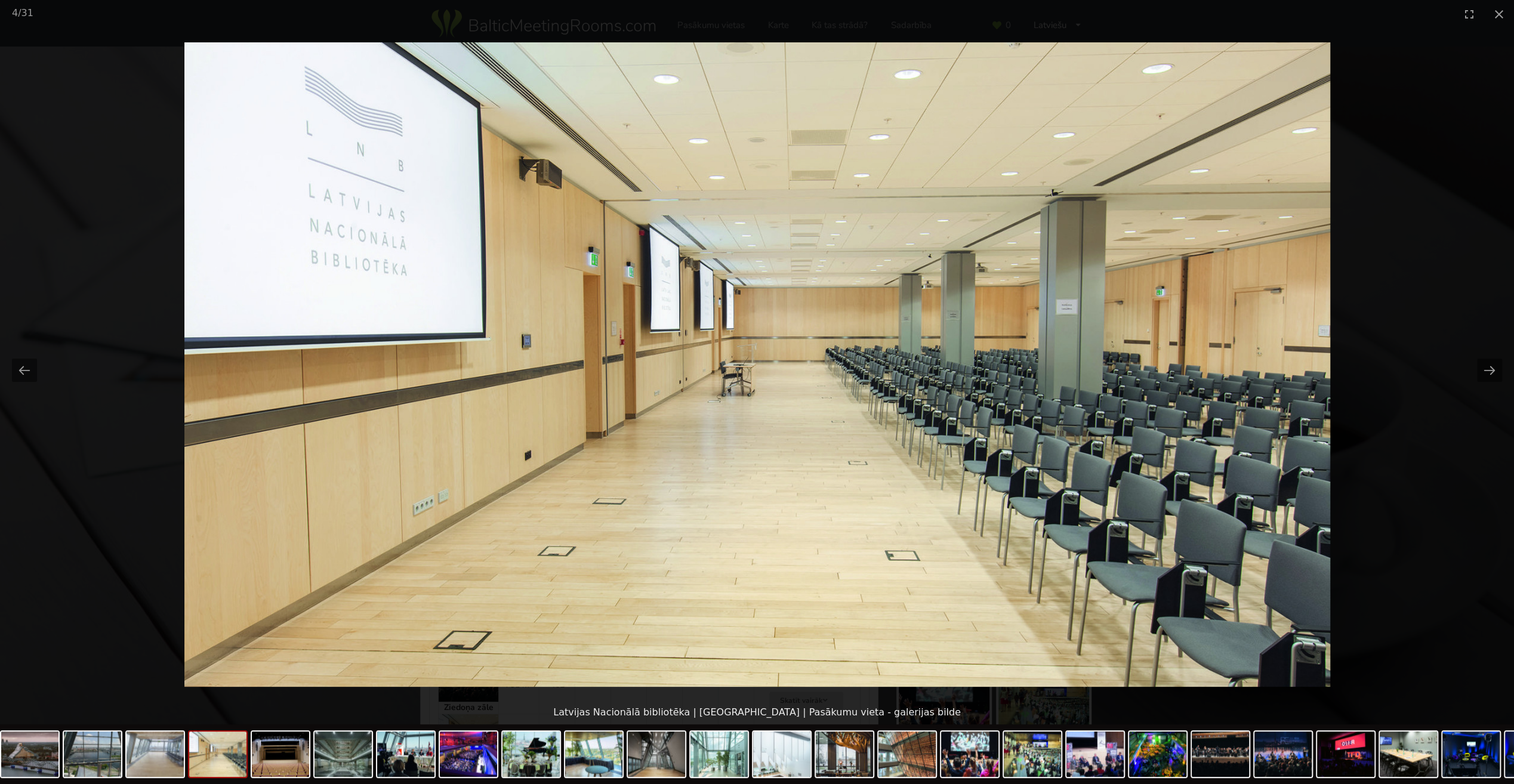
click at [1491, 367] on button "Next slide" at bounding box center [1489, 370] width 25 height 23
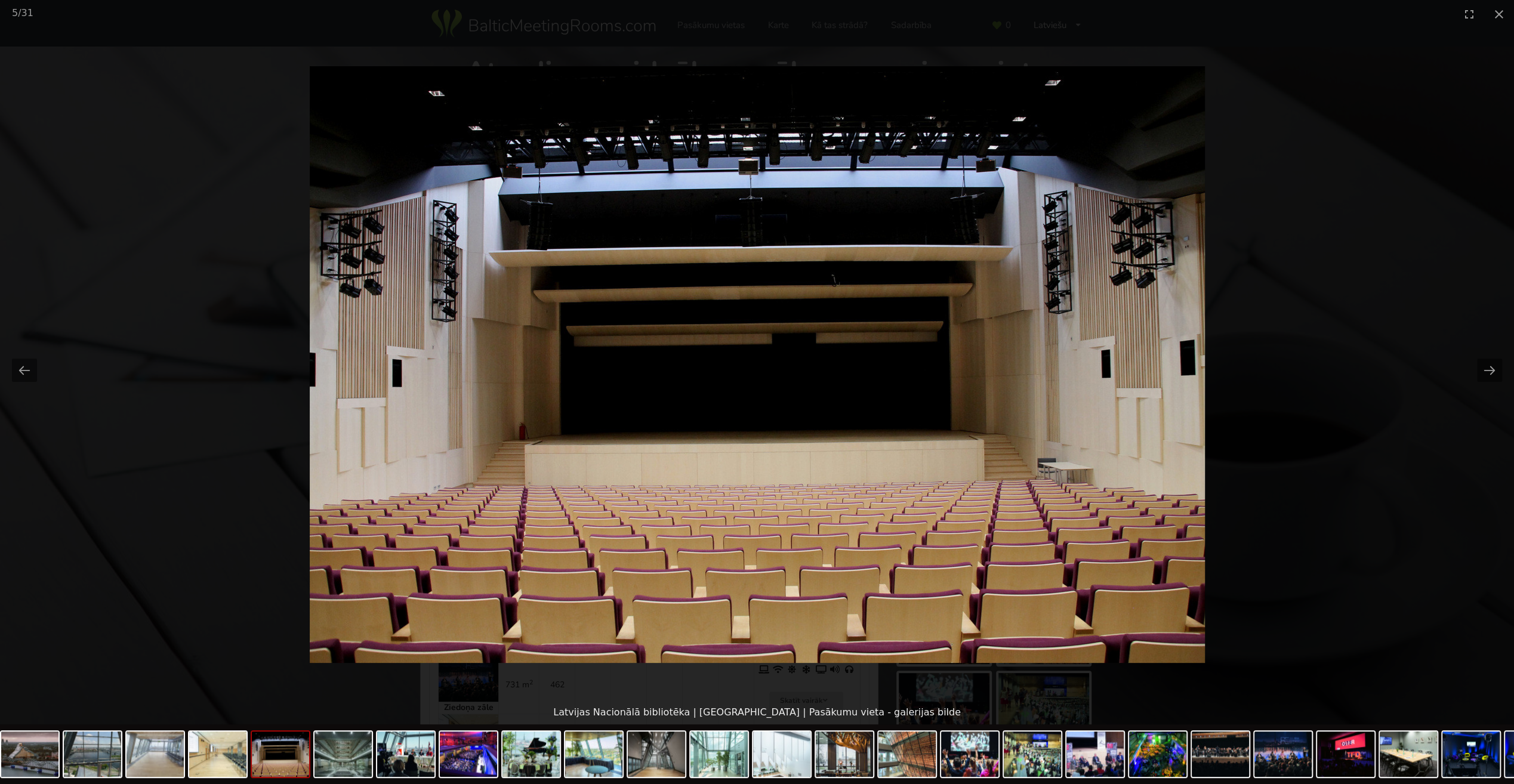
click at [1491, 367] on button "Next slide" at bounding box center [1489, 370] width 25 height 23
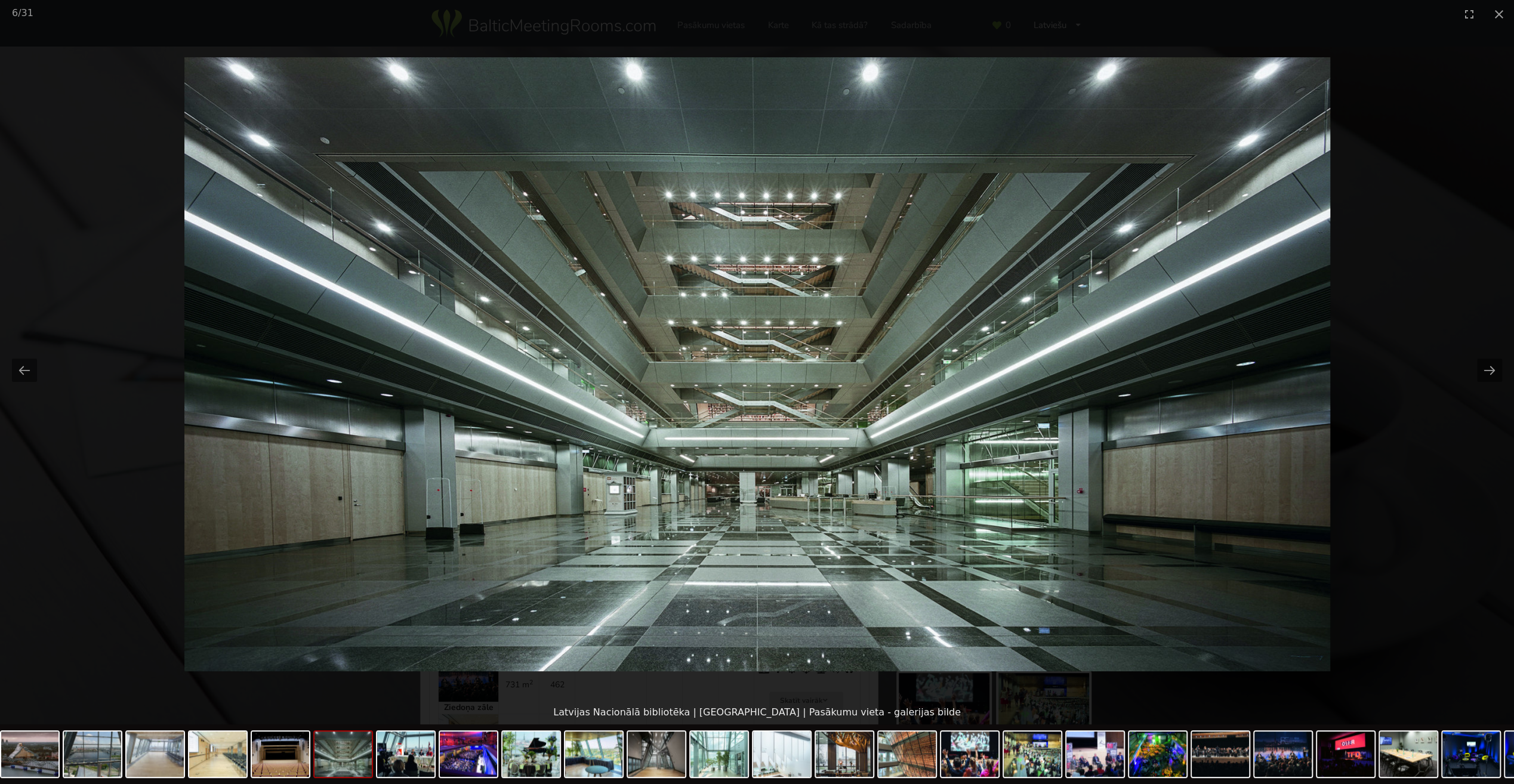
click at [1491, 367] on button "Next slide" at bounding box center [1489, 370] width 25 height 23
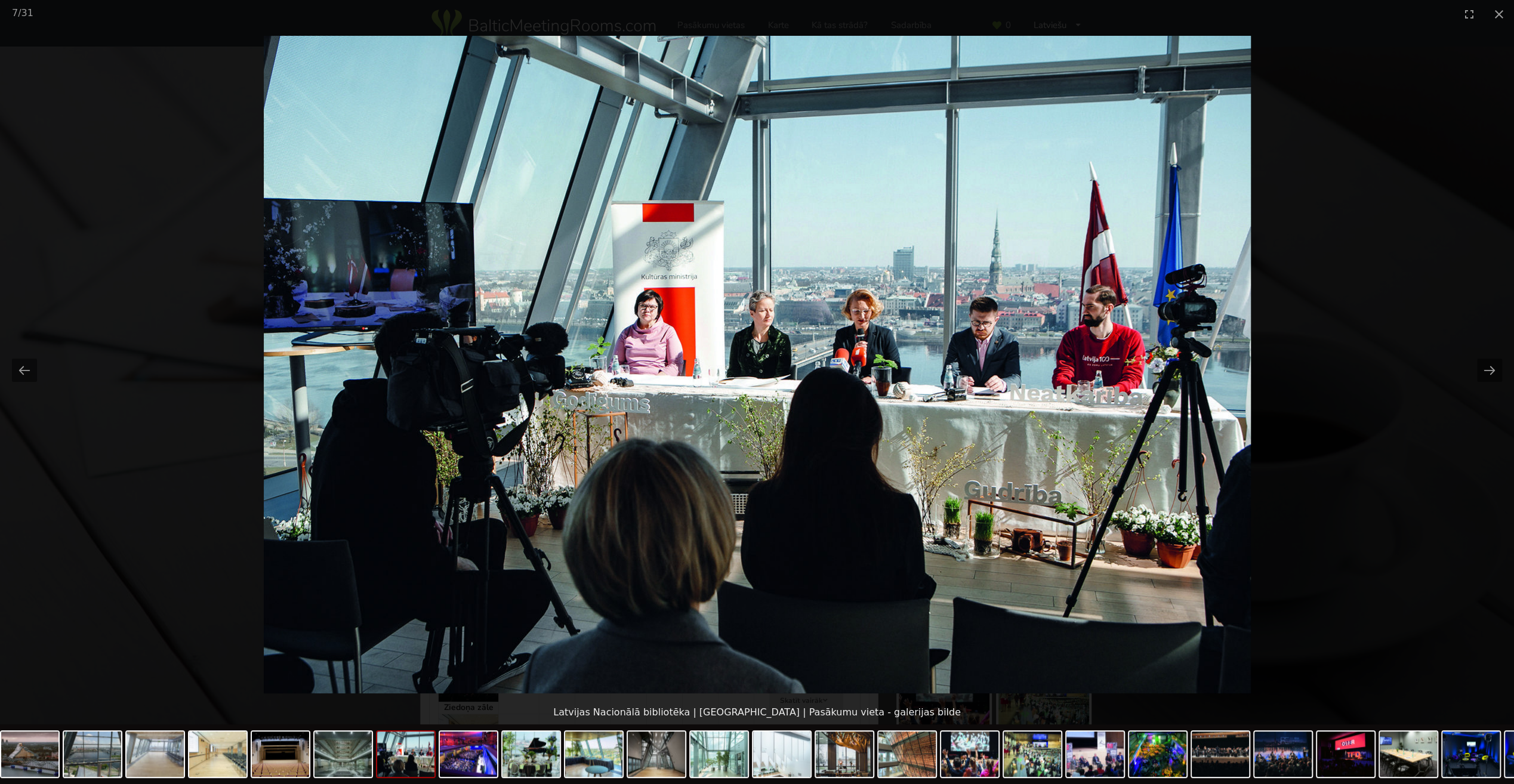
click at [1491, 367] on button "Next slide" at bounding box center [1489, 370] width 25 height 23
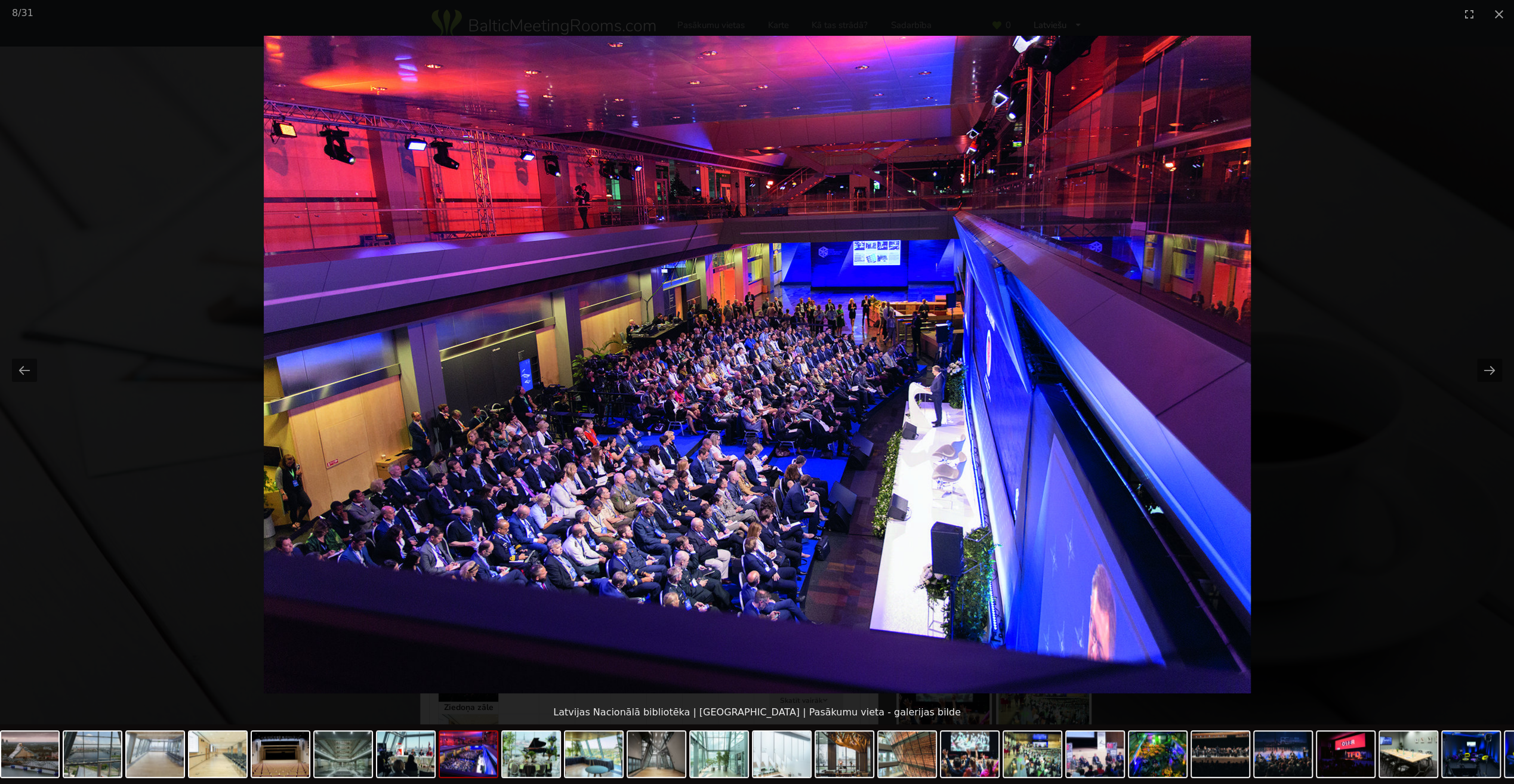
click at [1493, 14] on button "Close gallery" at bounding box center [1499, 14] width 30 height 28
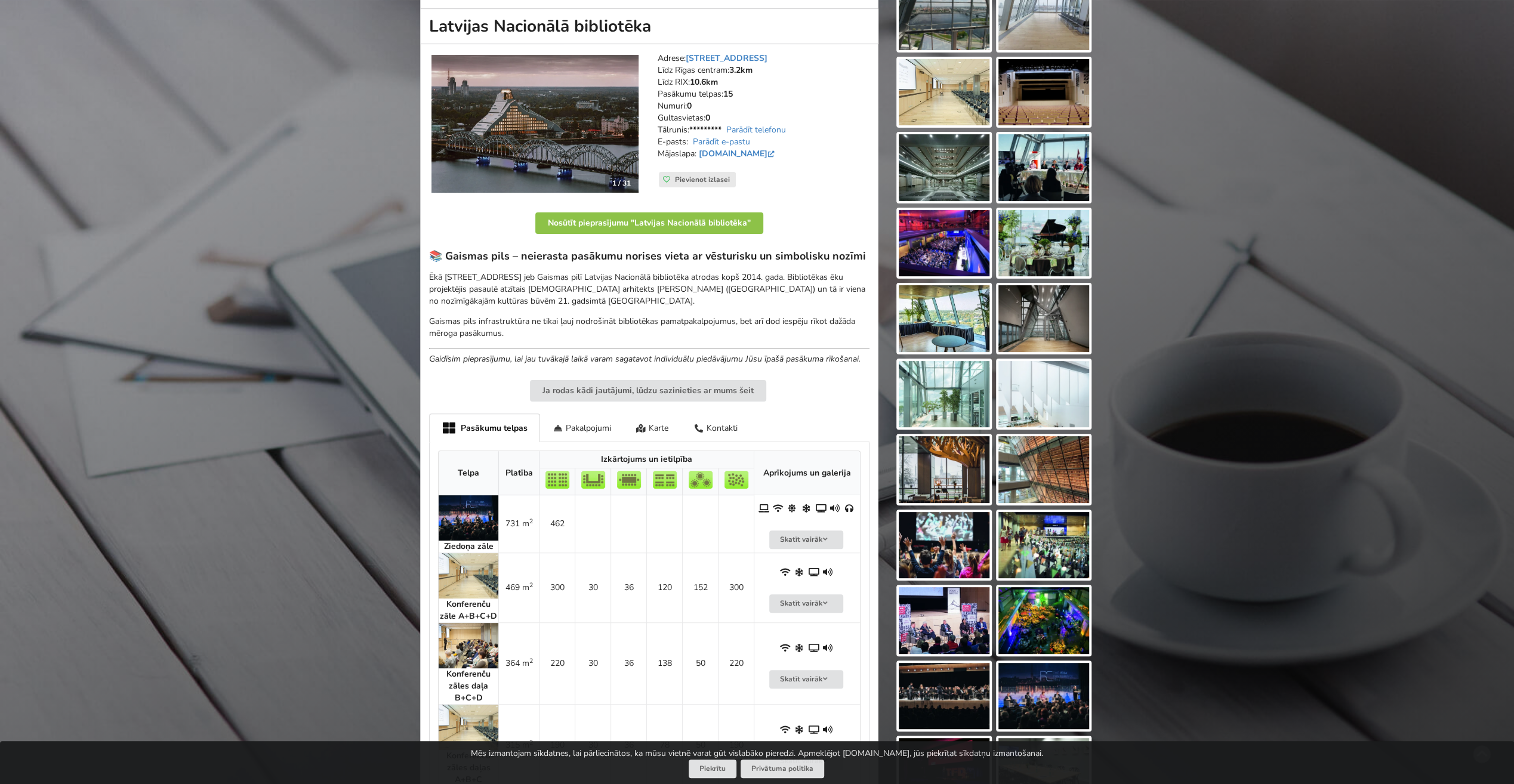
scroll to position [179, 0]
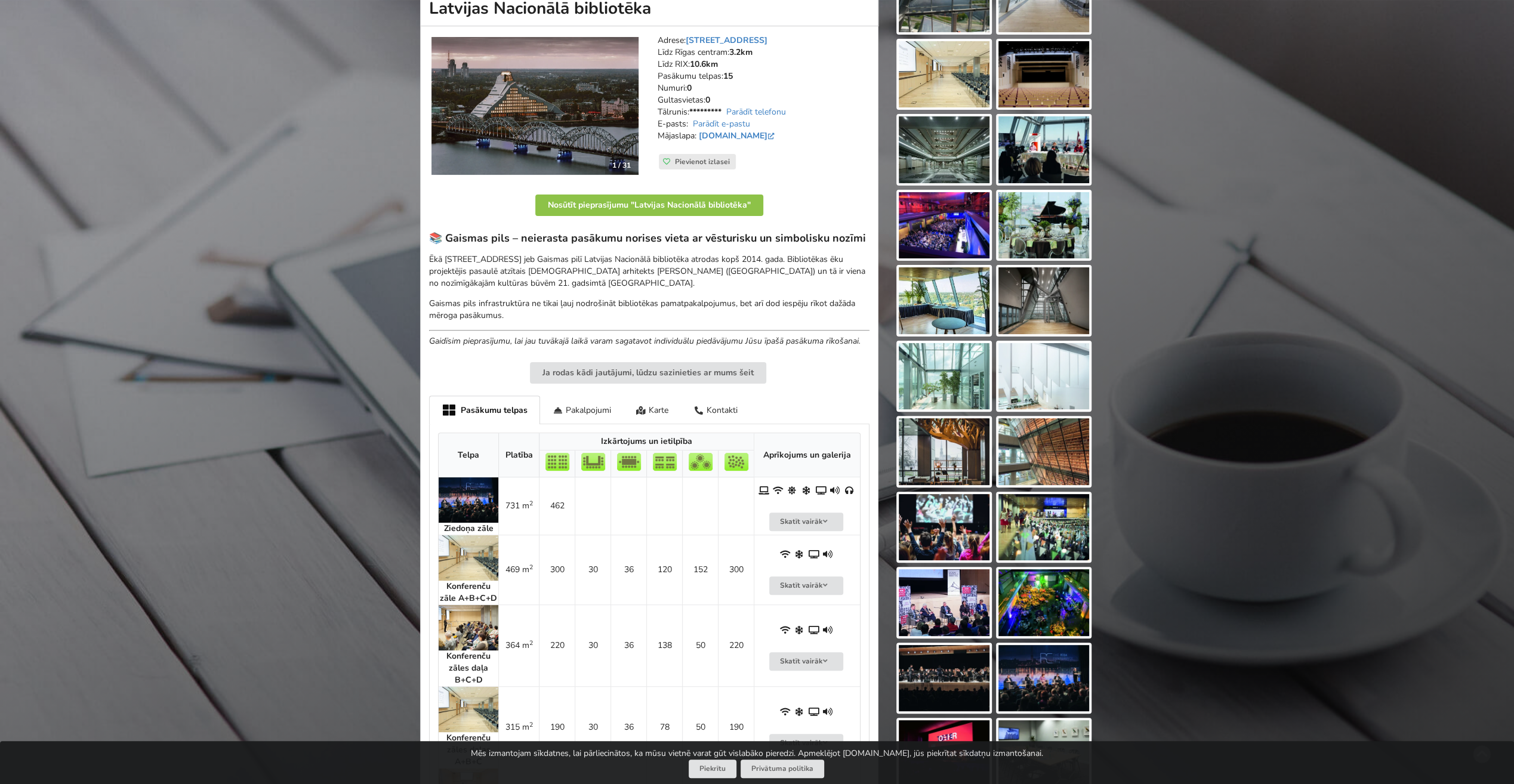
click at [458, 502] on img at bounding box center [469, 500] width 60 height 45
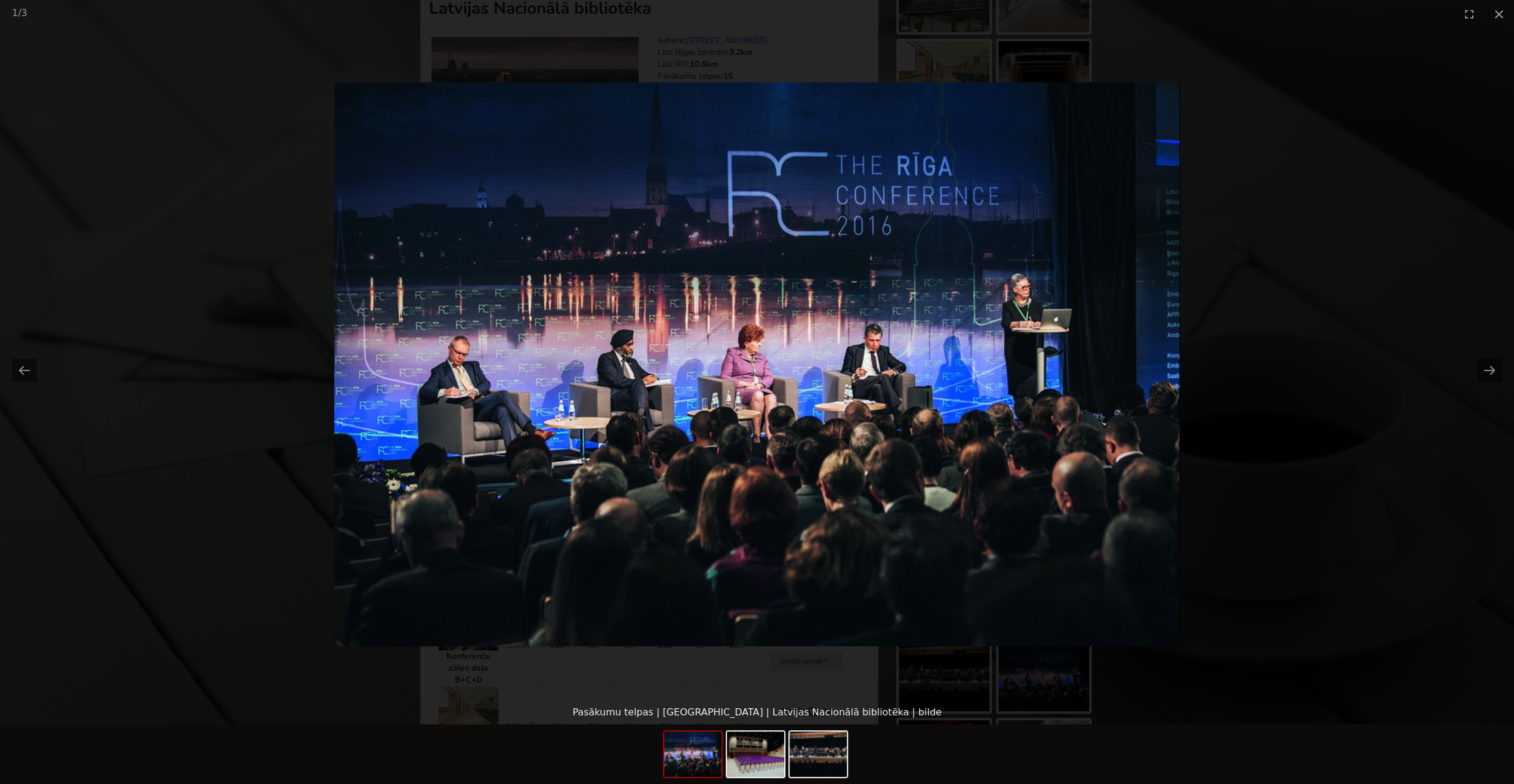
click at [1491, 369] on button "Next slide" at bounding box center [1489, 370] width 25 height 23
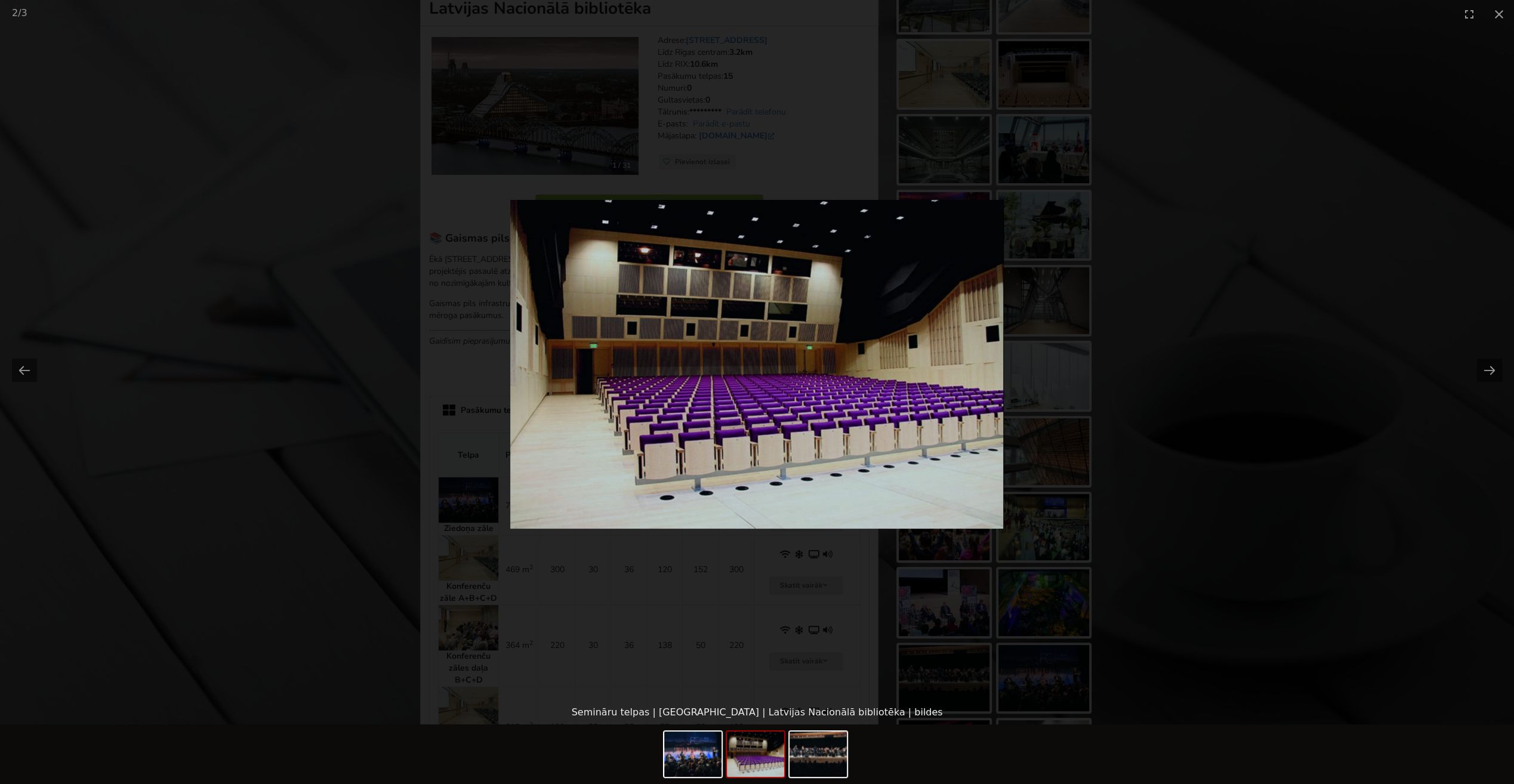
click at [1491, 369] on button "Next slide" at bounding box center [1489, 370] width 25 height 23
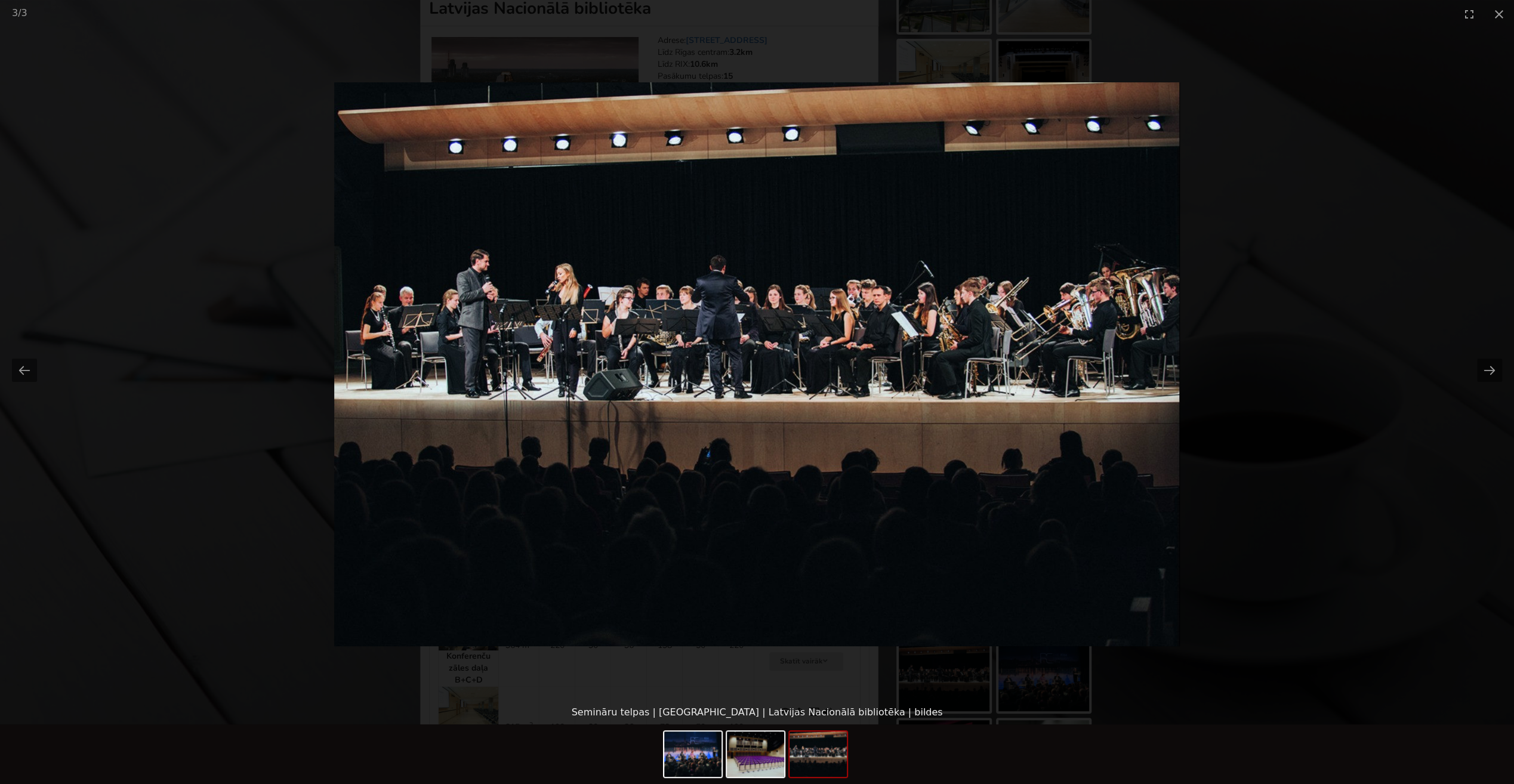
click at [1491, 369] on button "Next slide" at bounding box center [1489, 370] width 25 height 23
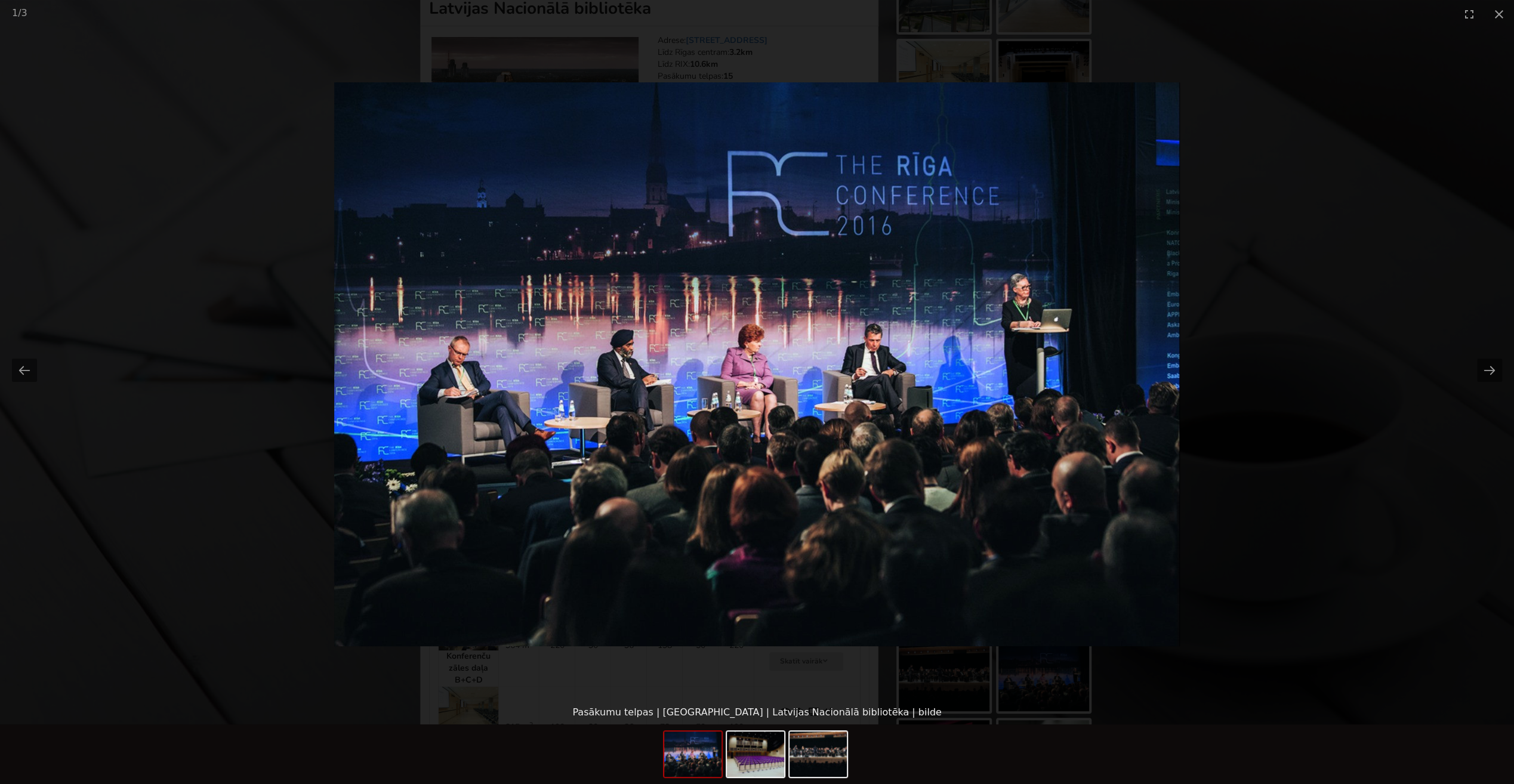
click at [1428, 344] on picture at bounding box center [757, 364] width 1514 height 673
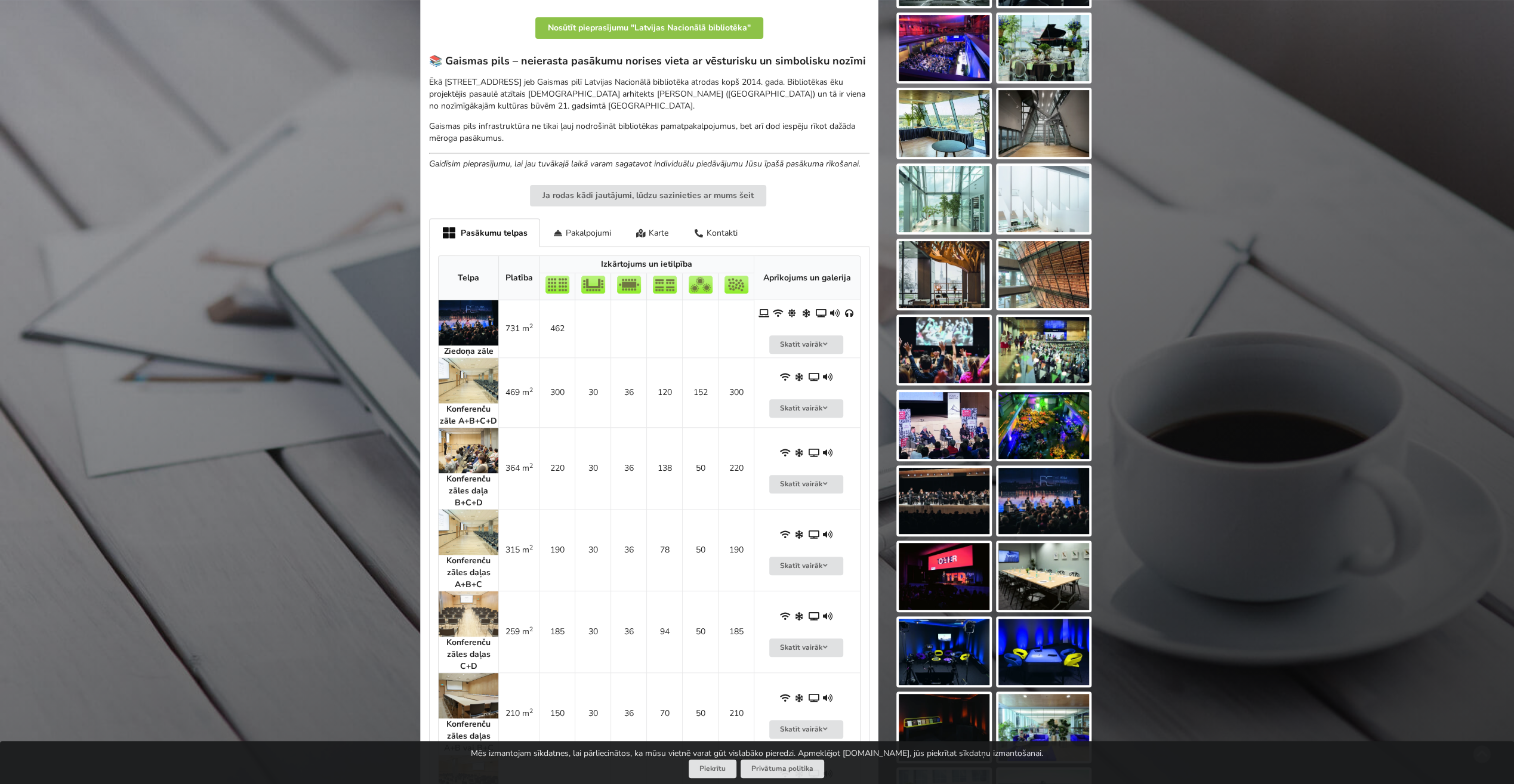
scroll to position [358, 0]
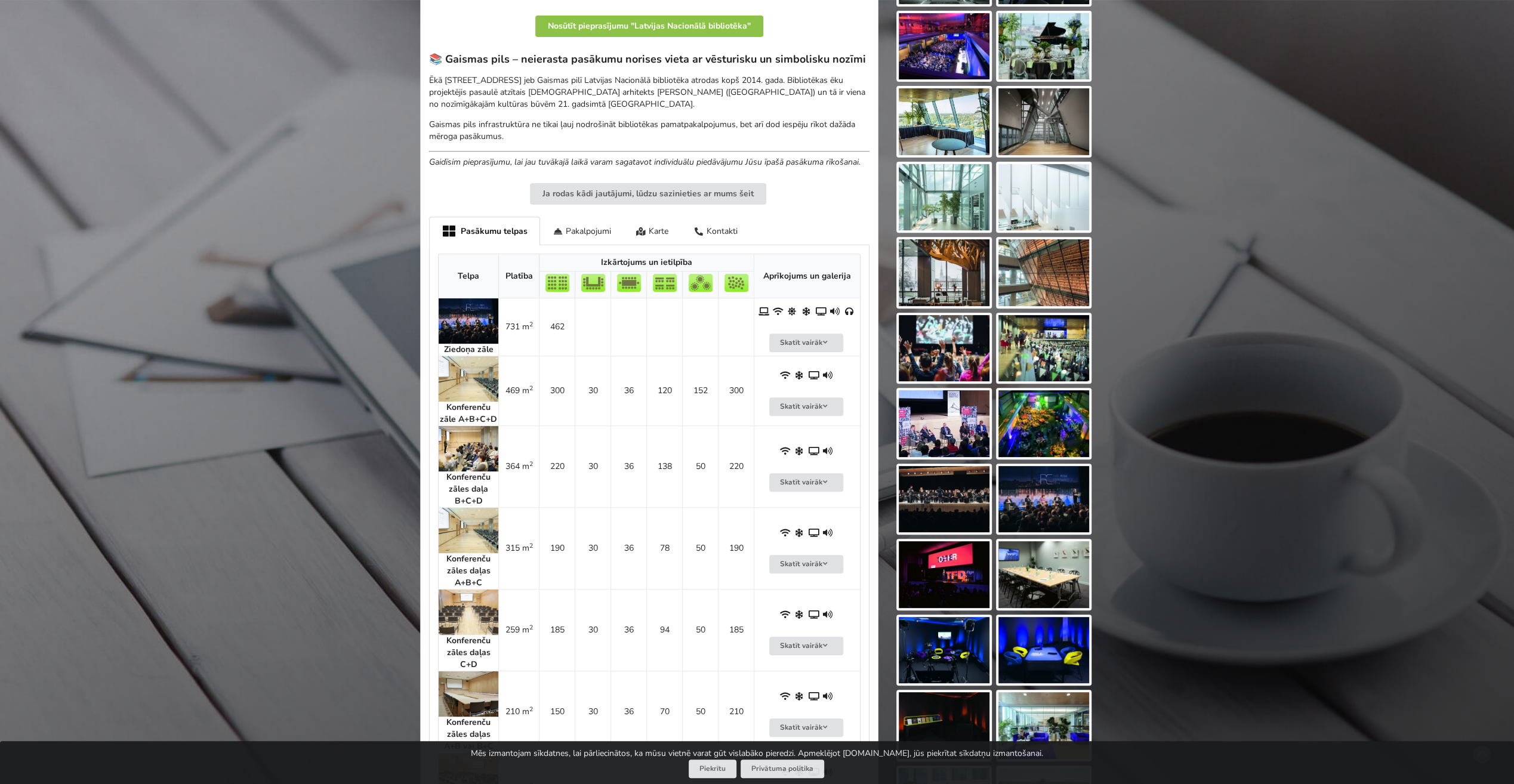
click at [481, 368] on img at bounding box center [469, 379] width 60 height 45
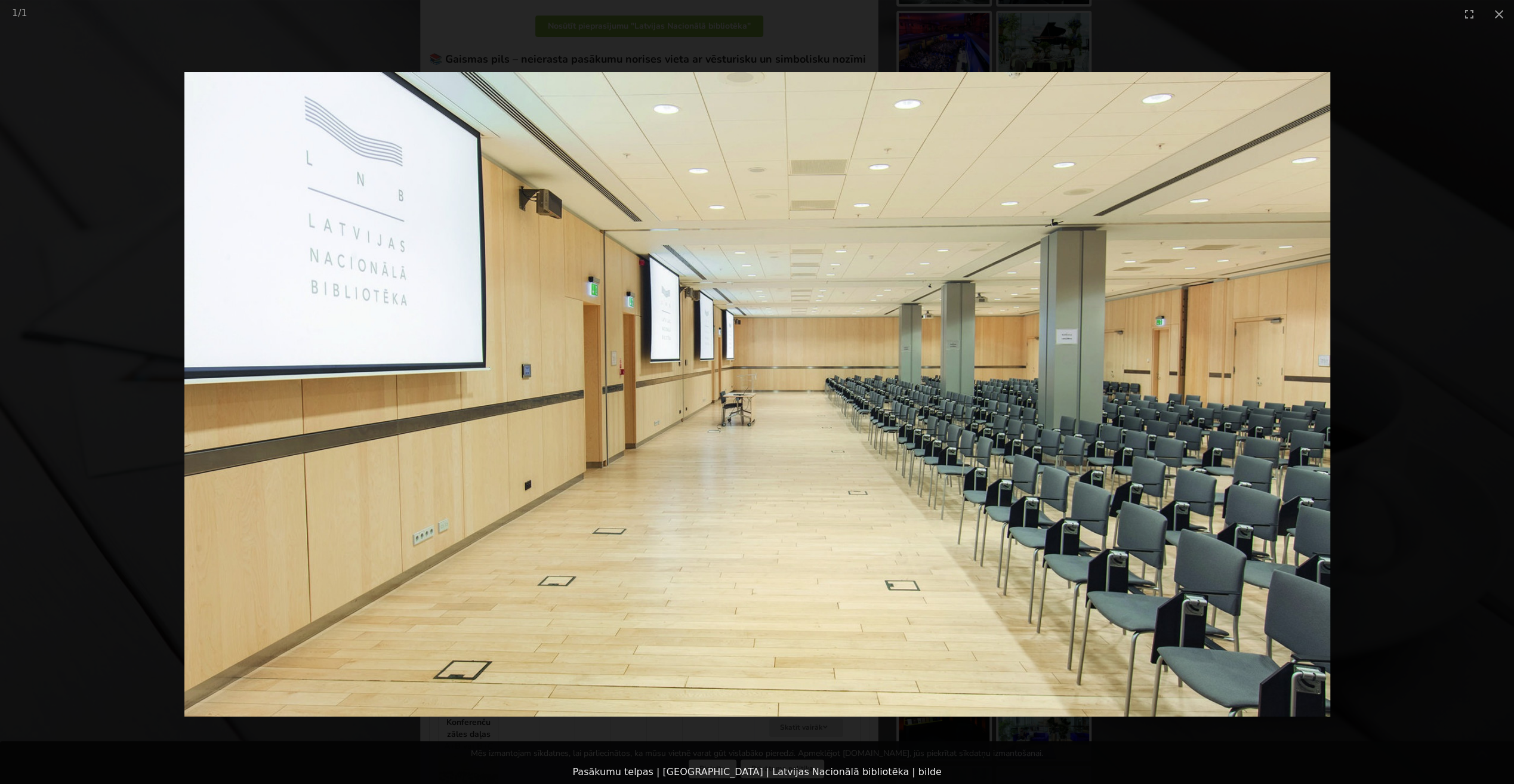
click at [1314, 304] on picture at bounding box center [757, 394] width 1514 height 732
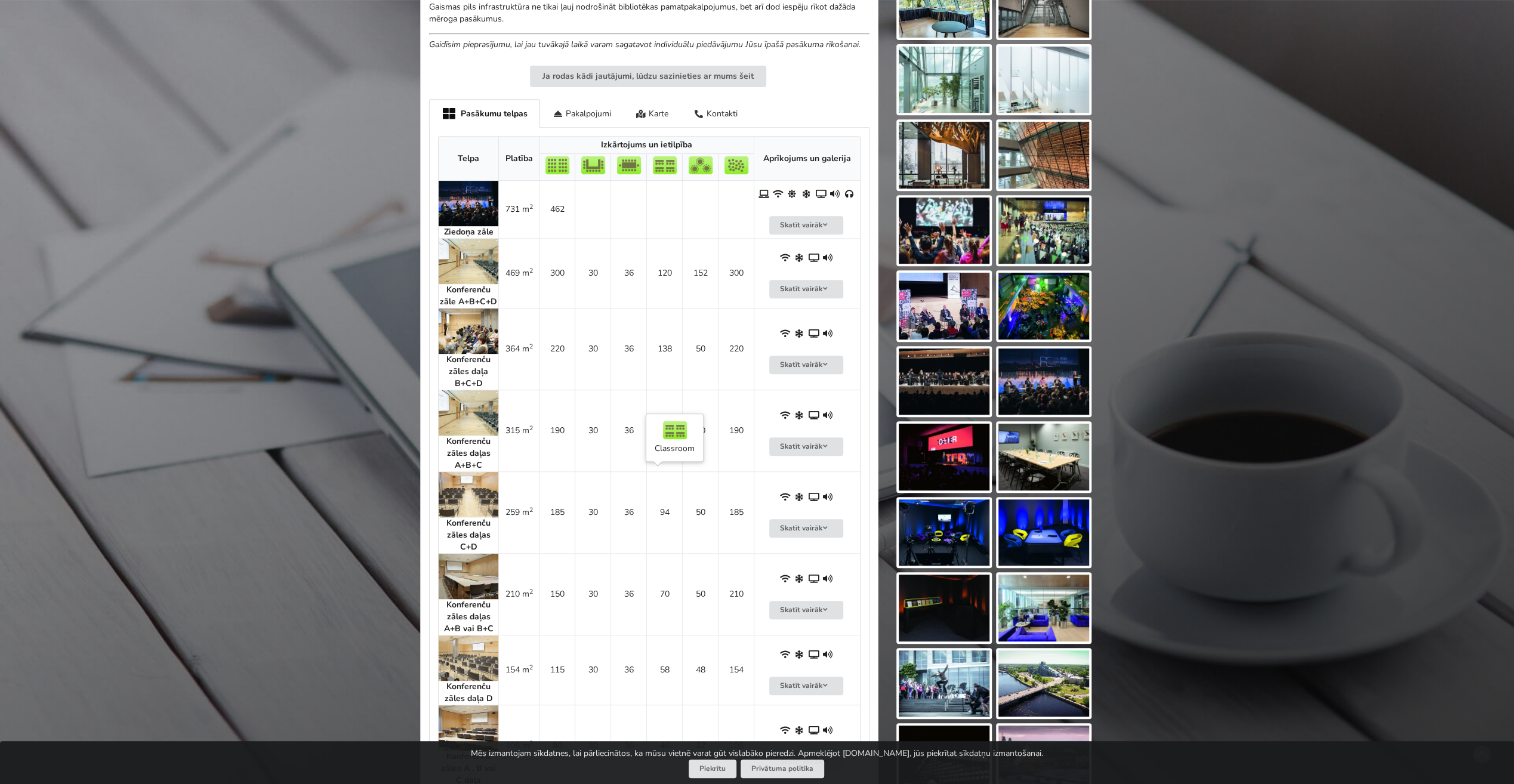
scroll to position [477, 0]
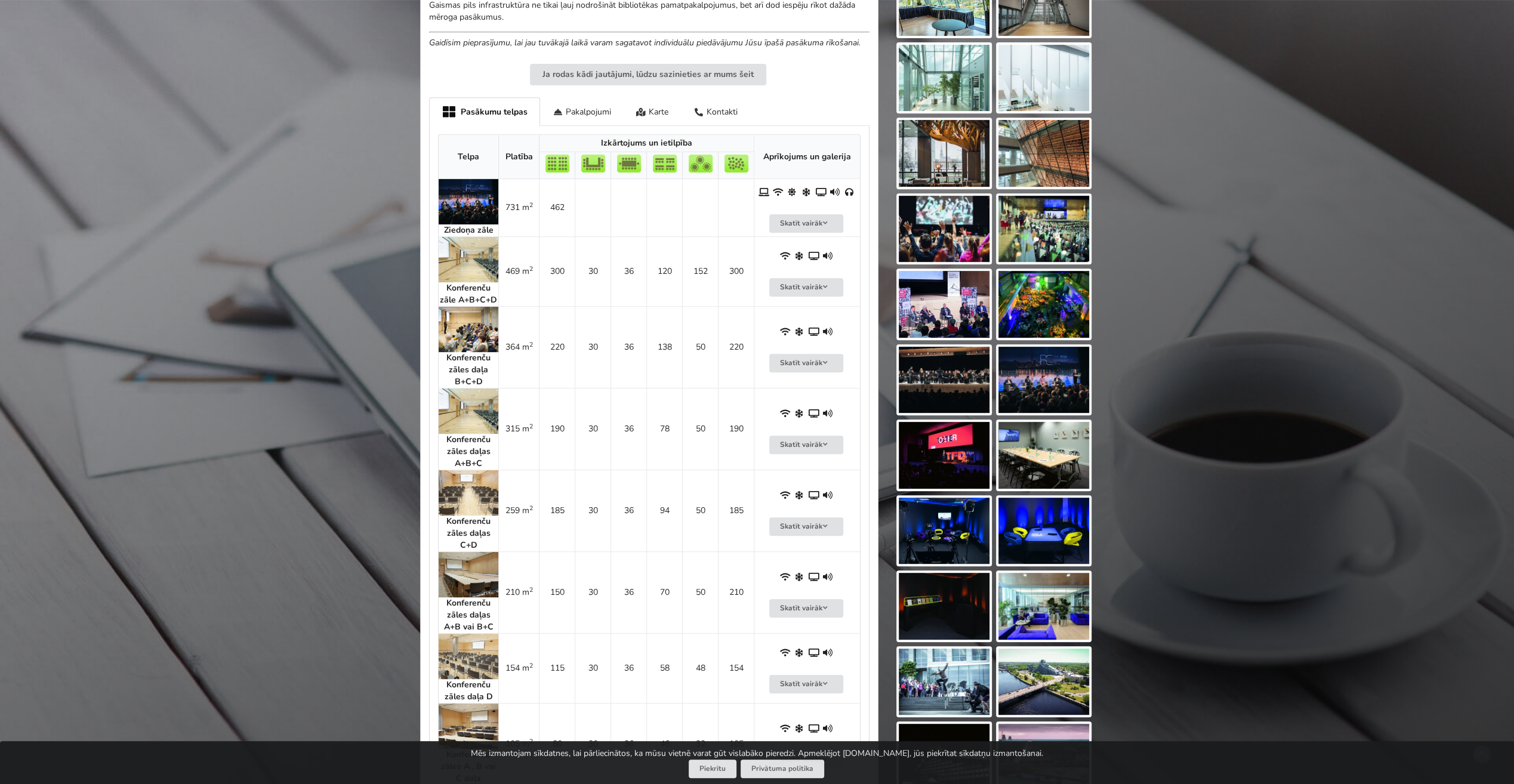
click at [467, 315] on img at bounding box center [469, 329] width 60 height 45
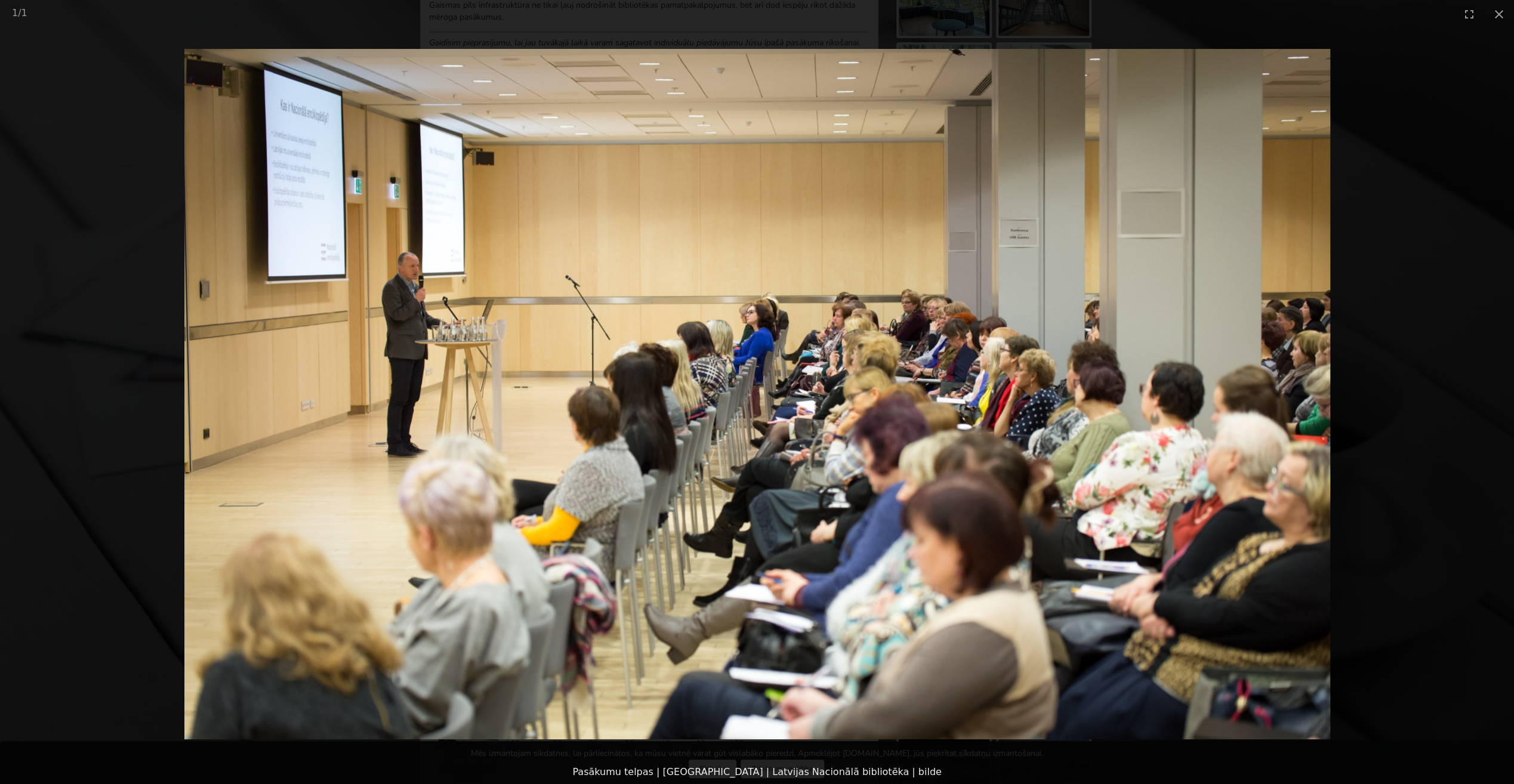
click at [1297, 292] on picture at bounding box center [757, 394] width 1514 height 732
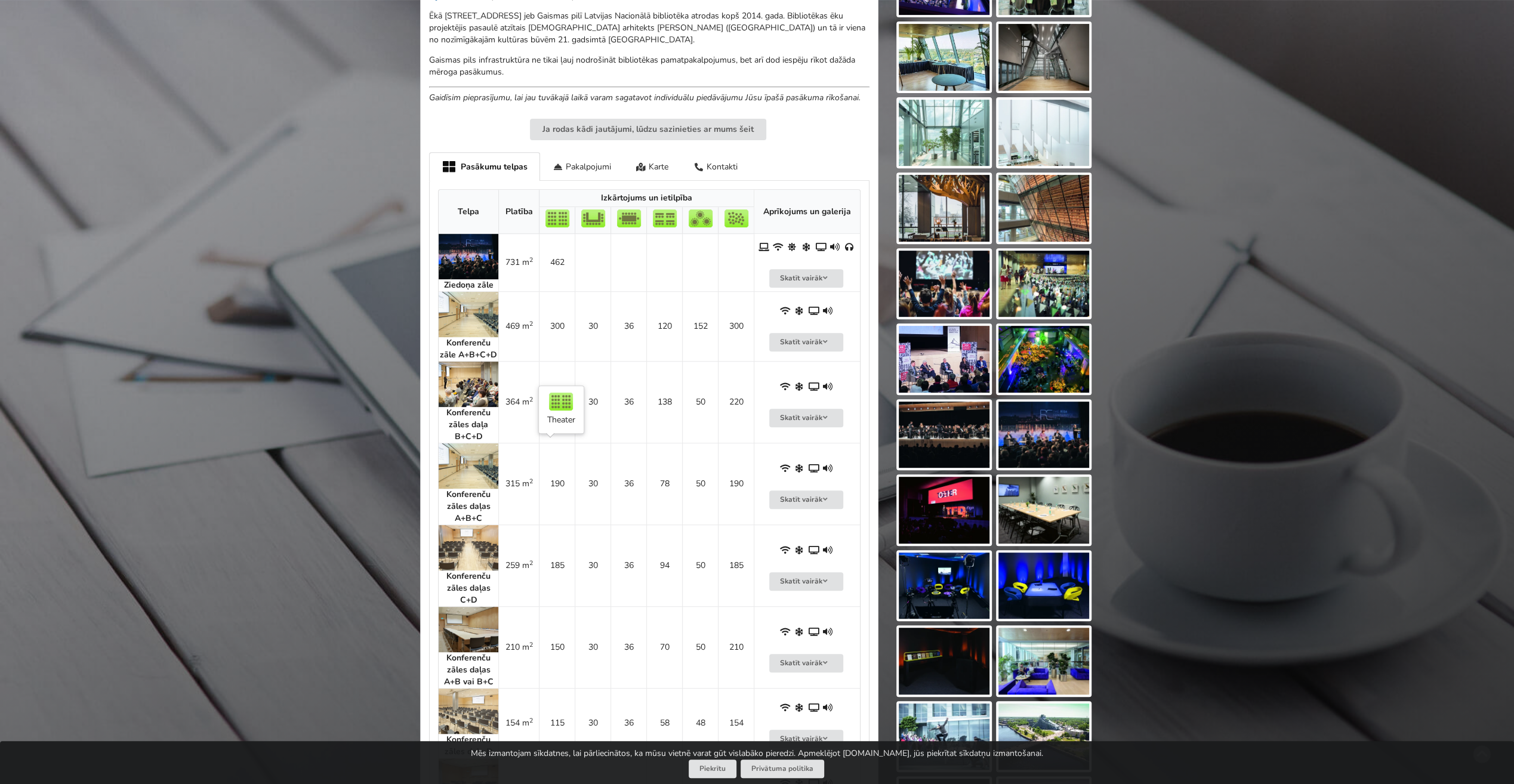
scroll to position [417, 0]
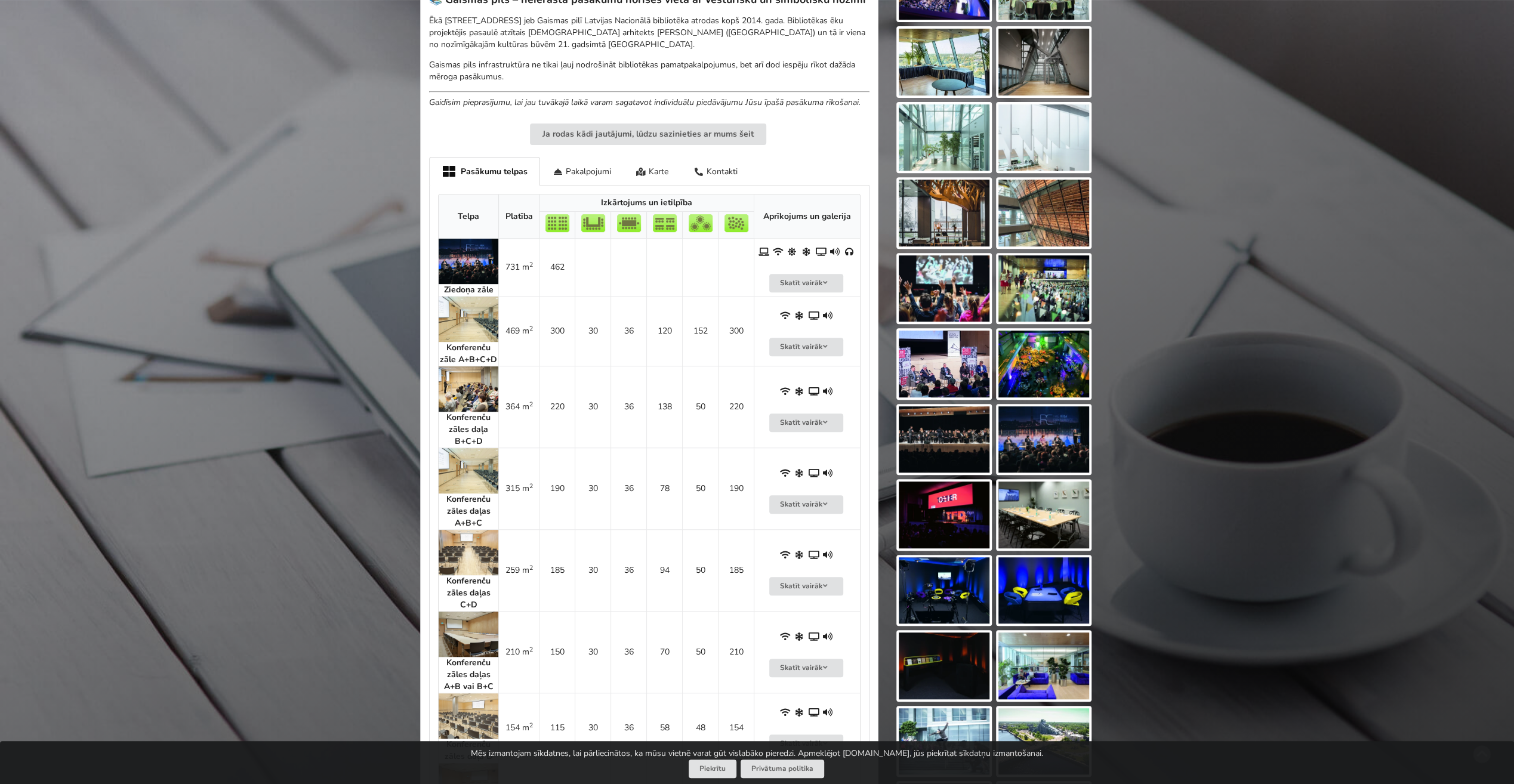
click at [473, 247] on img at bounding box center [469, 261] width 60 height 45
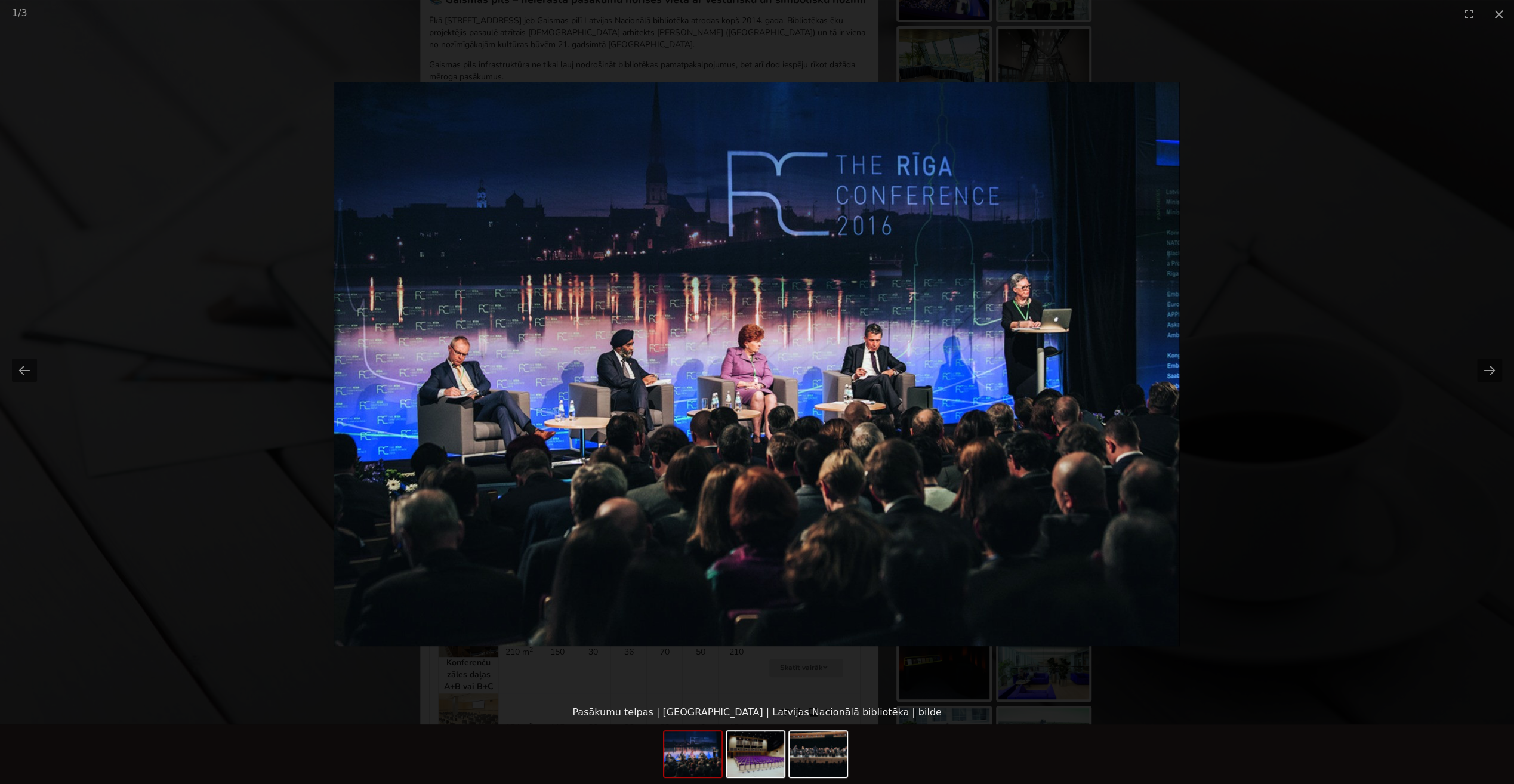
click at [741, 764] on img at bounding box center [755, 754] width 57 height 45
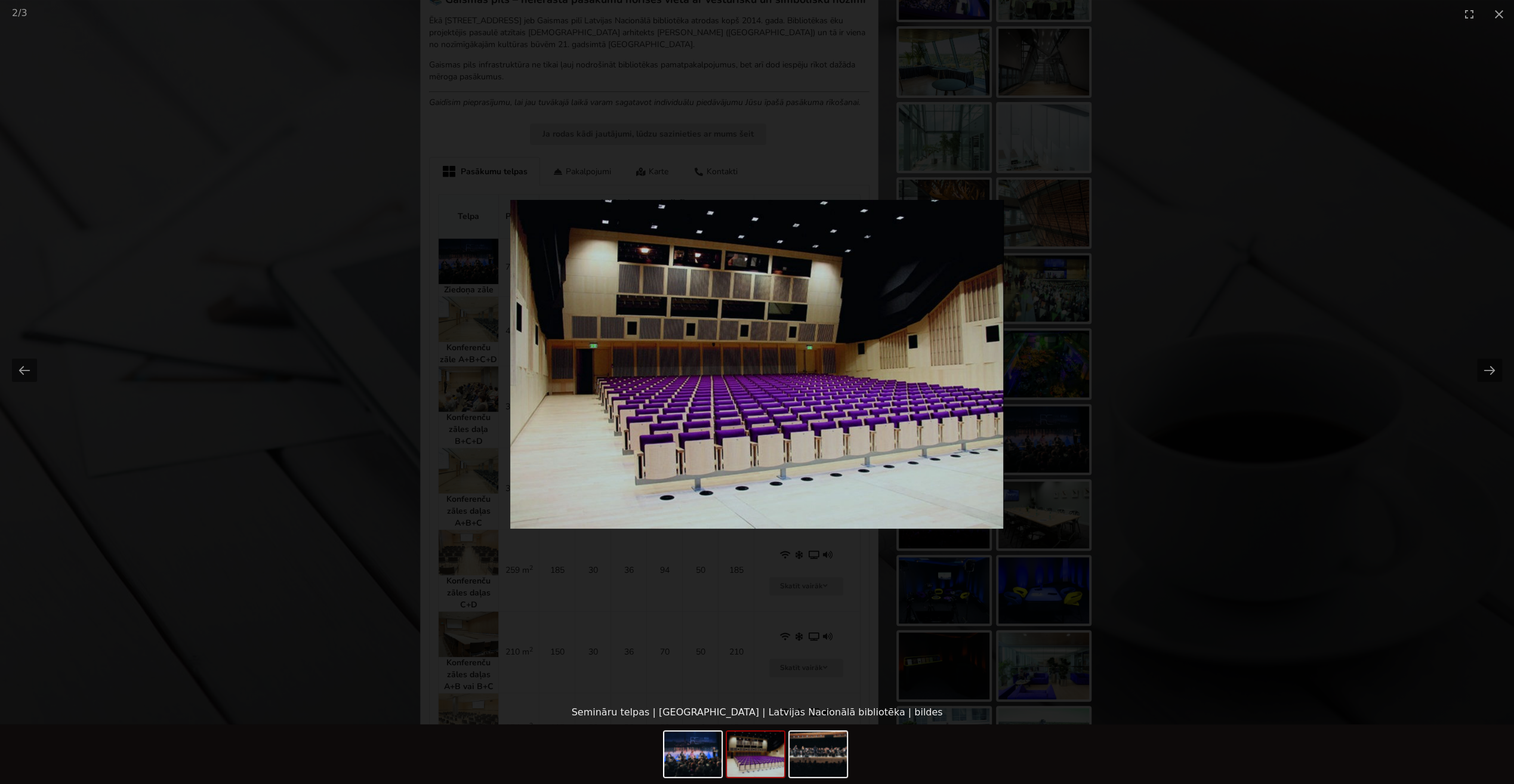
click at [810, 759] on img at bounding box center [818, 754] width 57 height 45
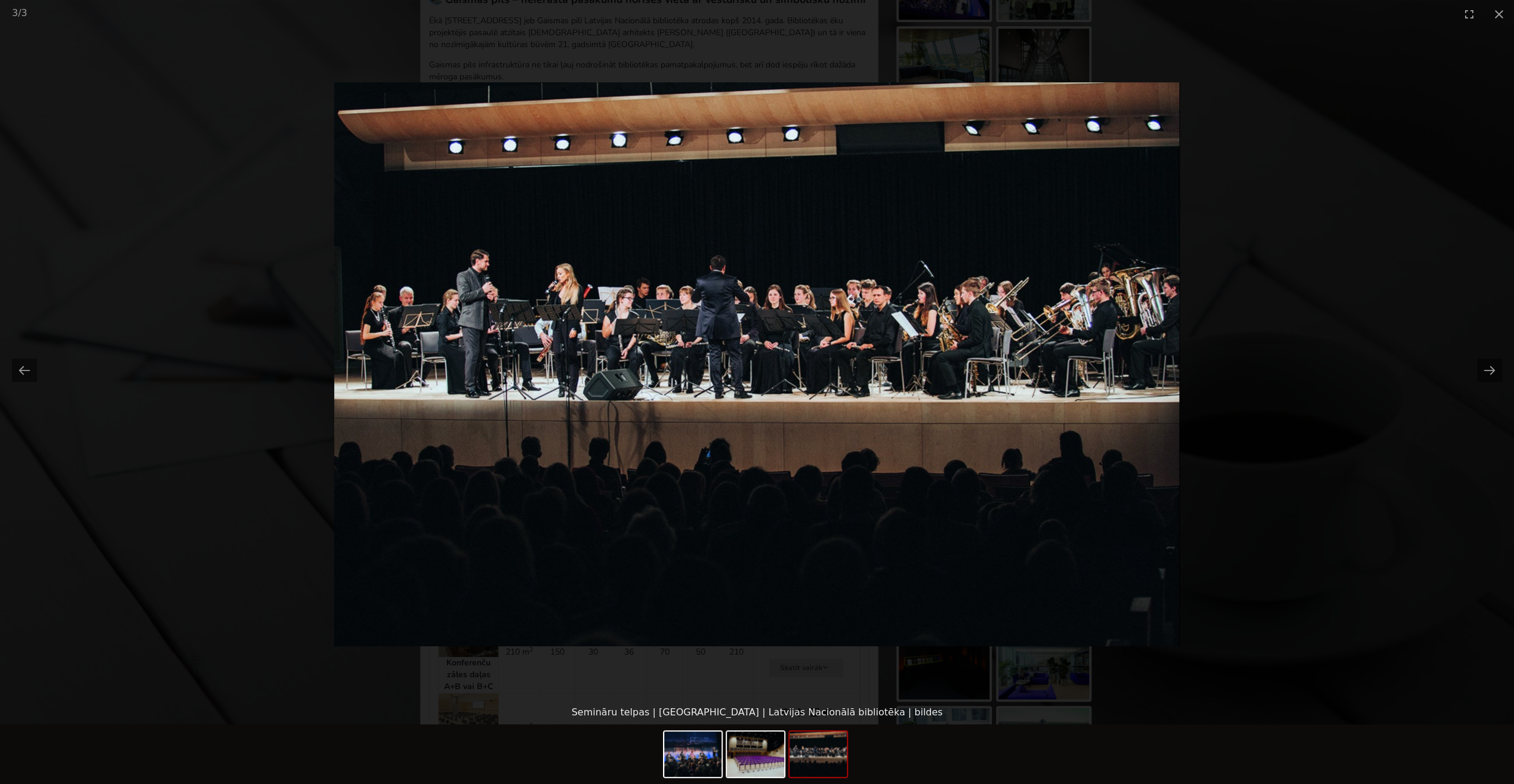
click at [1297, 270] on picture at bounding box center [757, 364] width 1514 height 673
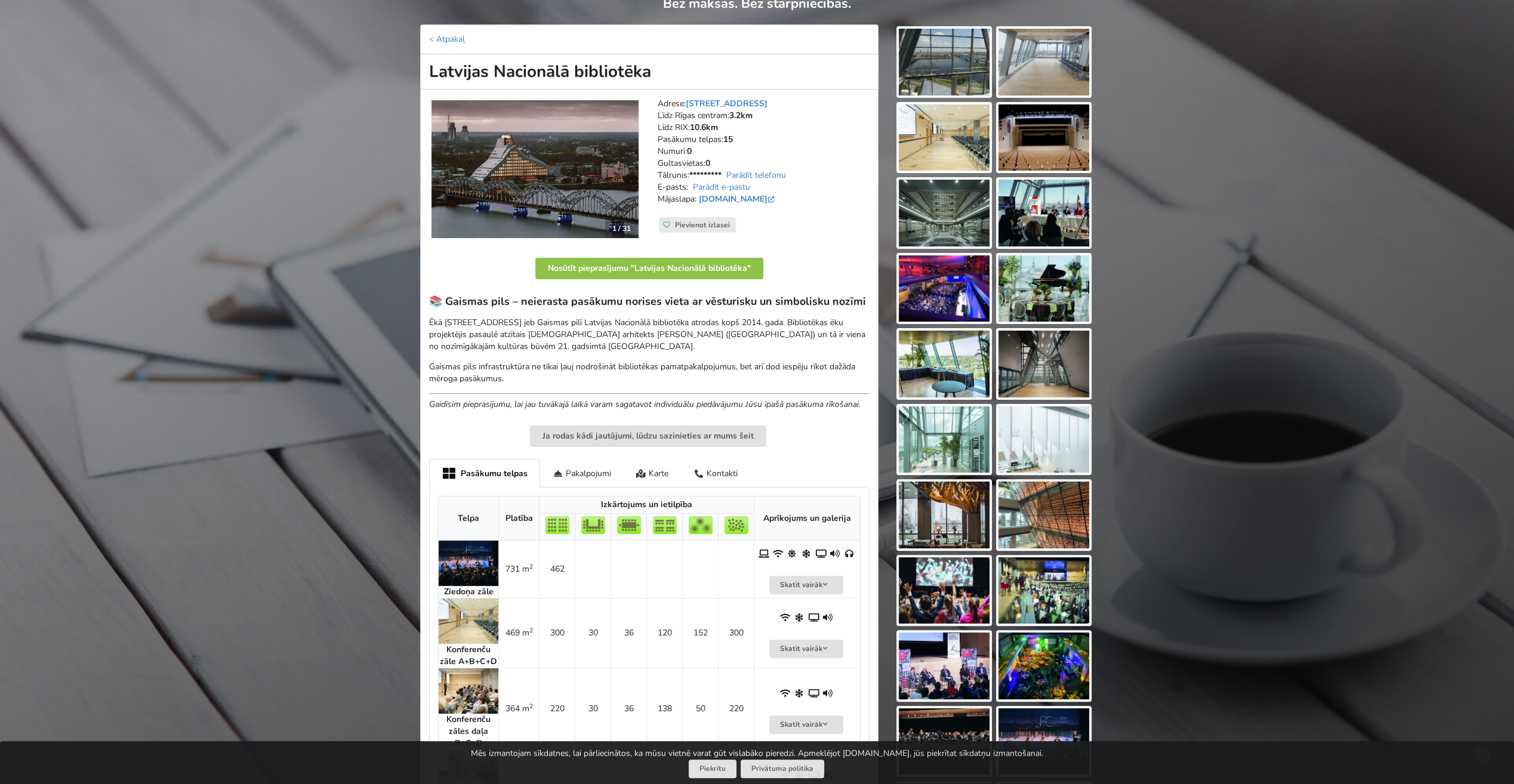
scroll to position [60, 0]
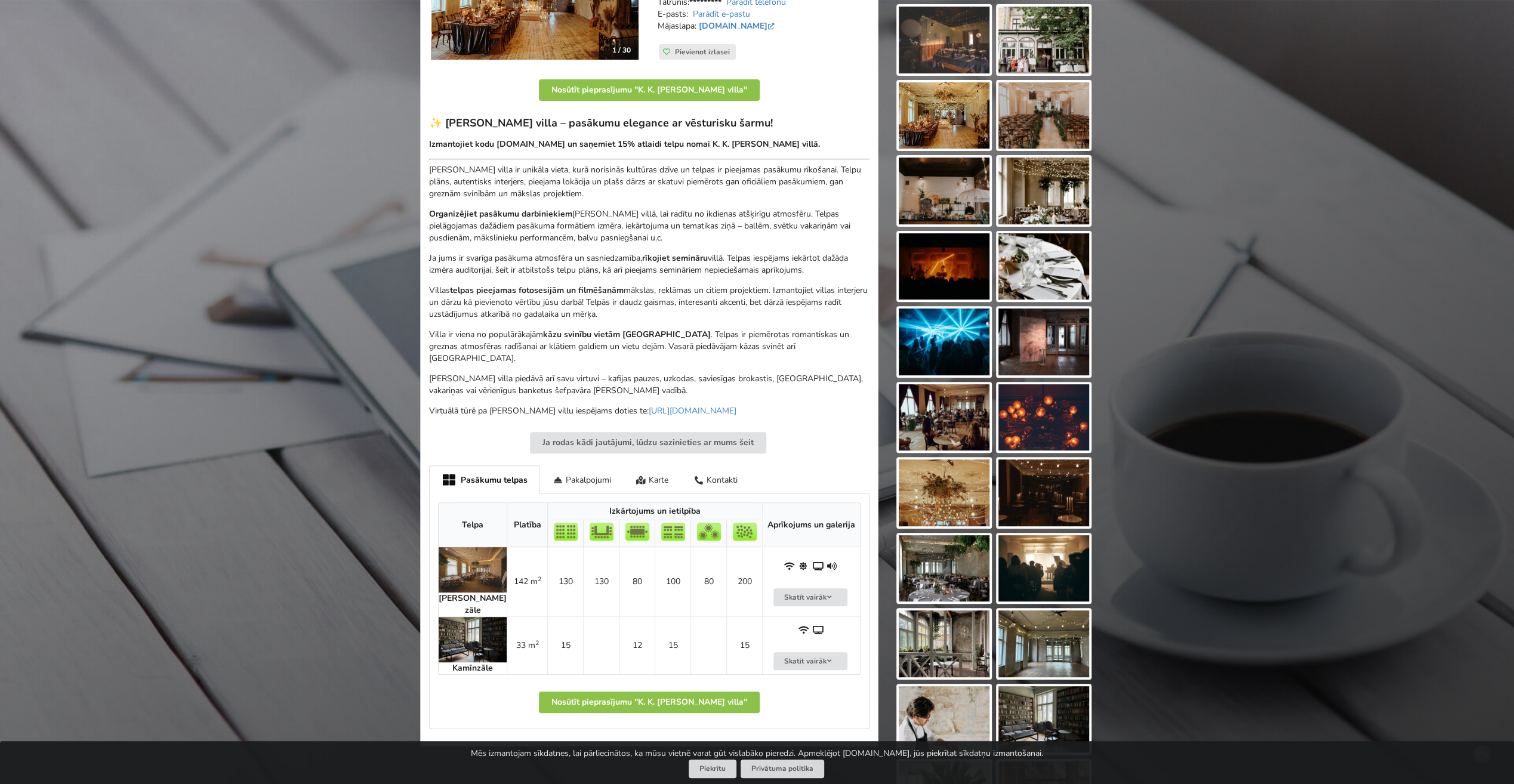
scroll to position [358, 0]
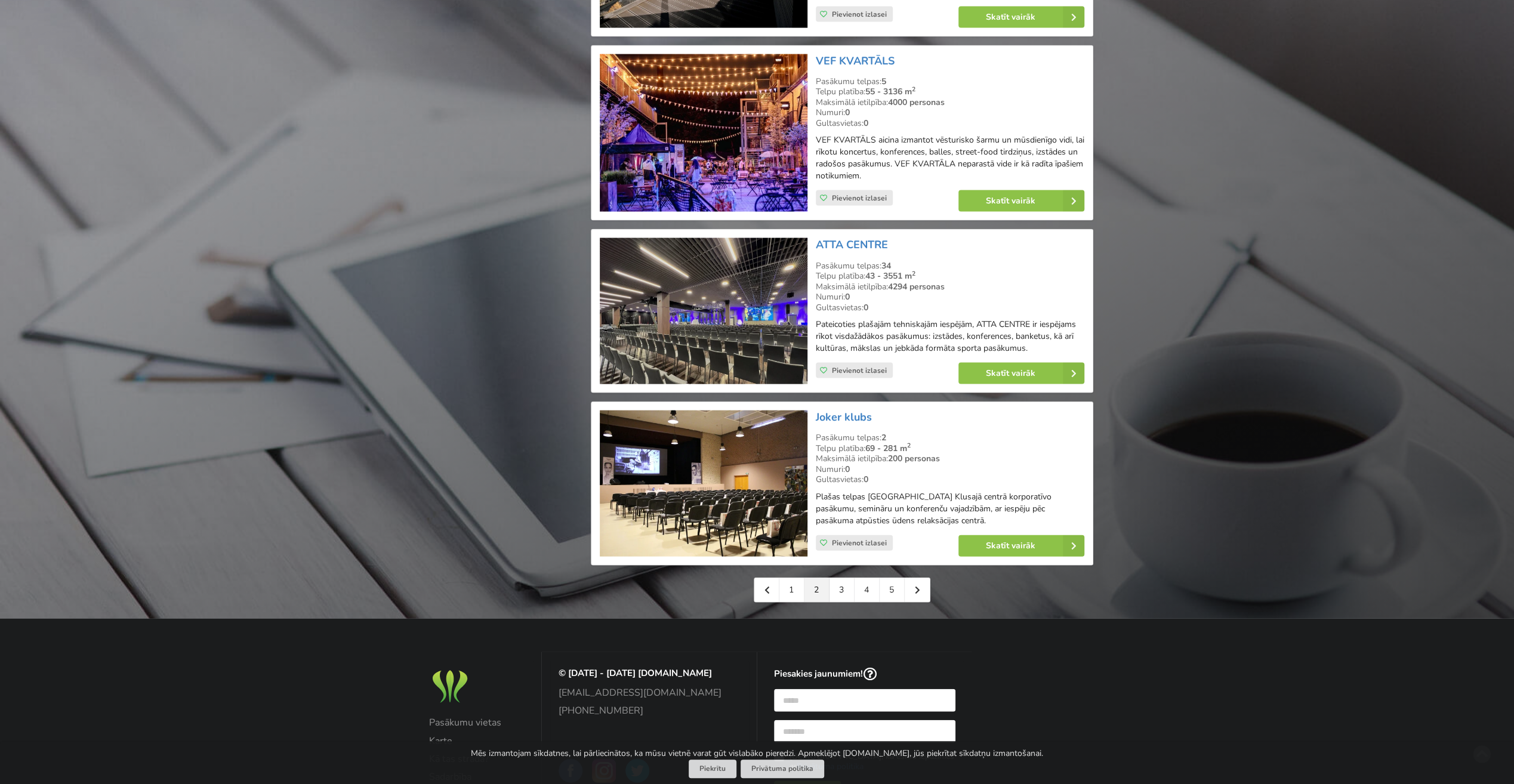
scroll to position [2446, 0]
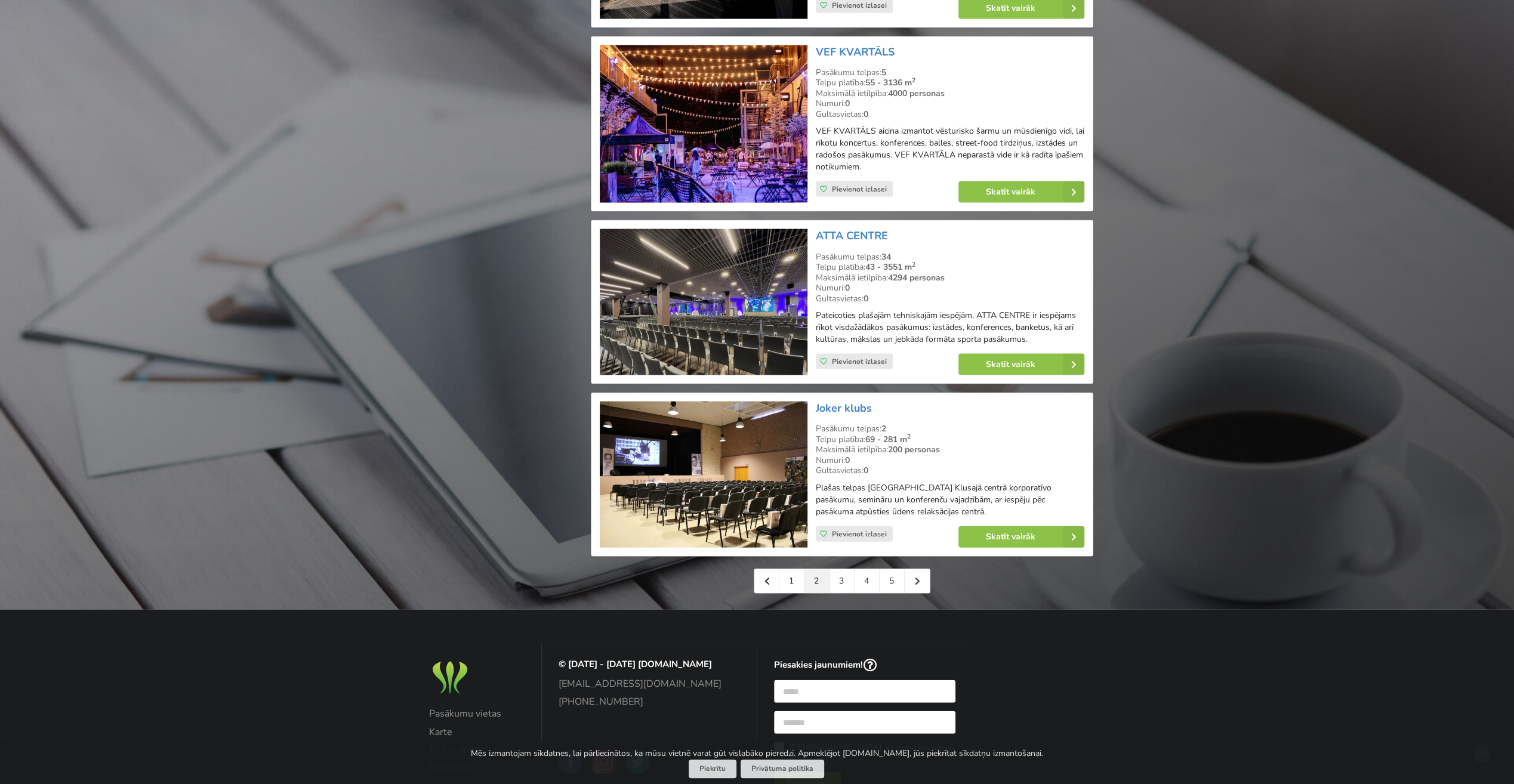
click at [847, 569] on link "3" at bounding box center [842, 581] width 25 height 24
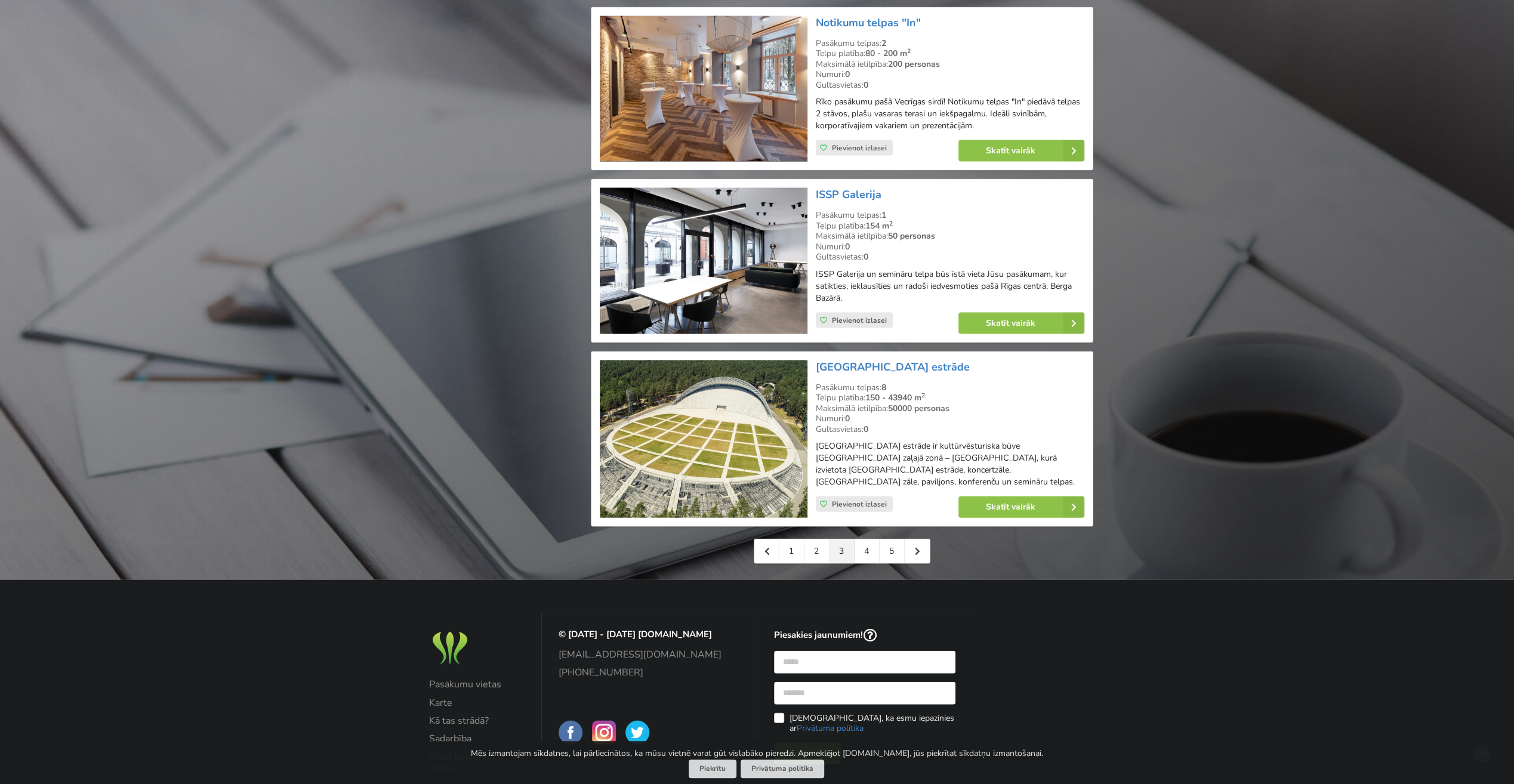
scroll to position [2446, 0]
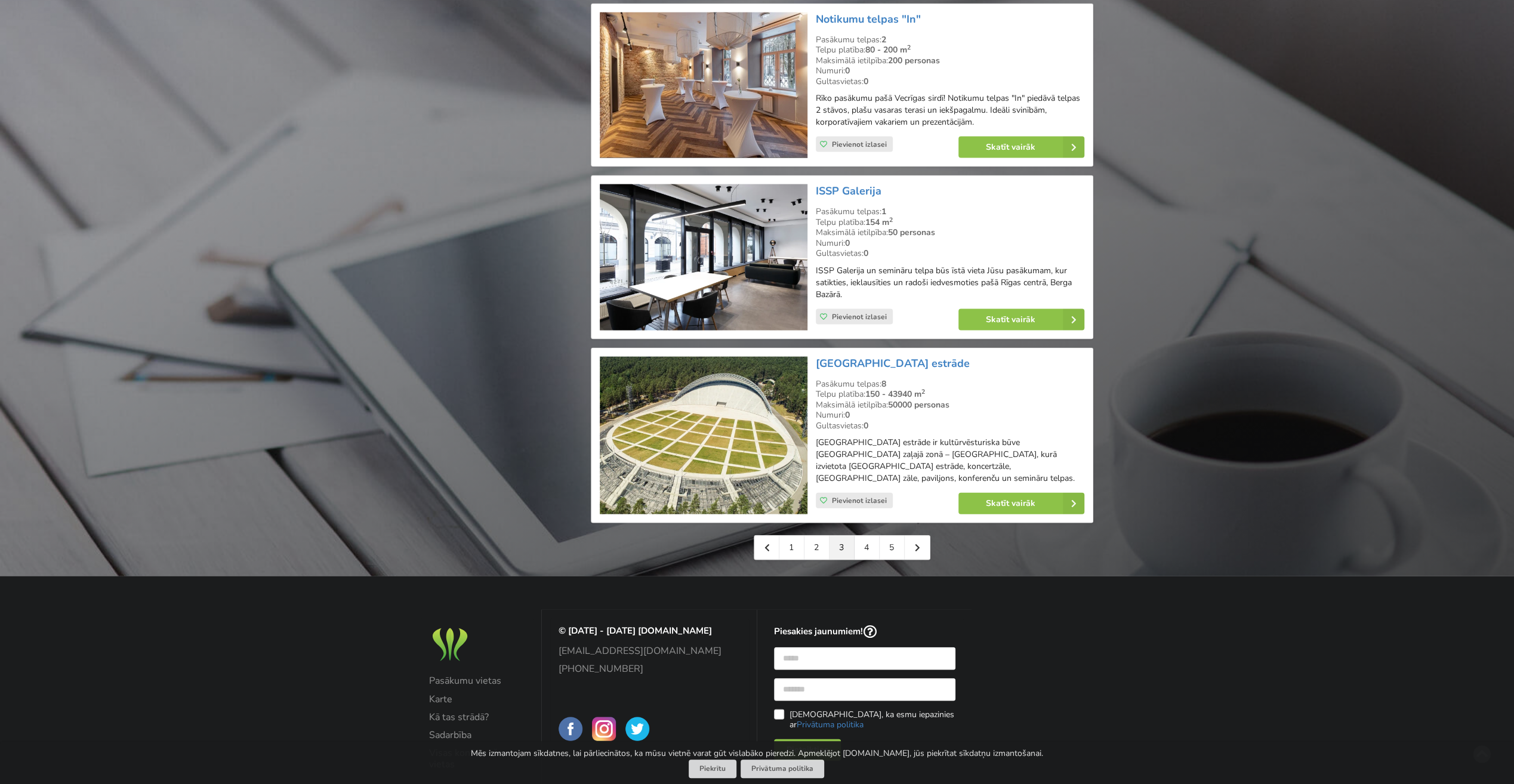
click at [869, 535] on link "4" at bounding box center [867, 547] width 25 height 24
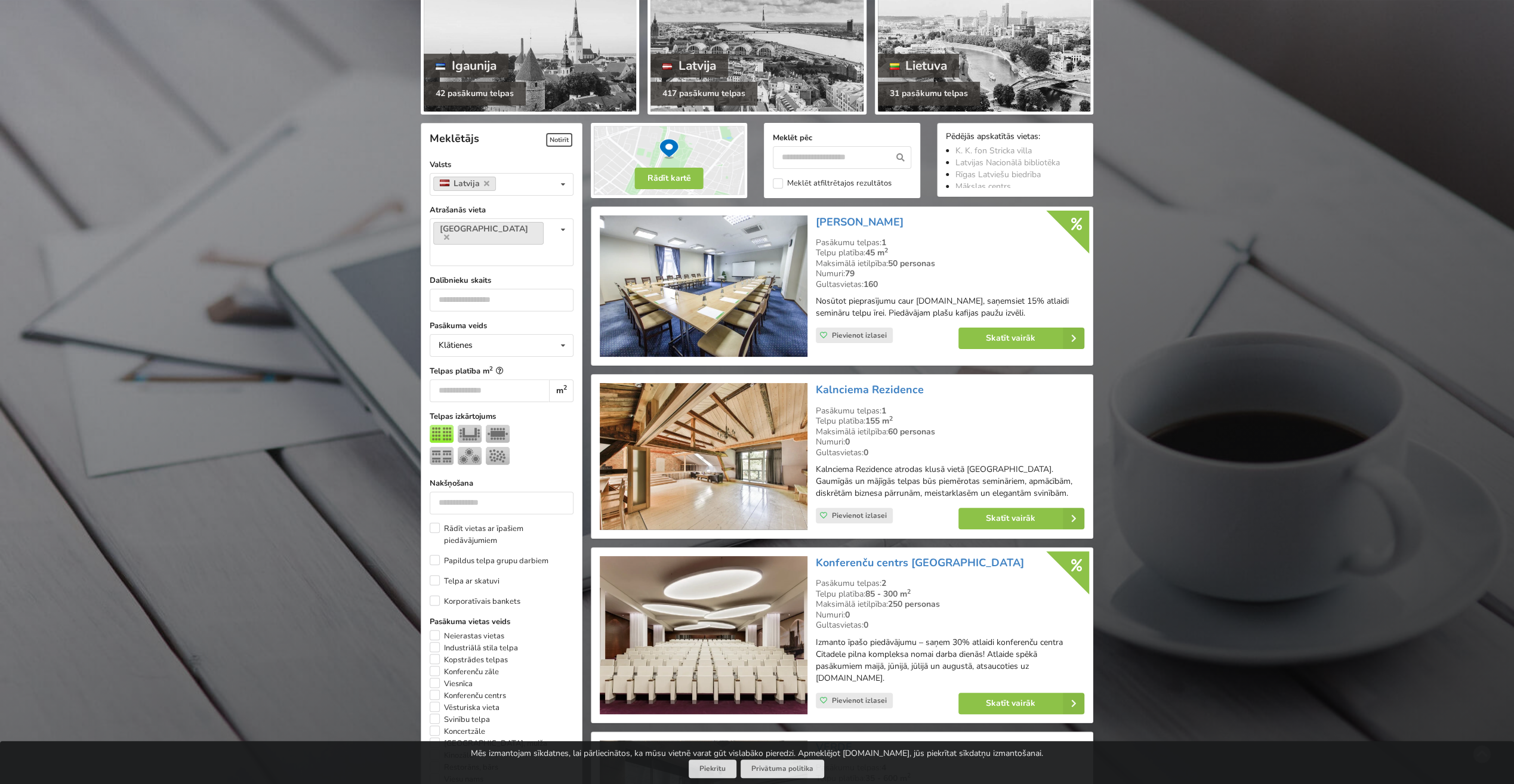
scroll to position [179, 0]
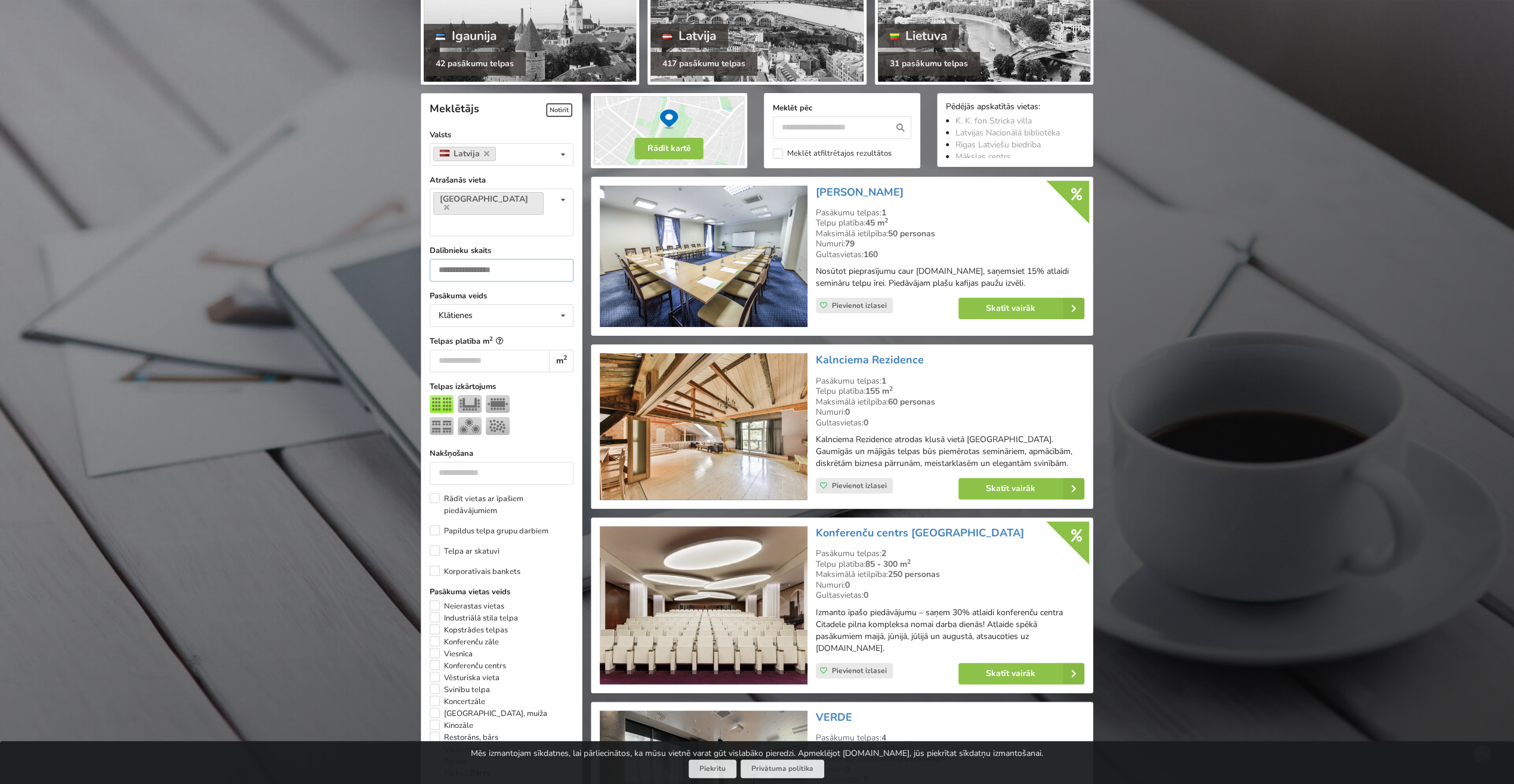
click at [475, 259] on input "number" at bounding box center [502, 270] width 144 height 23
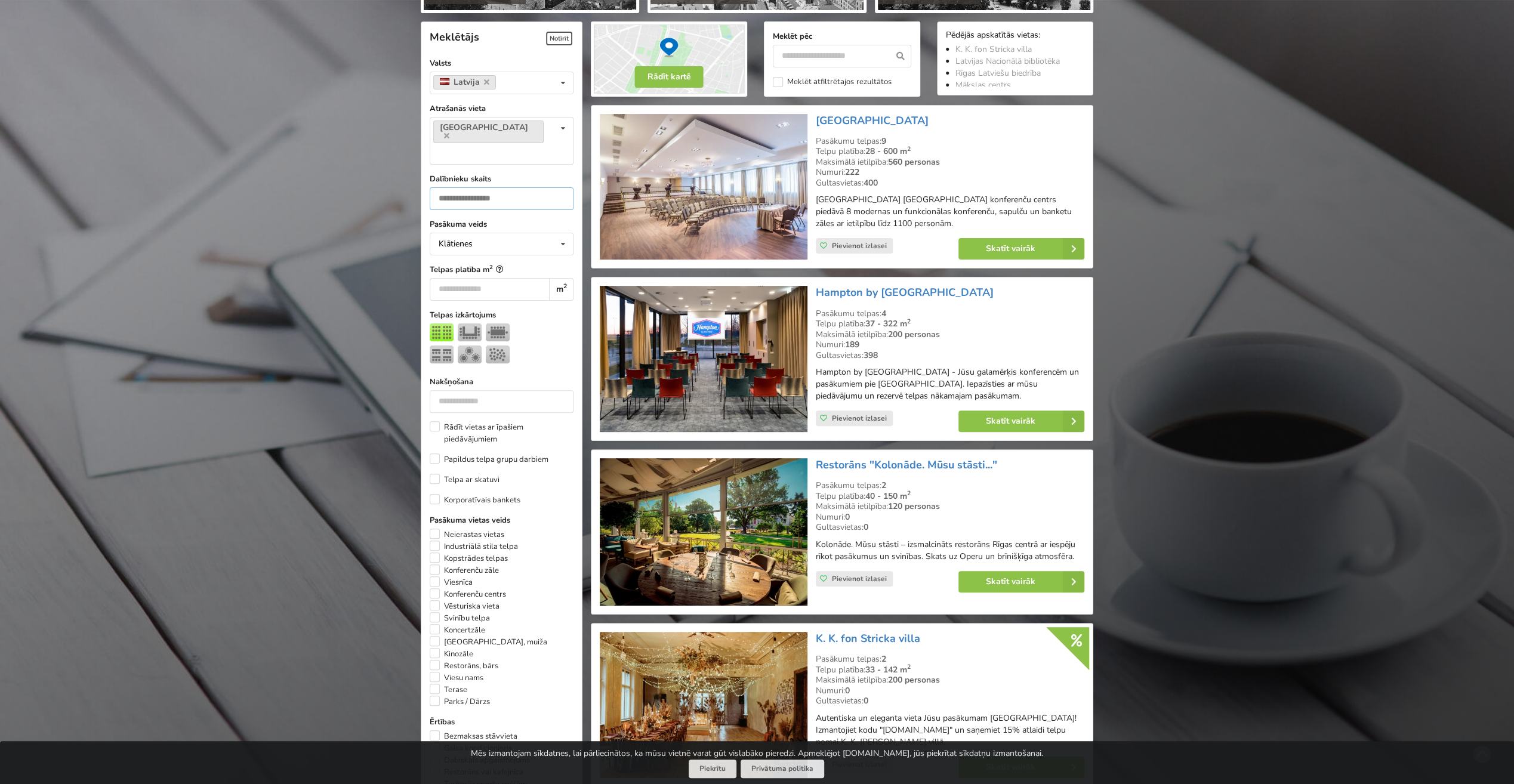
scroll to position [267, 0]
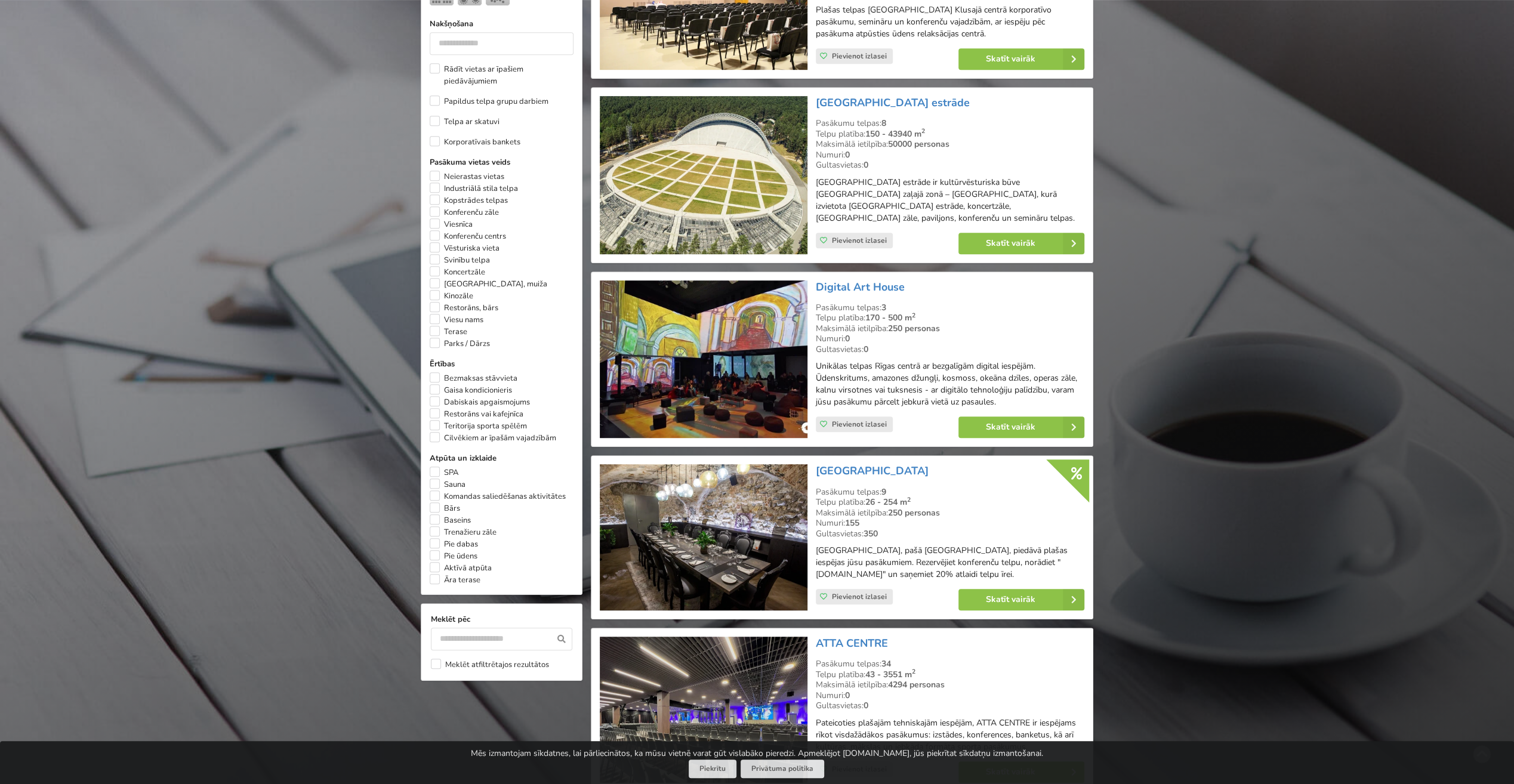
scroll to position [625, 0]
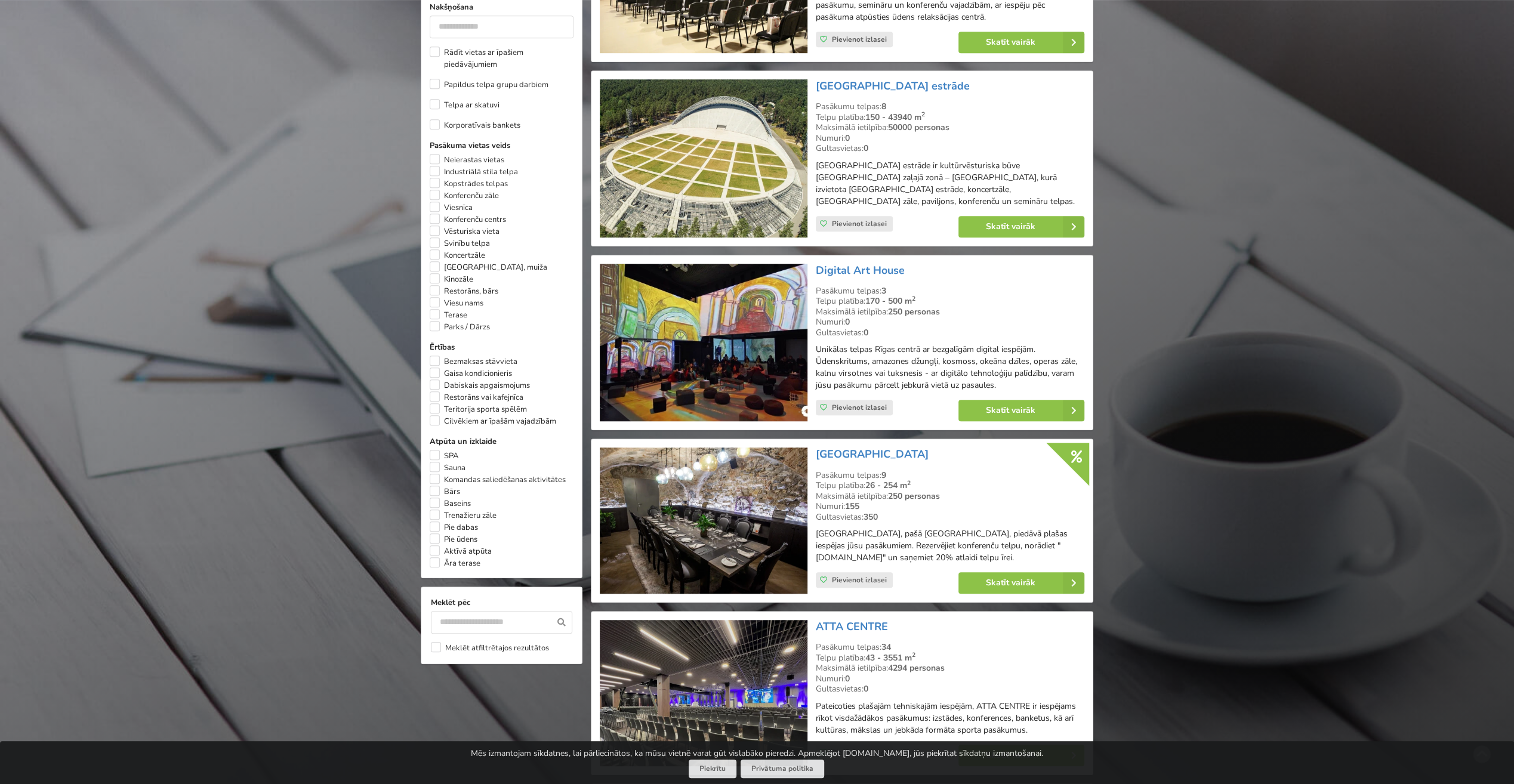
type input "***"
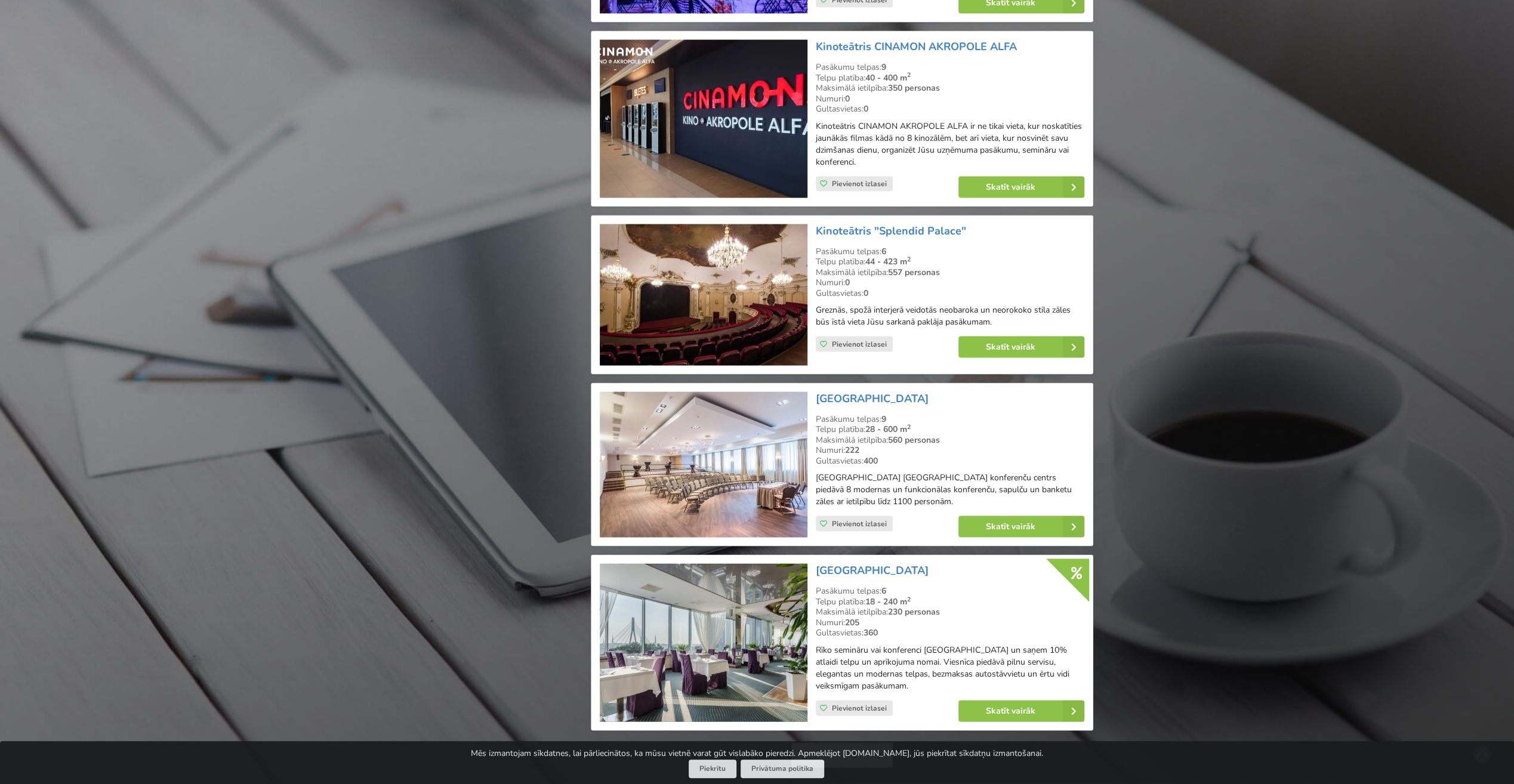
scroll to position [2355, 0]
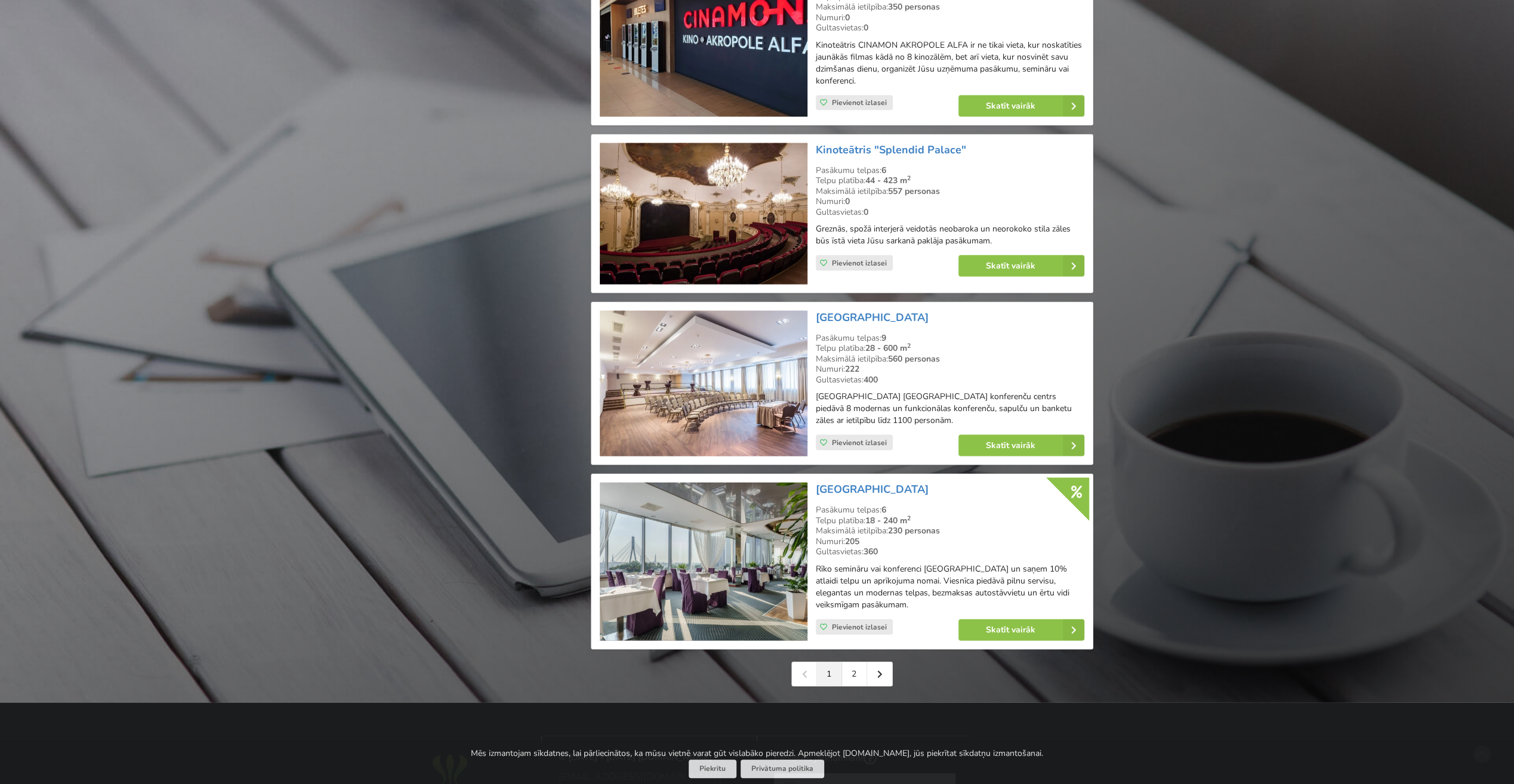
click at [851, 671] on link "2" at bounding box center [854, 674] width 25 height 24
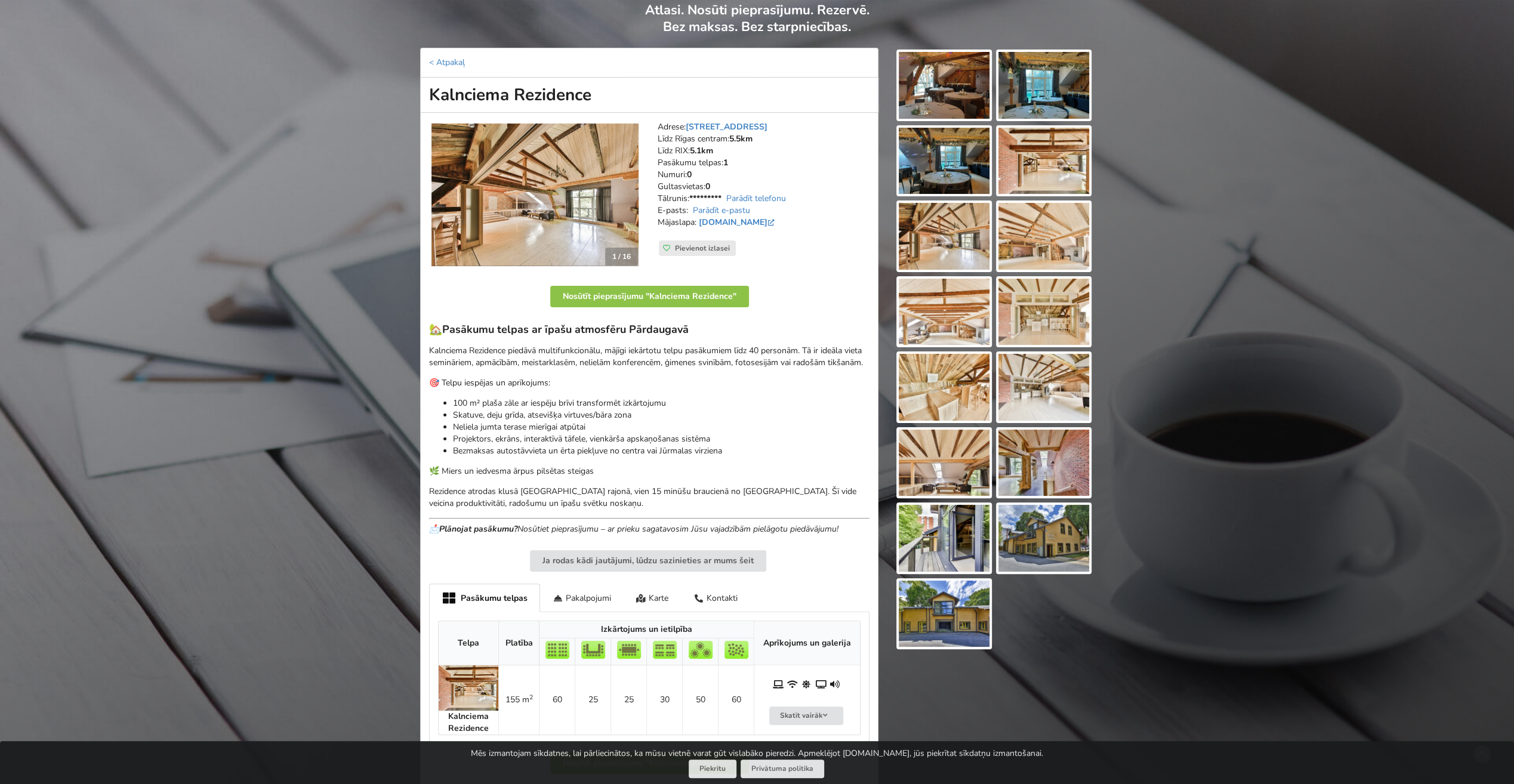
scroll to position [238, 0]
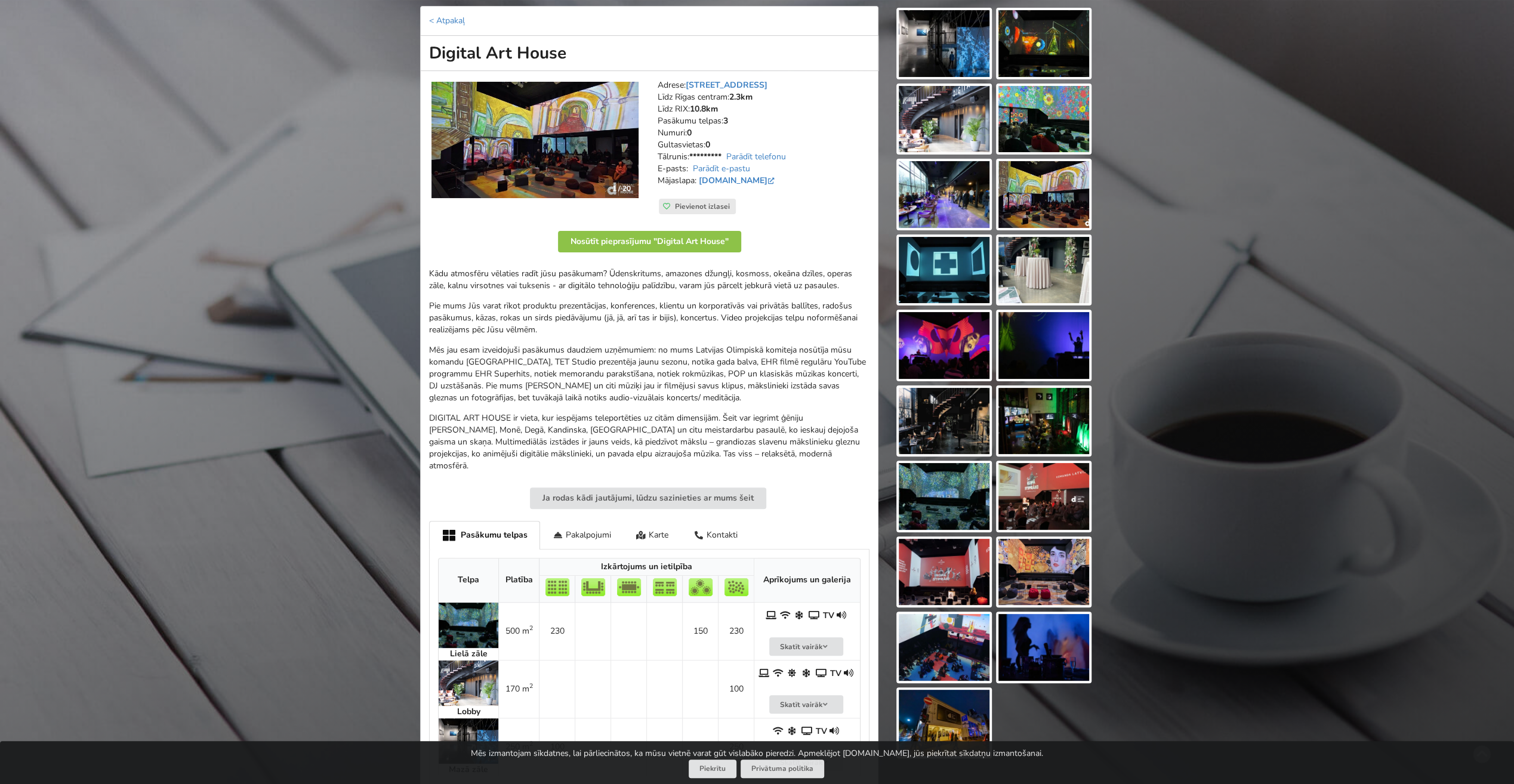
scroll to position [179, 0]
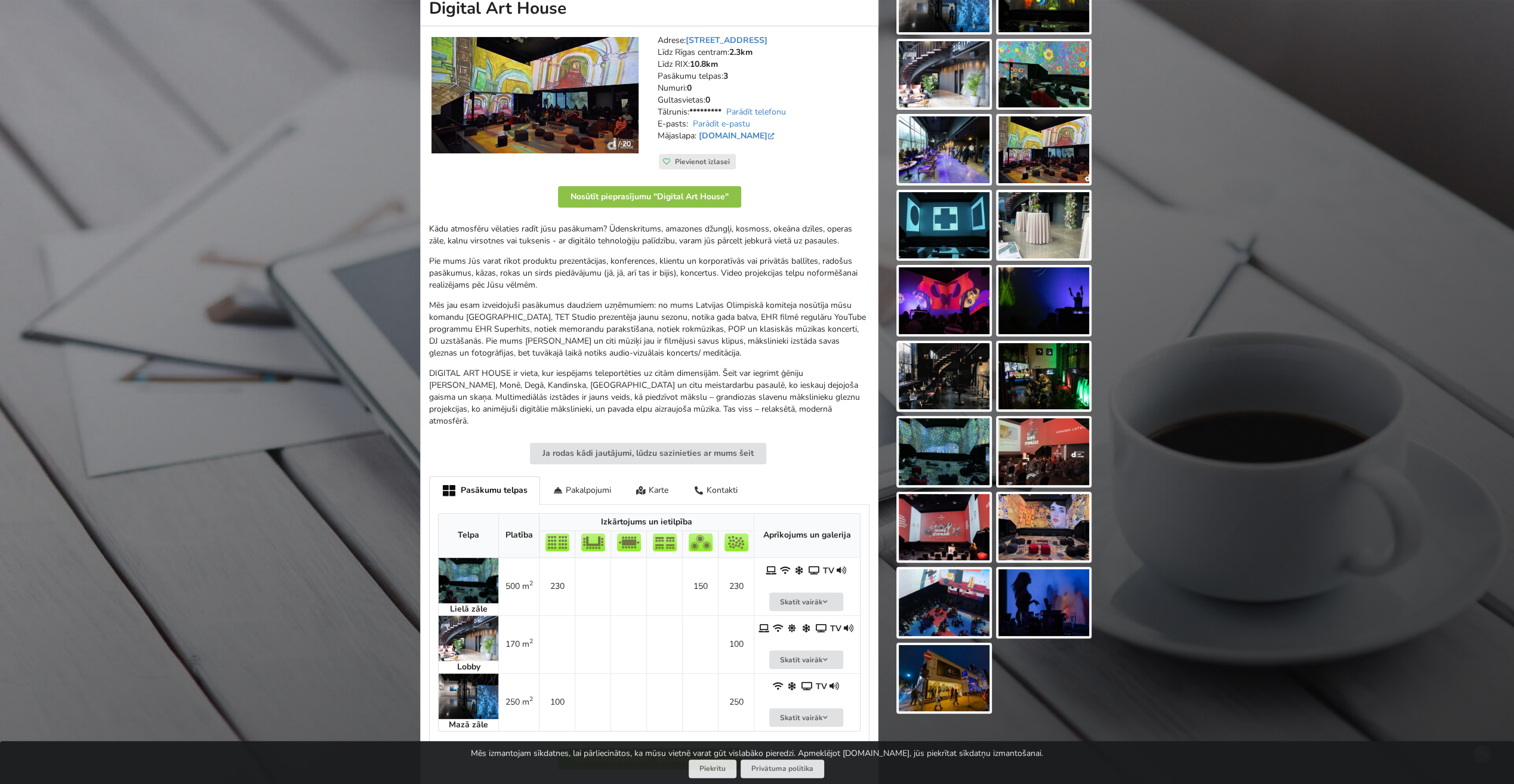
click at [747, 134] on link "[DOMAIN_NAME]" at bounding box center [738, 136] width 78 height 11
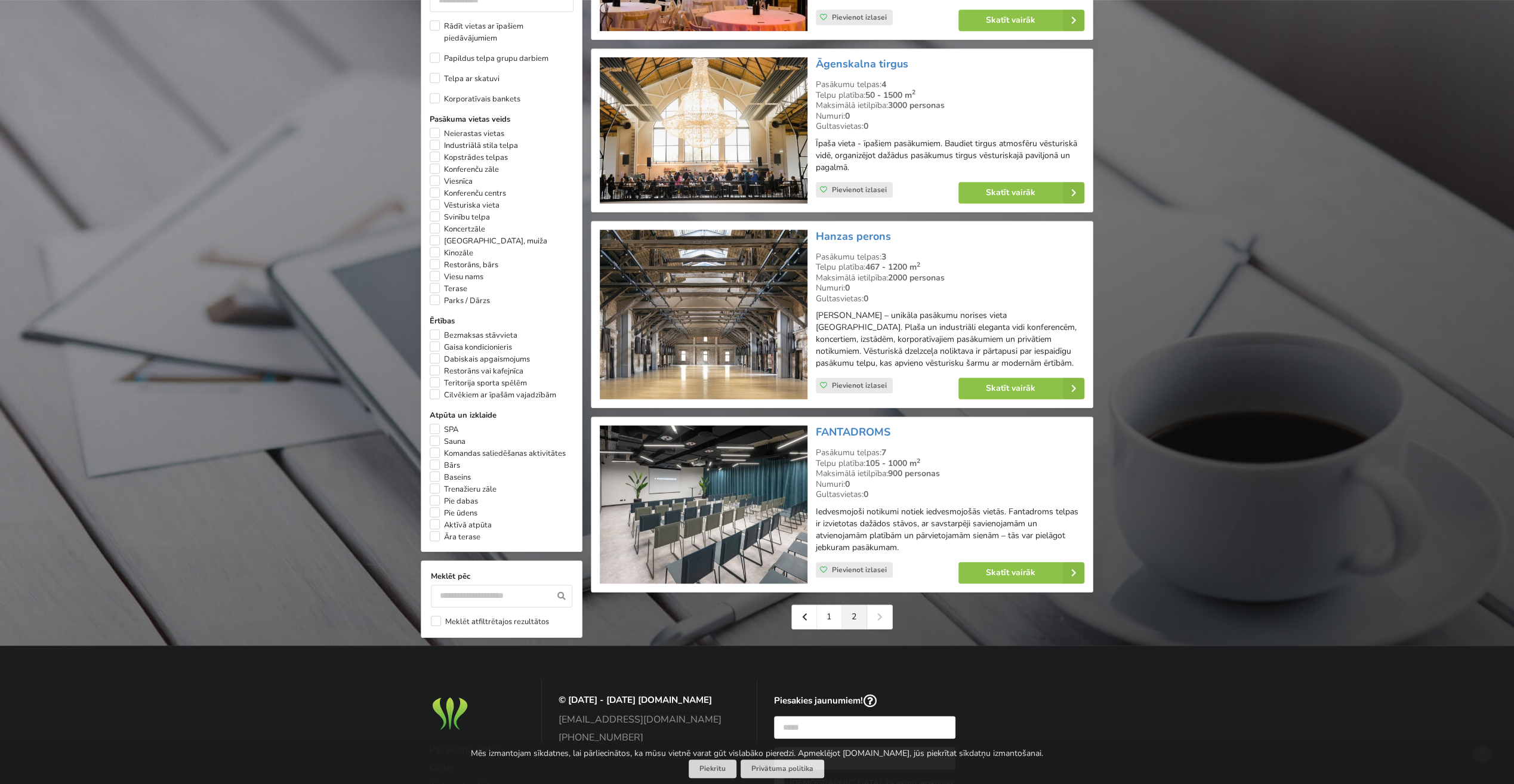
scroll to position [656, 0]
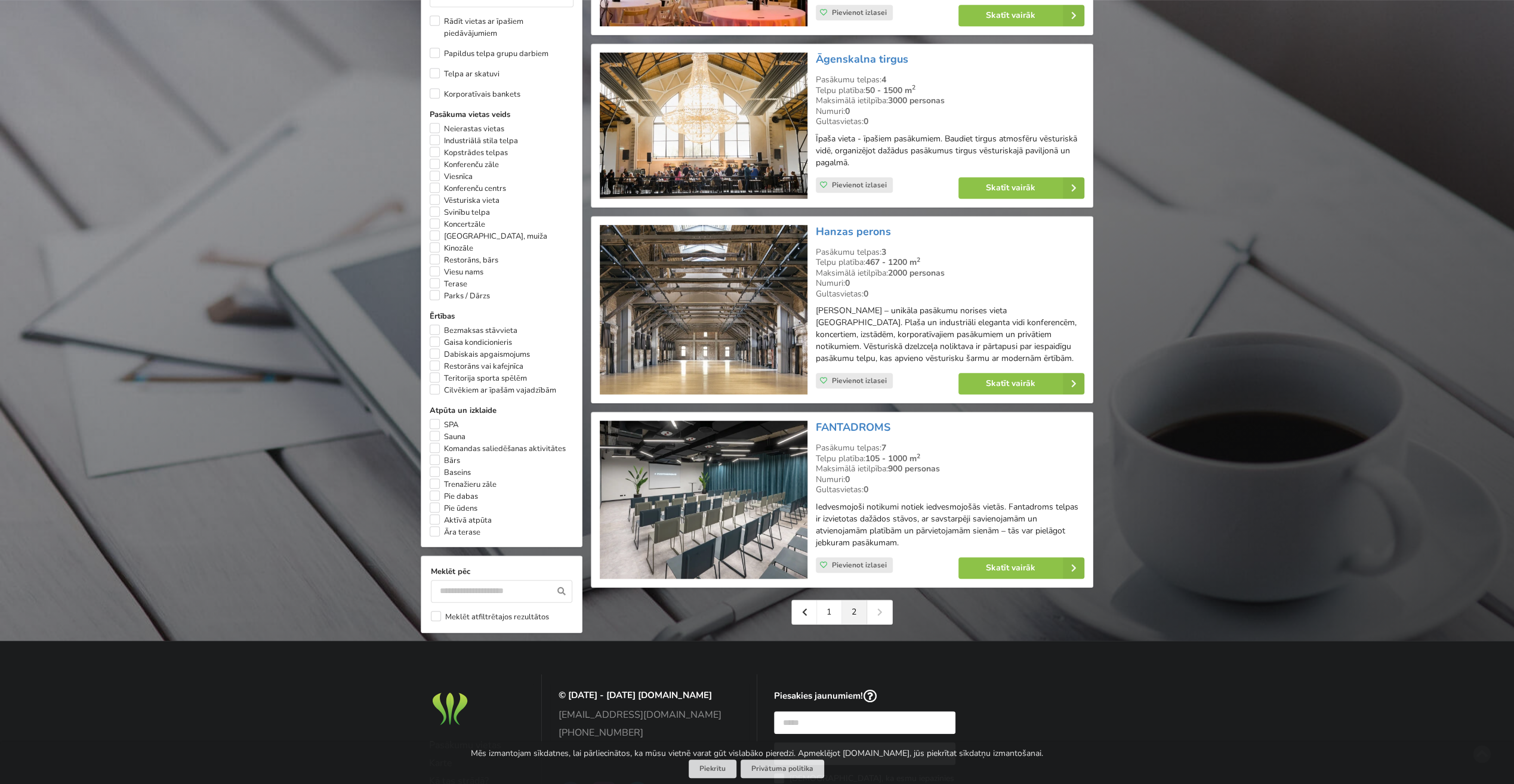
click at [854, 427] on link "FANTADROMS" at bounding box center [853, 427] width 74 height 15
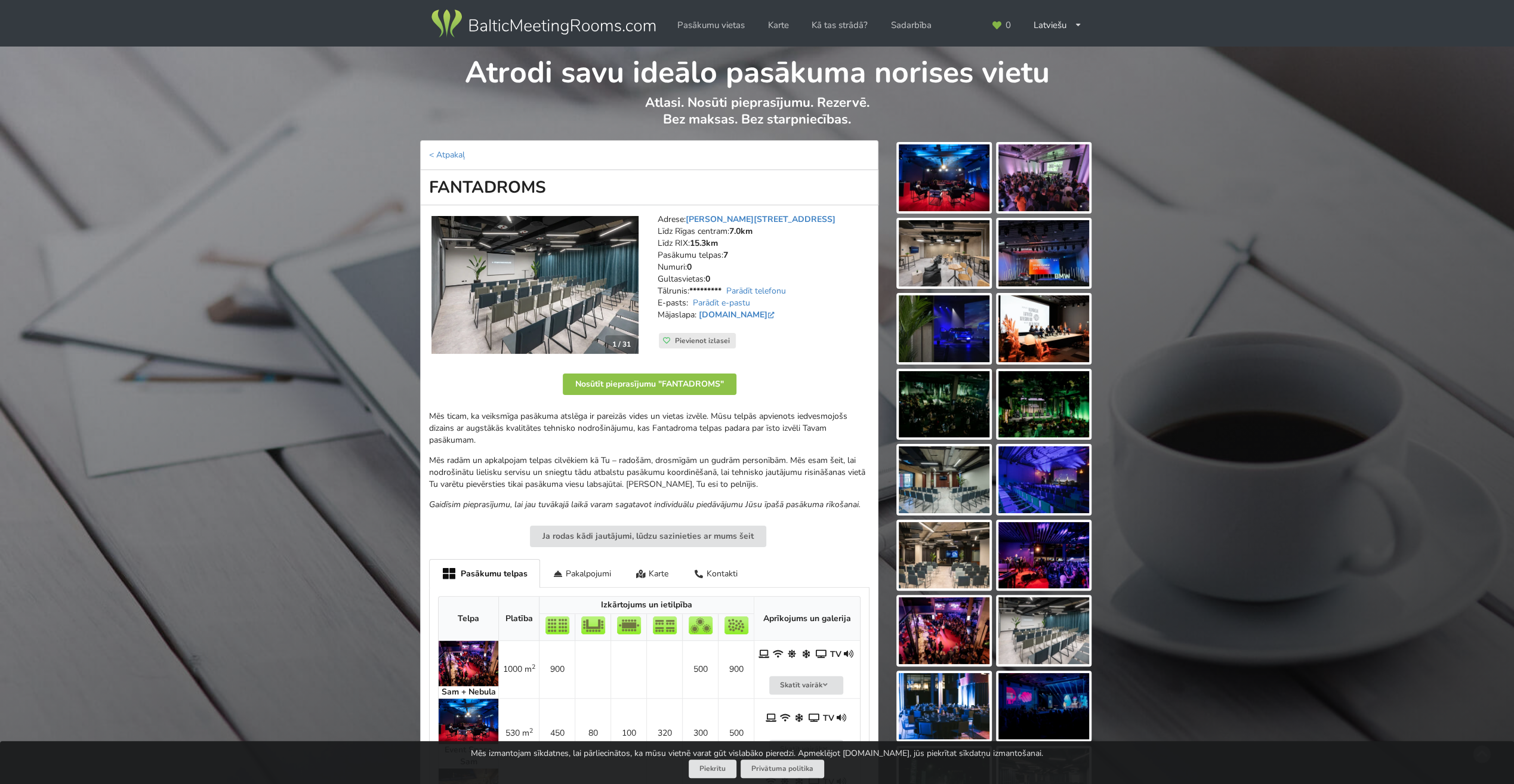
click at [508, 268] on img at bounding box center [535, 284] width 207 height 138
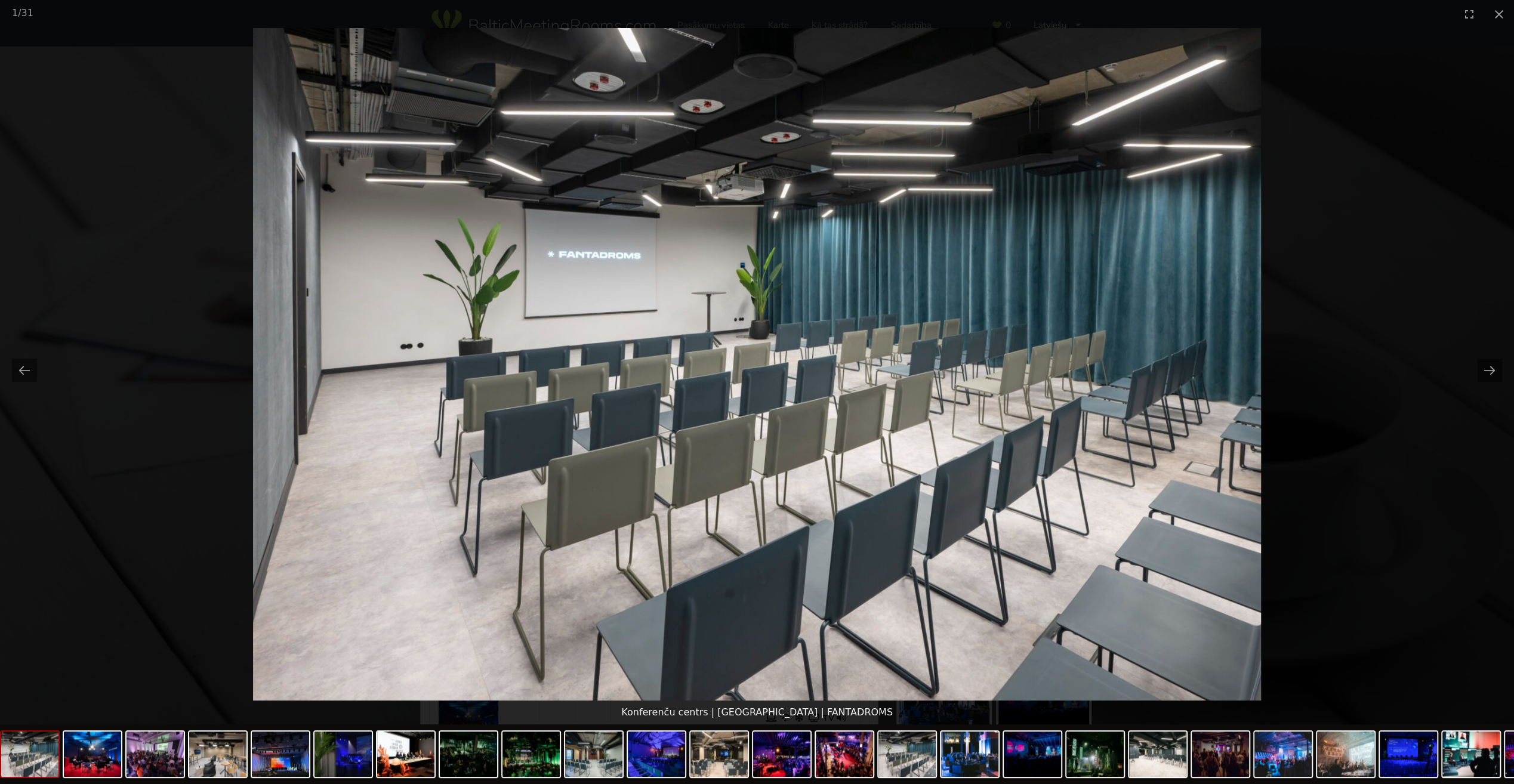
click at [1482, 372] on button "Next slide" at bounding box center [1489, 370] width 25 height 23
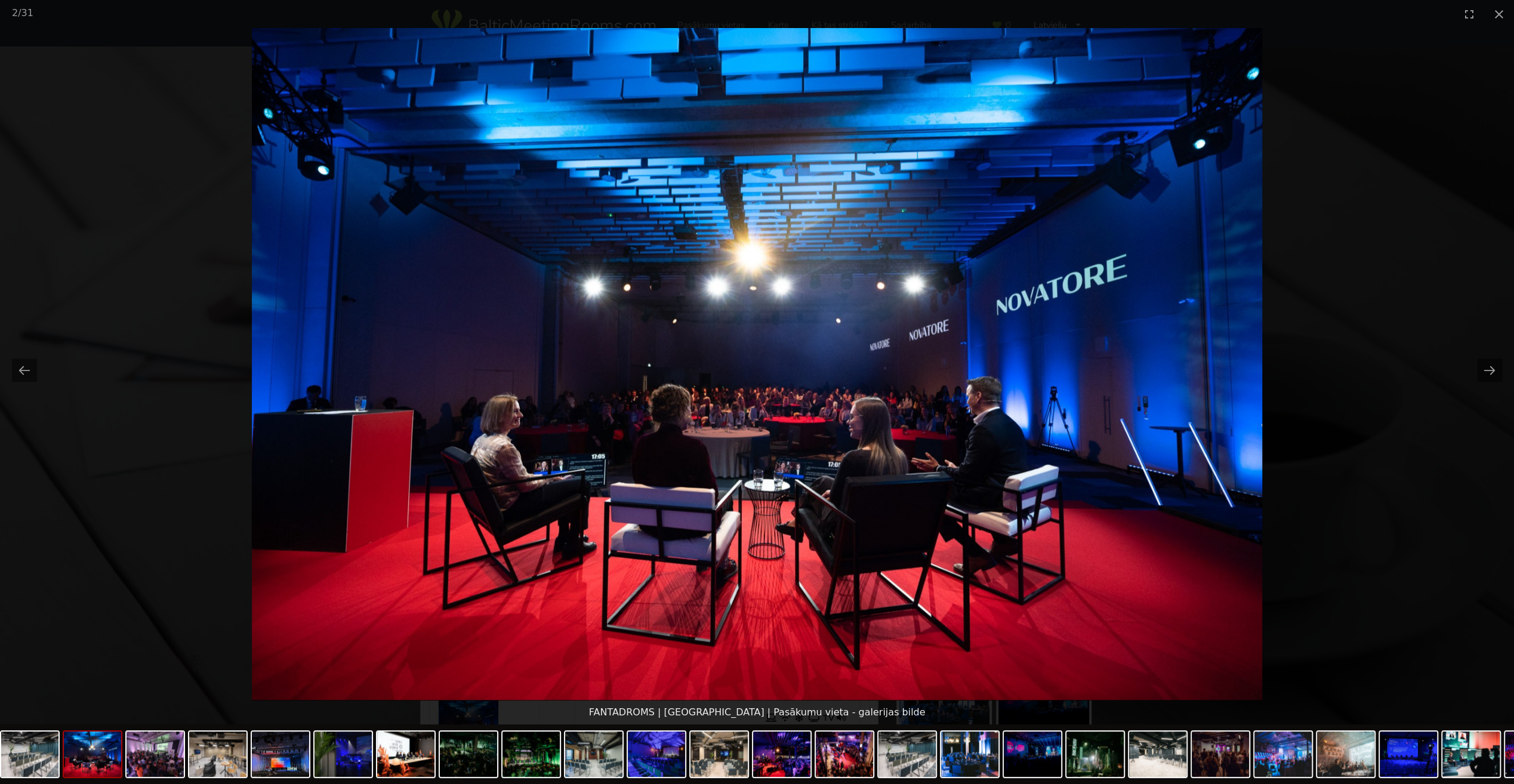
click at [1482, 372] on button "Next slide" at bounding box center [1489, 370] width 25 height 23
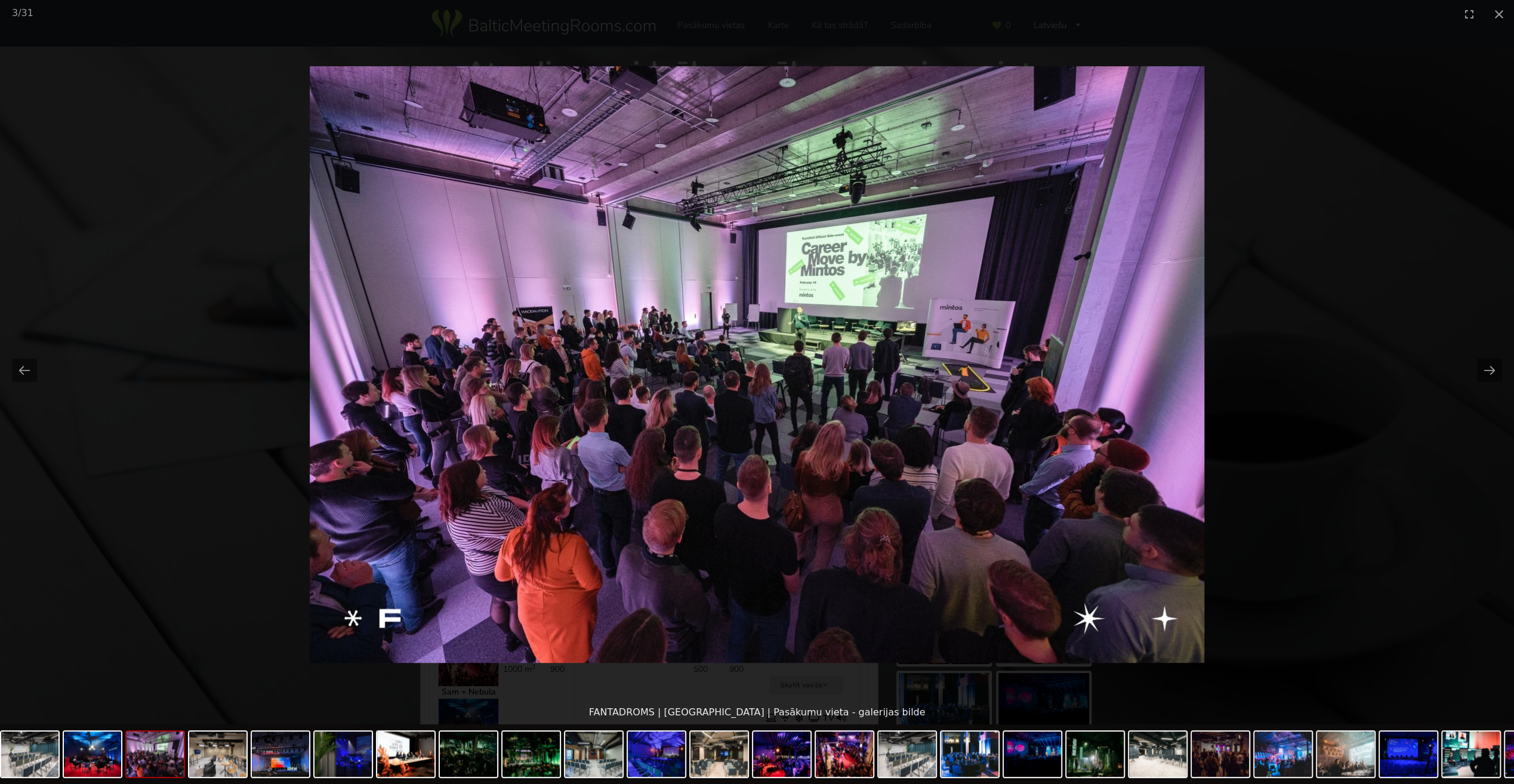
click at [1482, 372] on button "Next slide" at bounding box center [1489, 370] width 25 height 23
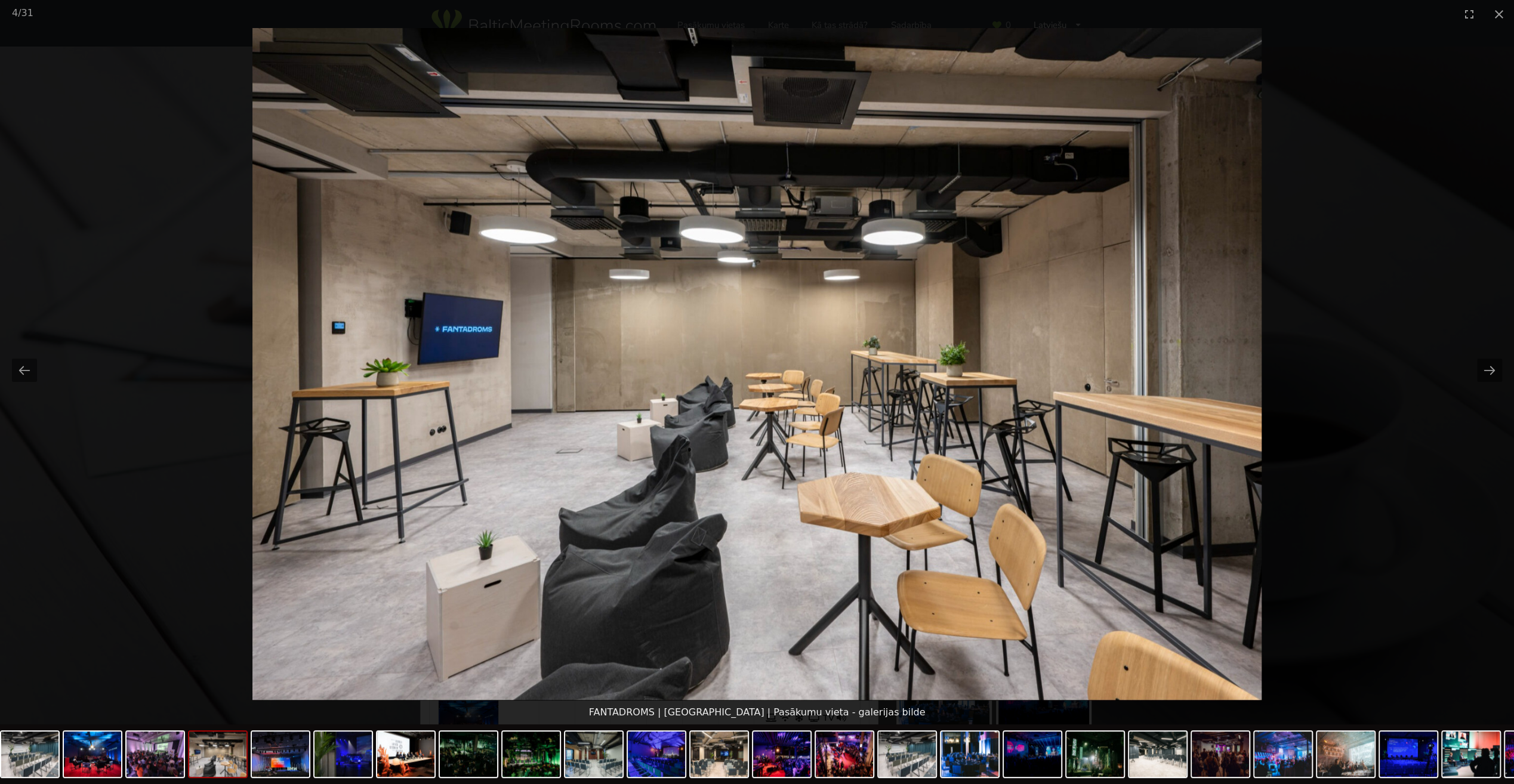
click at [1482, 372] on button "Next slide" at bounding box center [1489, 370] width 25 height 23
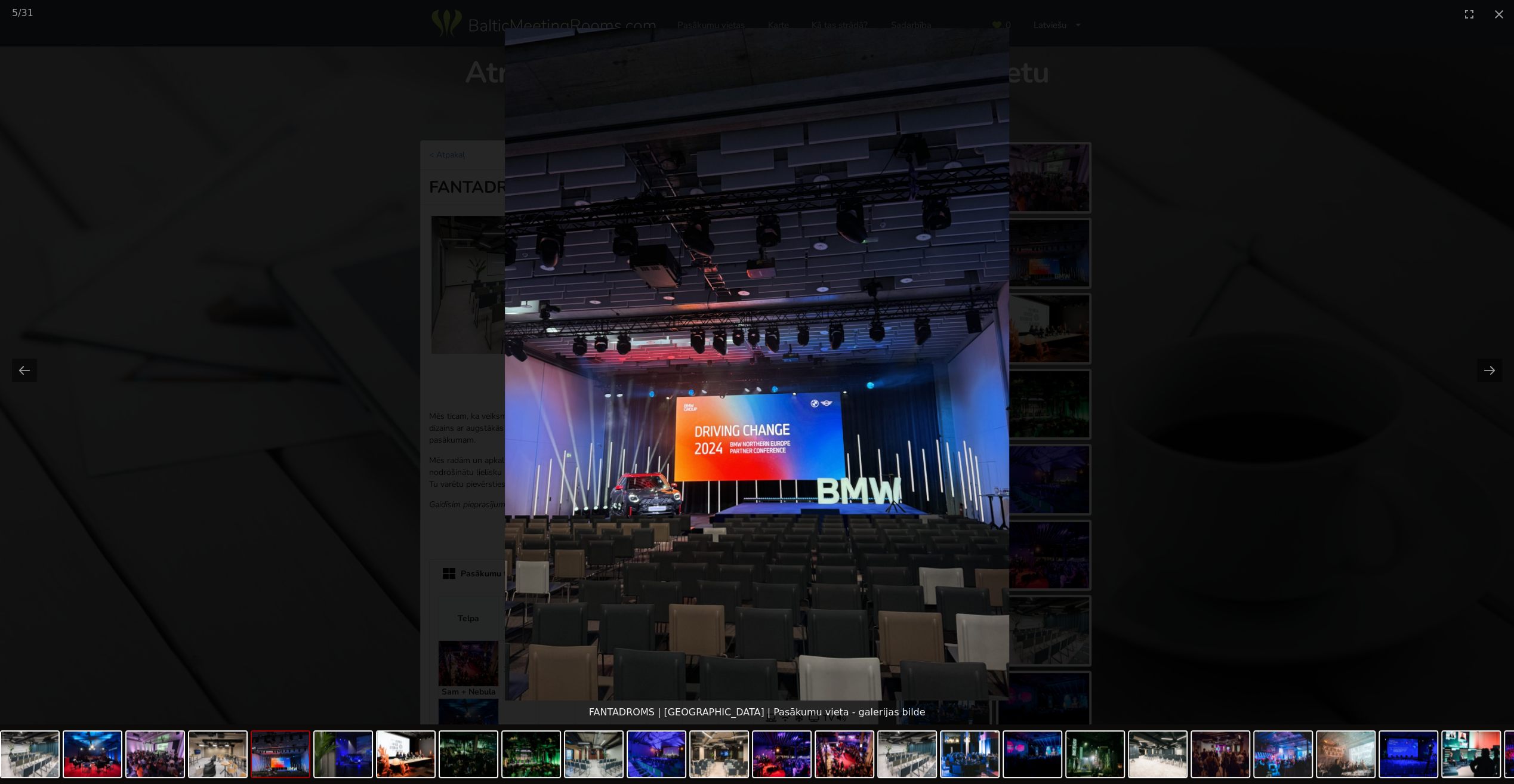
click at [1482, 372] on button "Next slide" at bounding box center [1489, 370] width 25 height 23
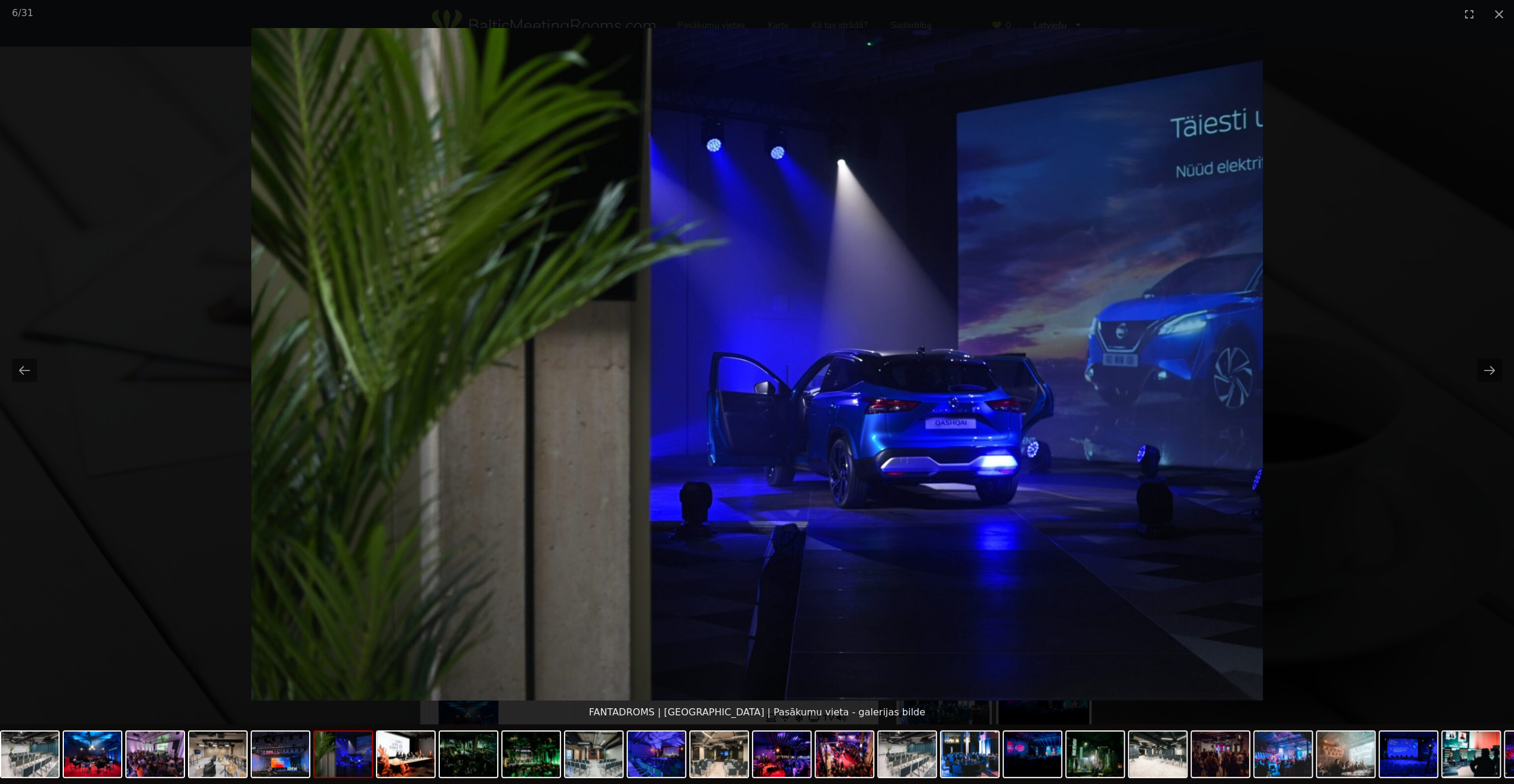
click at [1482, 372] on button "Next slide" at bounding box center [1489, 370] width 25 height 23
